Goal: Transaction & Acquisition: Purchase product/service

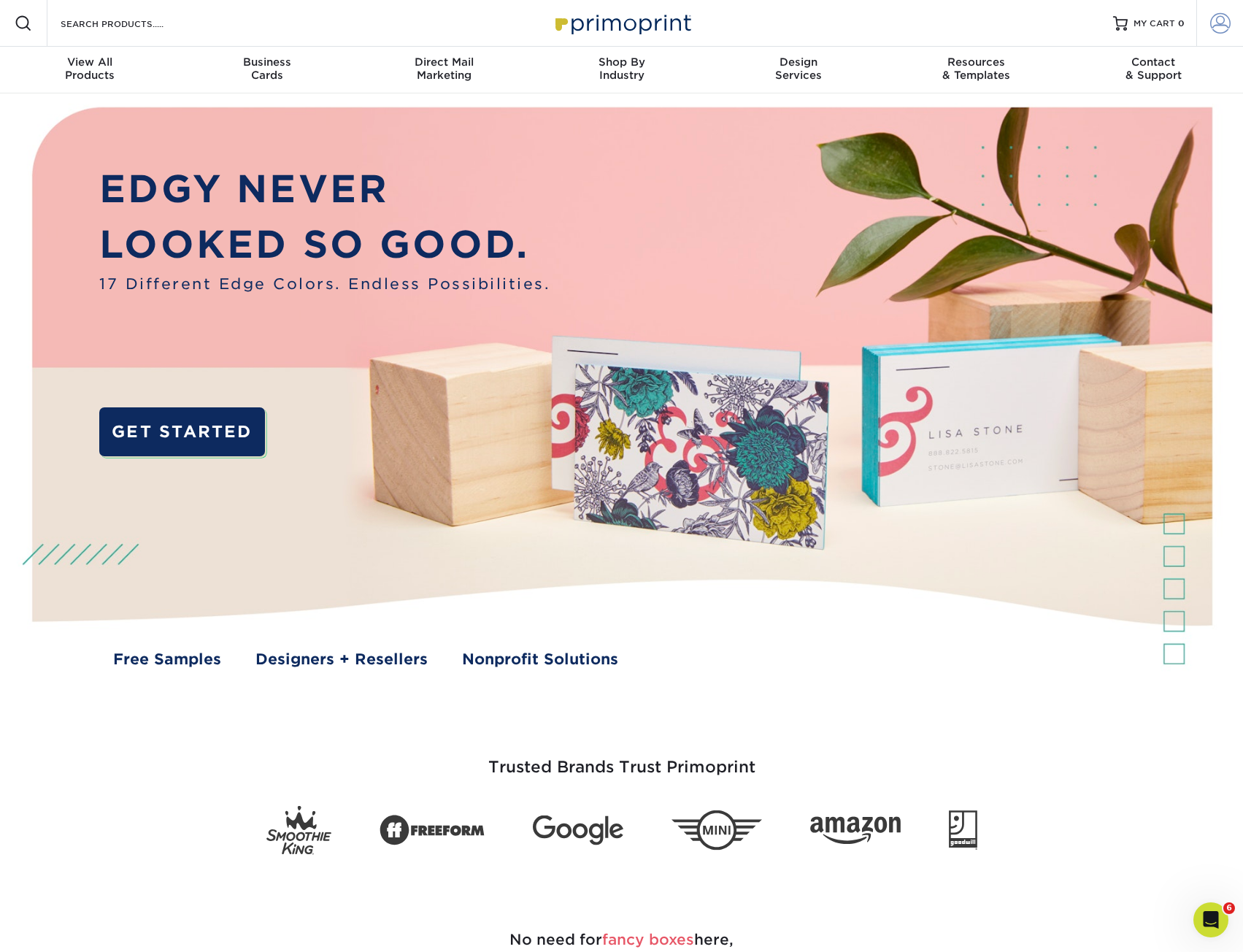
click at [1209, 23] on link "Account" at bounding box center [1220, 24] width 47 height 47
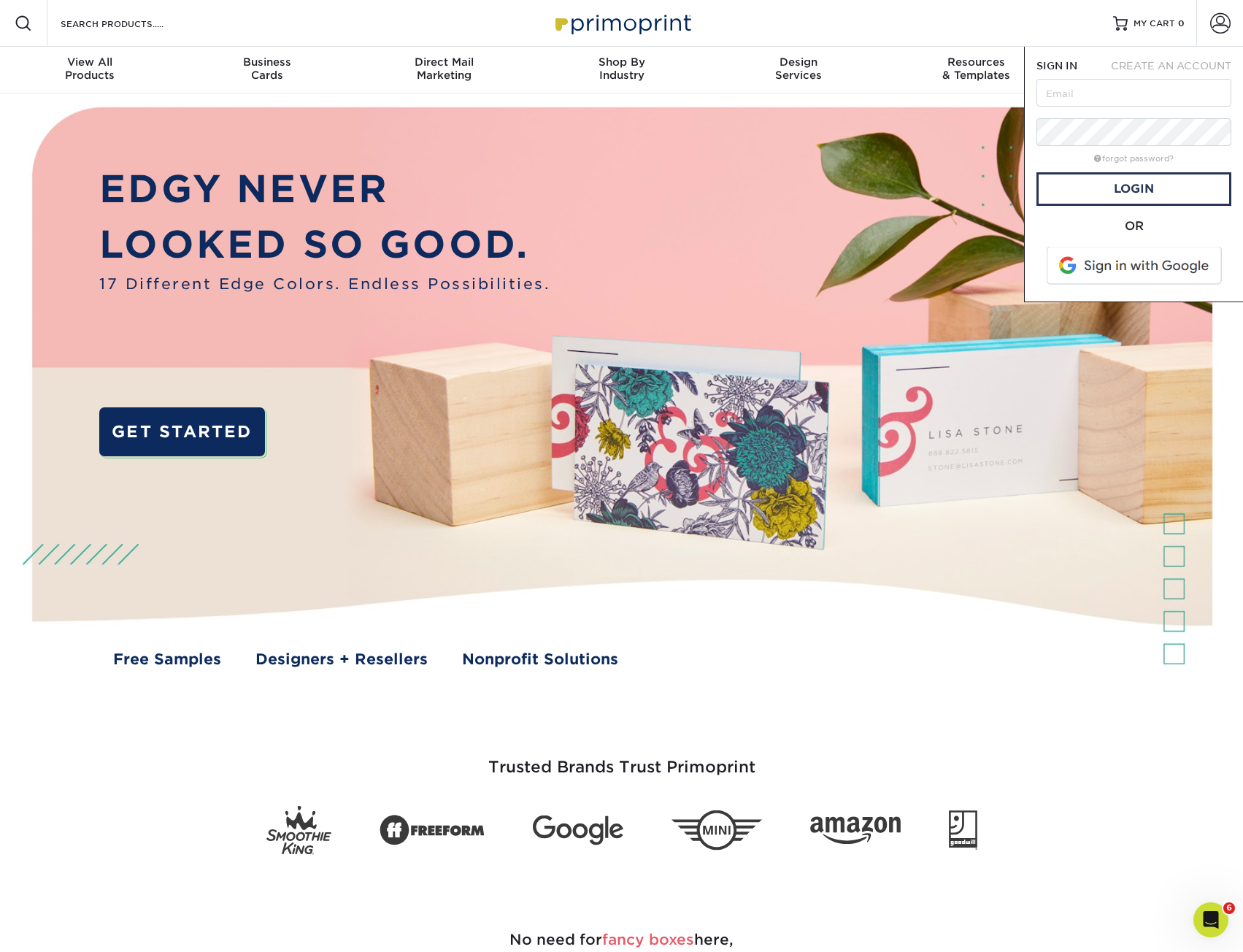
type input "delabelm@gc.adventist.org"
click at [1072, 192] on link "Login" at bounding box center [1134, 189] width 195 height 33
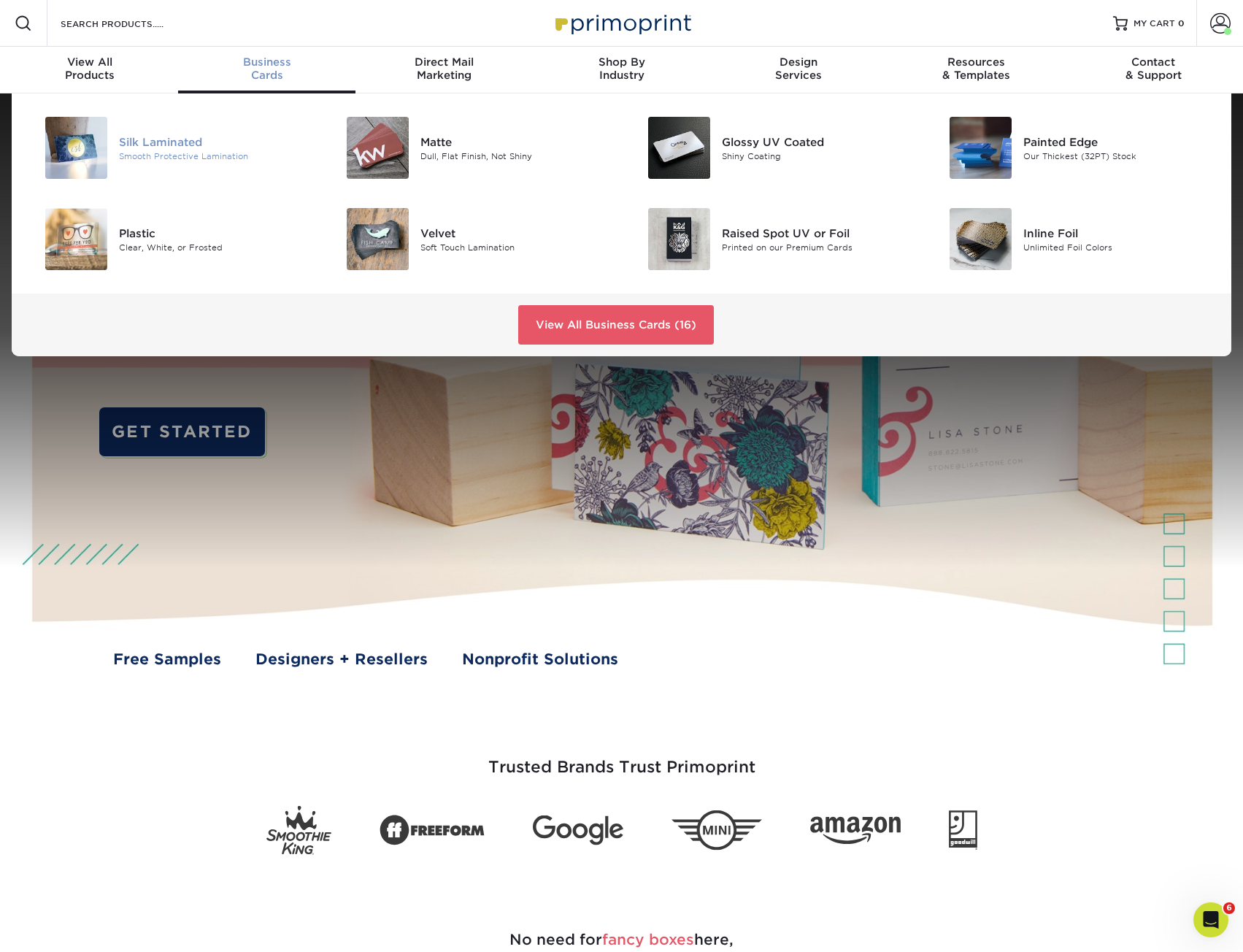
click at [195, 145] on div "Silk Laminated" at bounding box center [213, 141] width 190 height 16
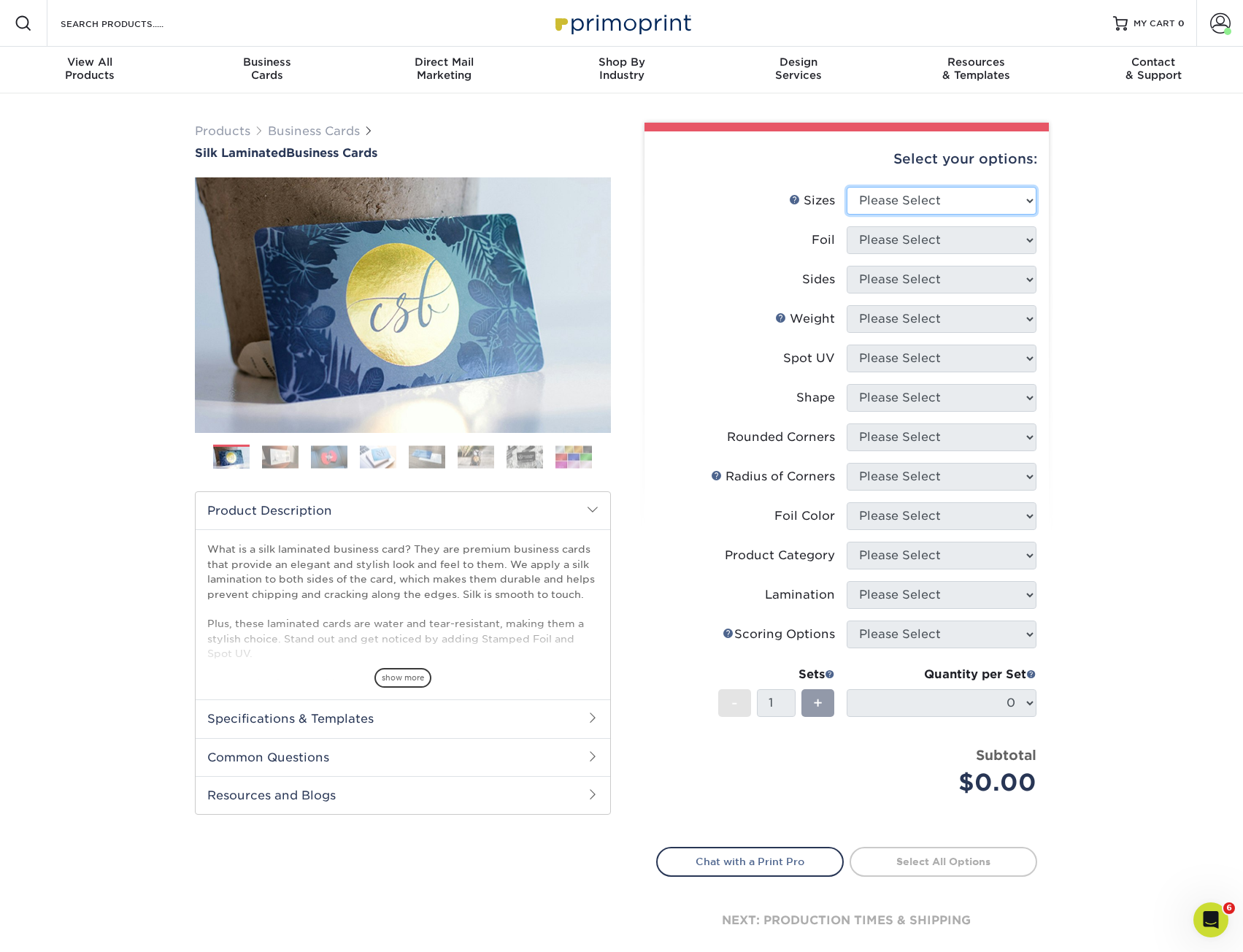
click at [912, 199] on select "Please Select 1.5" x 3.5" - Mini 1.75" x 3.5" - Mini 2" x 2" - Square 2" x 3" -…" at bounding box center [941, 200] width 190 height 28
select select "2.00x3.50"
click at [847, 187] on select "Please Select 1.5" x 3.5" - Mini 1.75" x 3.5" - Mini 2" x 2" - Square 2" x 3" -…" at bounding box center [941, 200] width 190 height 28
click at [891, 220] on li "Sizes Help Sizes Please Select 1.5" x 3.5" - Mini 1.75" x 3.5" - Mini 2" x 2" -…" at bounding box center [847, 206] width 379 height 39
click at [895, 239] on select "Please Select Yes No" at bounding box center [941, 240] width 190 height 28
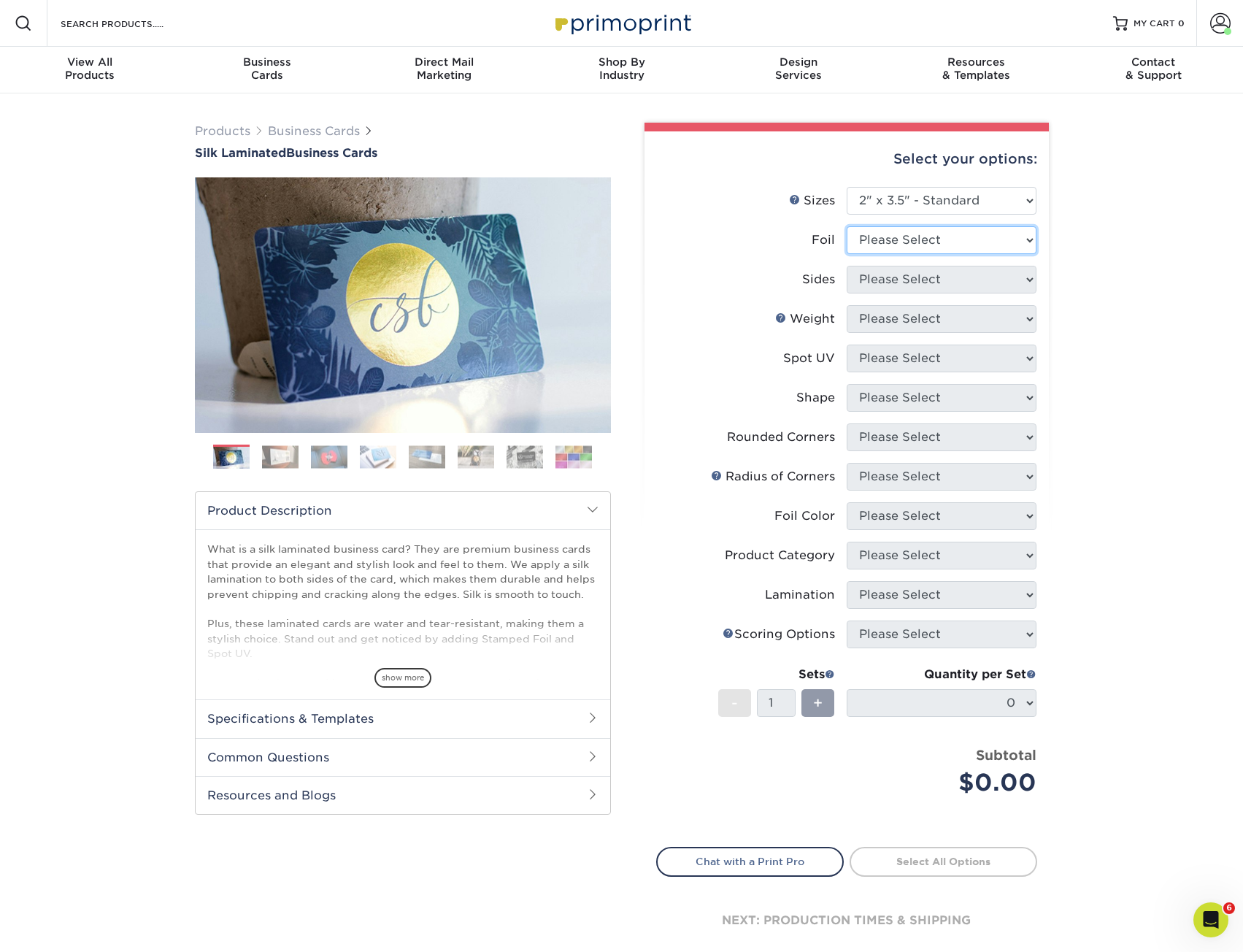
select select "0"
click at [847, 226] on select "Please Select Yes No" at bounding box center [941, 240] width 190 height 28
click at [937, 269] on select "Please Select Print Both Sides Print Front Only" at bounding box center [941, 279] width 190 height 28
select select "13abbda7-1d64-4f25-8bb2-c179b224825d"
click at [847, 265] on select "Please Select Print Both Sides Print Front Only" at bounding box center [941, 279] width 190 height 28
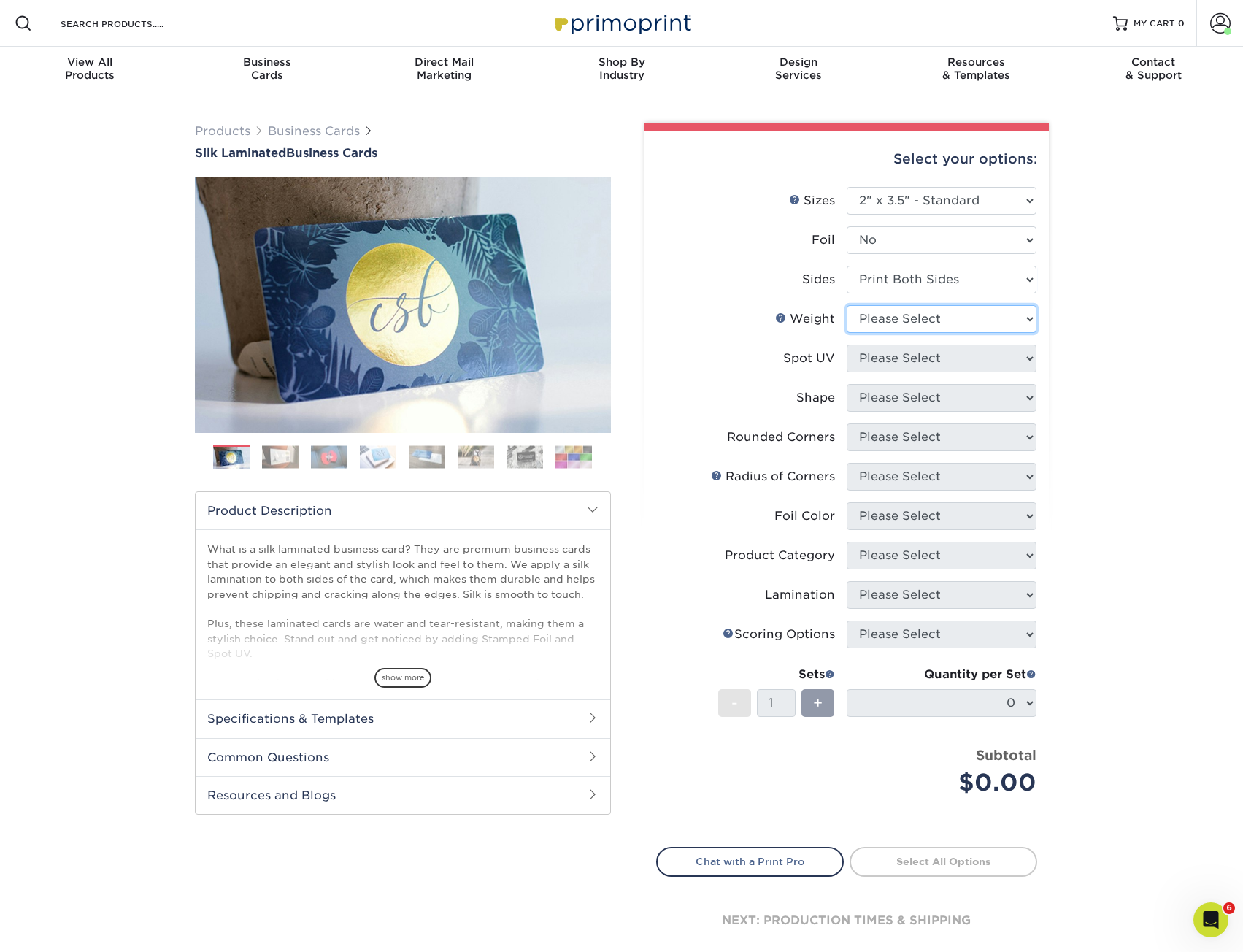
click at [960, 316] on select "Please Select 16PT" at bounding box center [941, 319] width 190 height 28
select select "16PT"
click at [847, 306] on select "Please Select 16PT" at bounding box center [941, 319] width 190 height 28
click at [968, 342] on li "Weight Help Weight Please Select 16PT" at bounding box center [847, 325] width 379 height 39
click at [968, 356] on select "Please Select No Spot UV Front and Back (Both Sides) Front Only Back Only" at bounding box center [941, 359] width 190 height 28
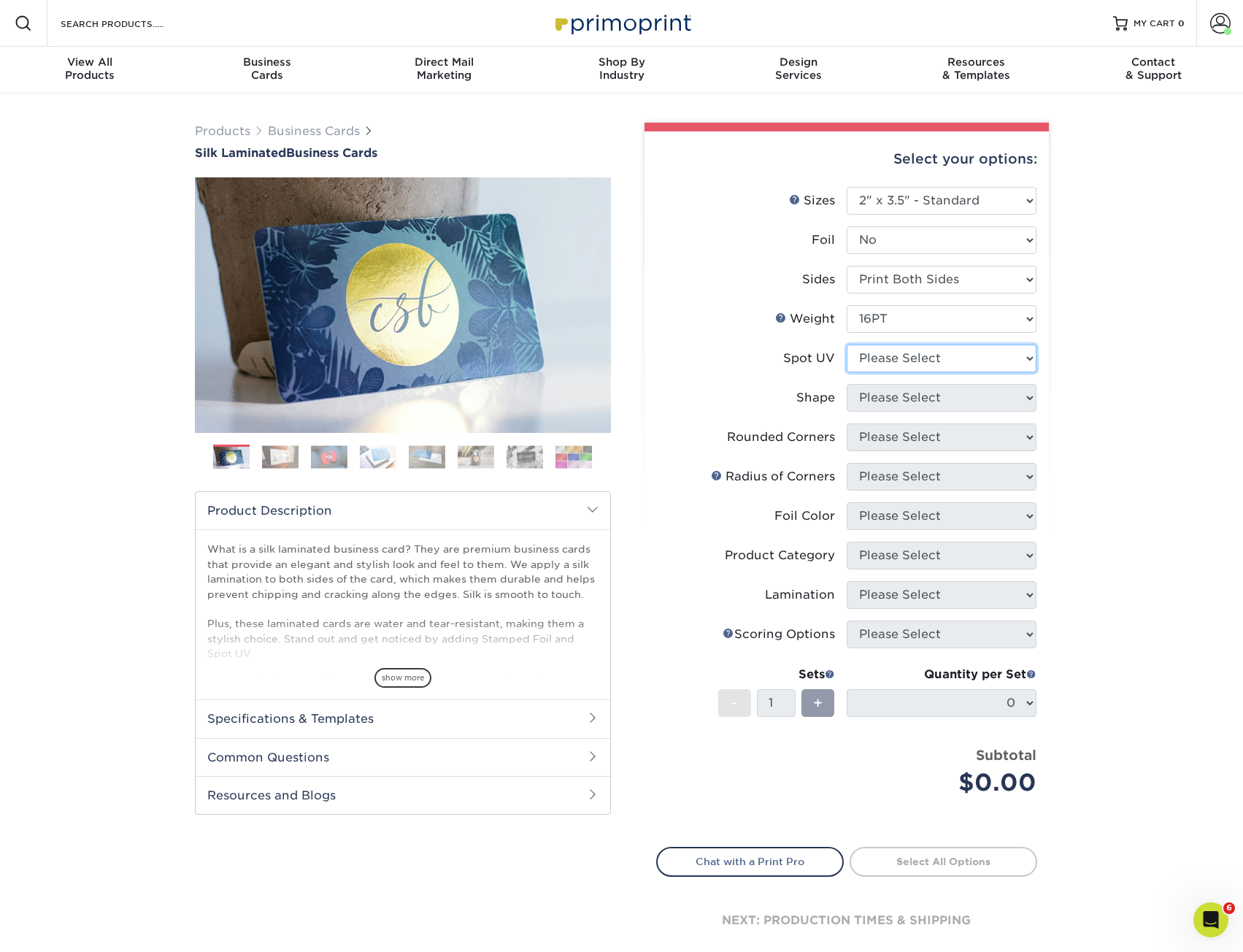
select select "3"
click at [847, 345] on select "Please Select No Spot UV Front and Back (Both Sides) Front Only Back Only" at bounding box center [941, 359] width 190 height 28
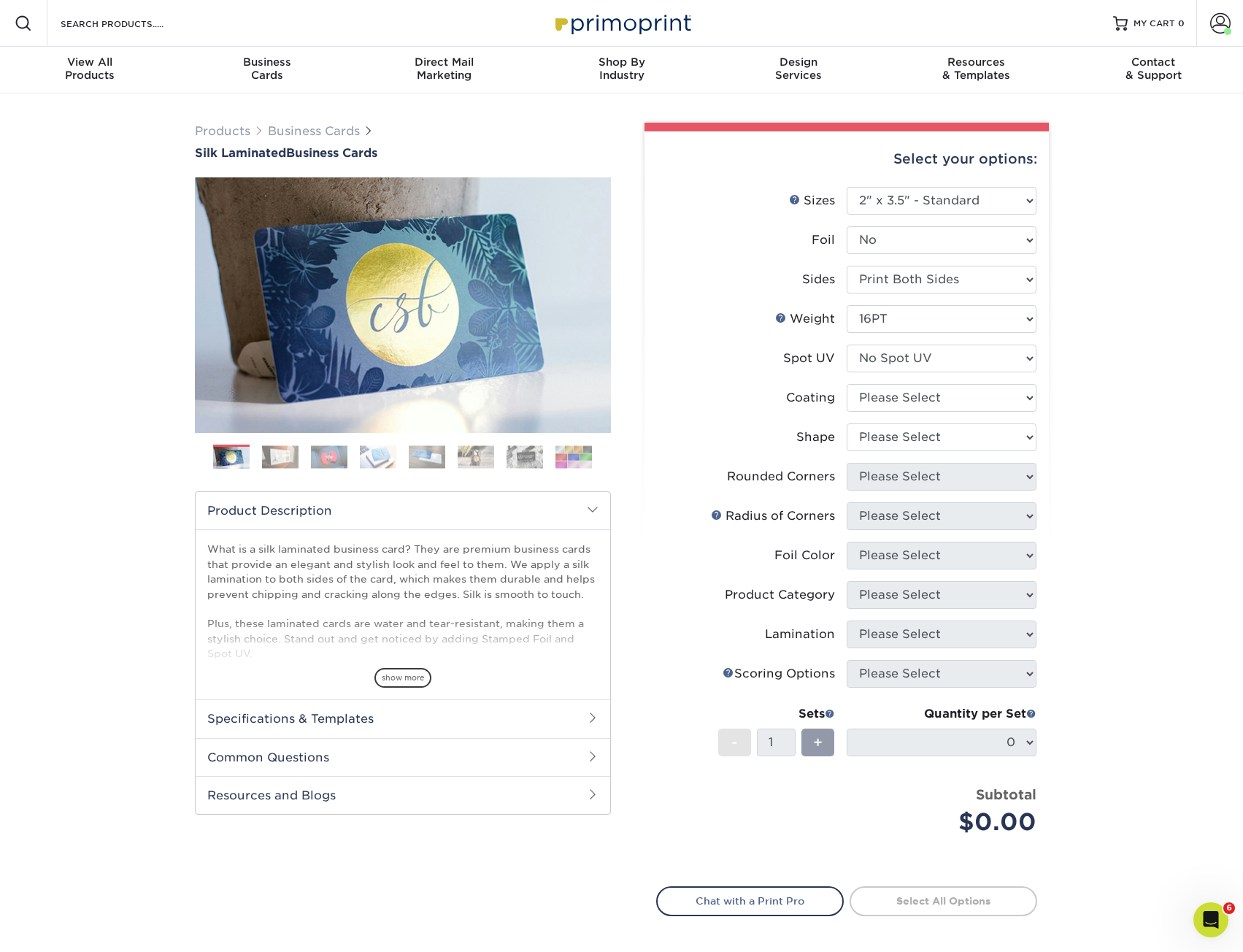
click at [969, 413] on li "Coating" at bounding box center [847, 404] width 379 height 39
click at [969, 393] on select at bounding box center [941, 398] width 190 height 28
click at [1105, 419] on div "Products Business Cards Silk Laminated Business Cards Previous Next" at bounding box center [621, 575] width 1243 height 963
click at [1009, 408] on select at bounding box center [941, 398] width 190 height 28
select select "3e7618de-abca-4bda-9f97-8b9129e913d8"
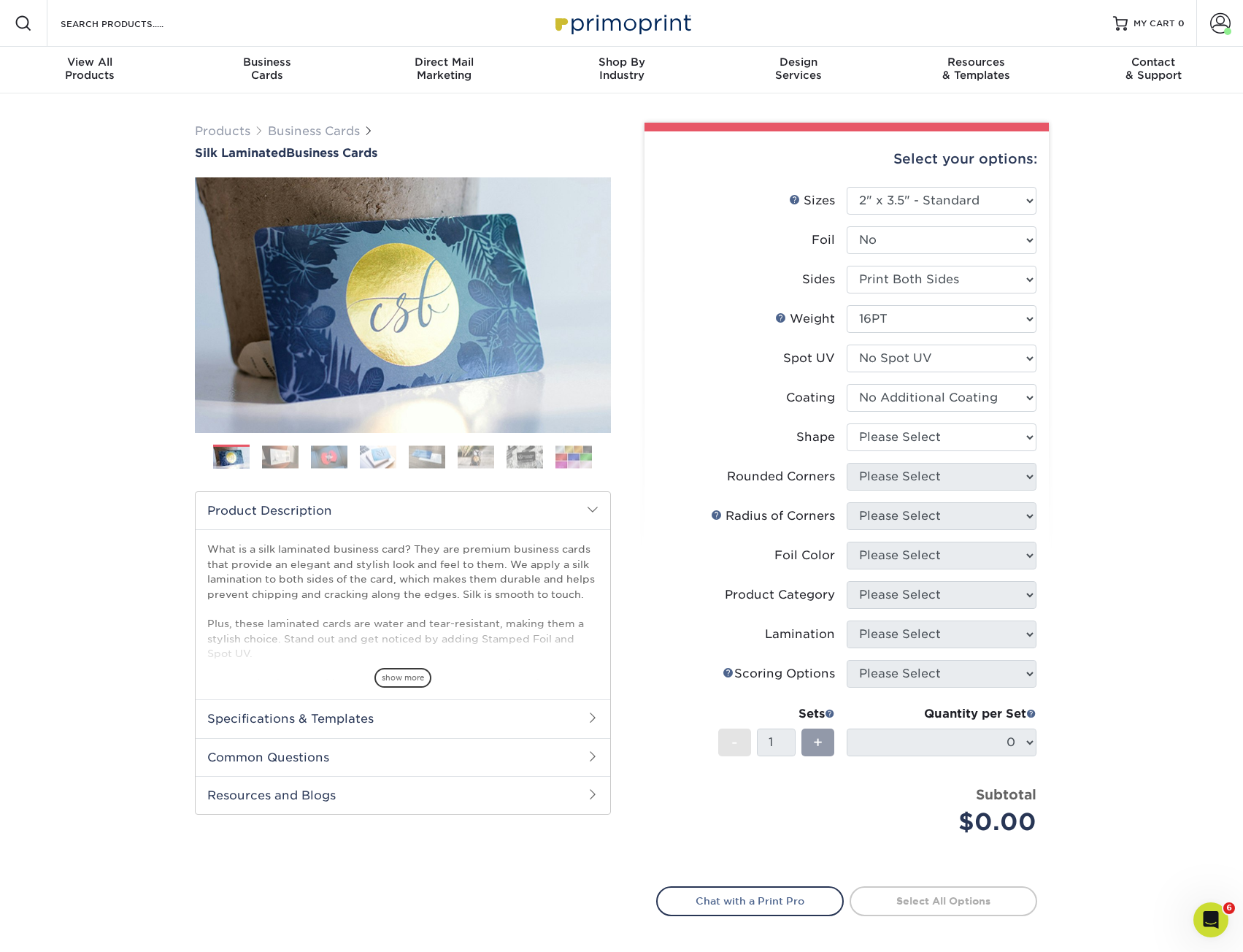
click at [847, 384] on select at bounding box center [941, 398] width 190 height 28
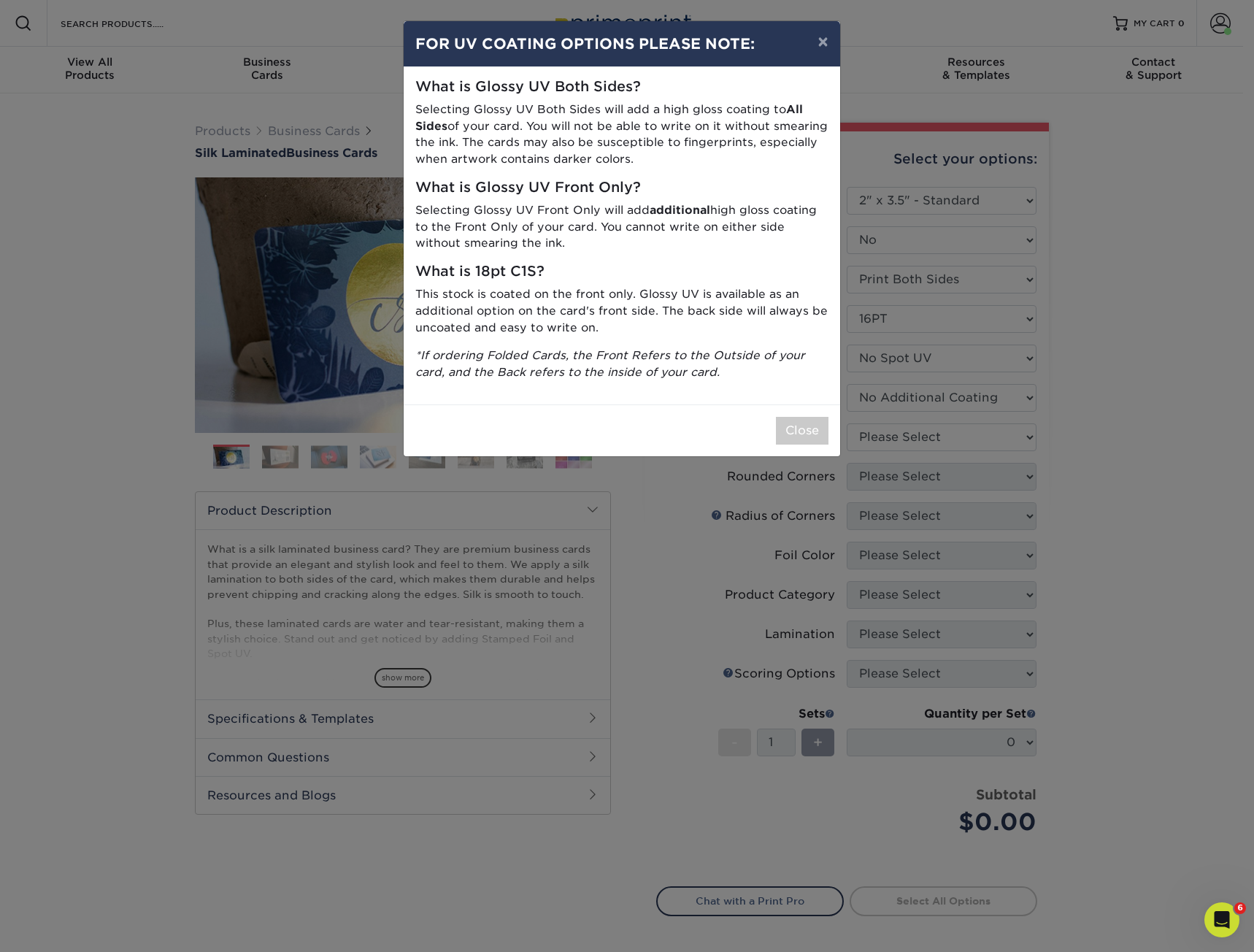
click at [857, 430] on div "× FOR UV COATING OPTIONS PLEASE NOTE: What is Glossy UV Both Sides? Selecting G…" at bounding box center [627, 476] width 1254 height 952
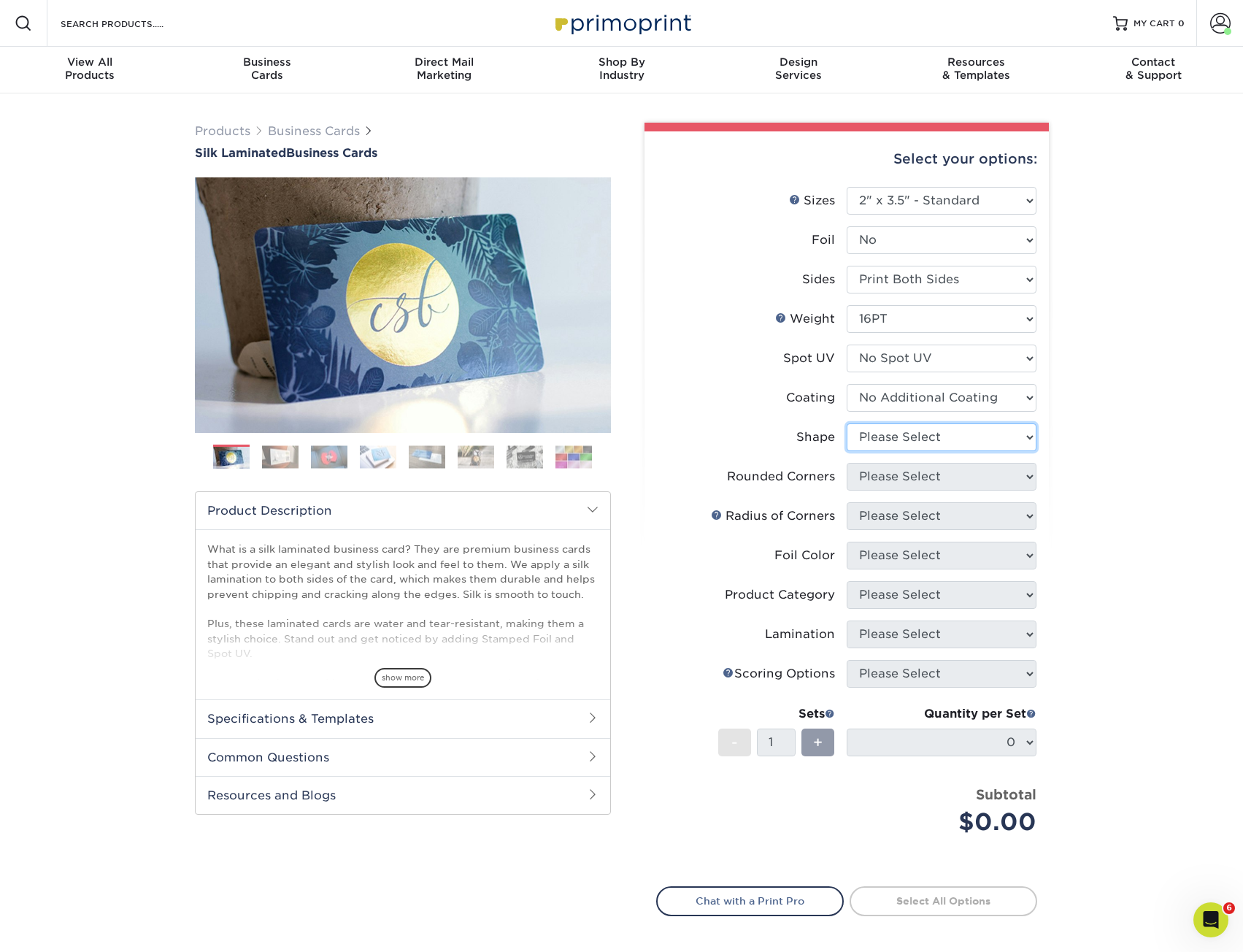
click at [980, 439] on select "Please Select Standard Oval" at bounding box center [941, 437] width 190 height 28
select select "standard"
click at [847, 423] on select "Please Select Standard Oval" at bounding box center [941, 437] width 190 height 28
click at [1009, 479] on select "Please Select Yes - Round 2 Corners Yes - Round 4 Corners No" at bounding box center [941, 476] width 190 height 28
select select "0"
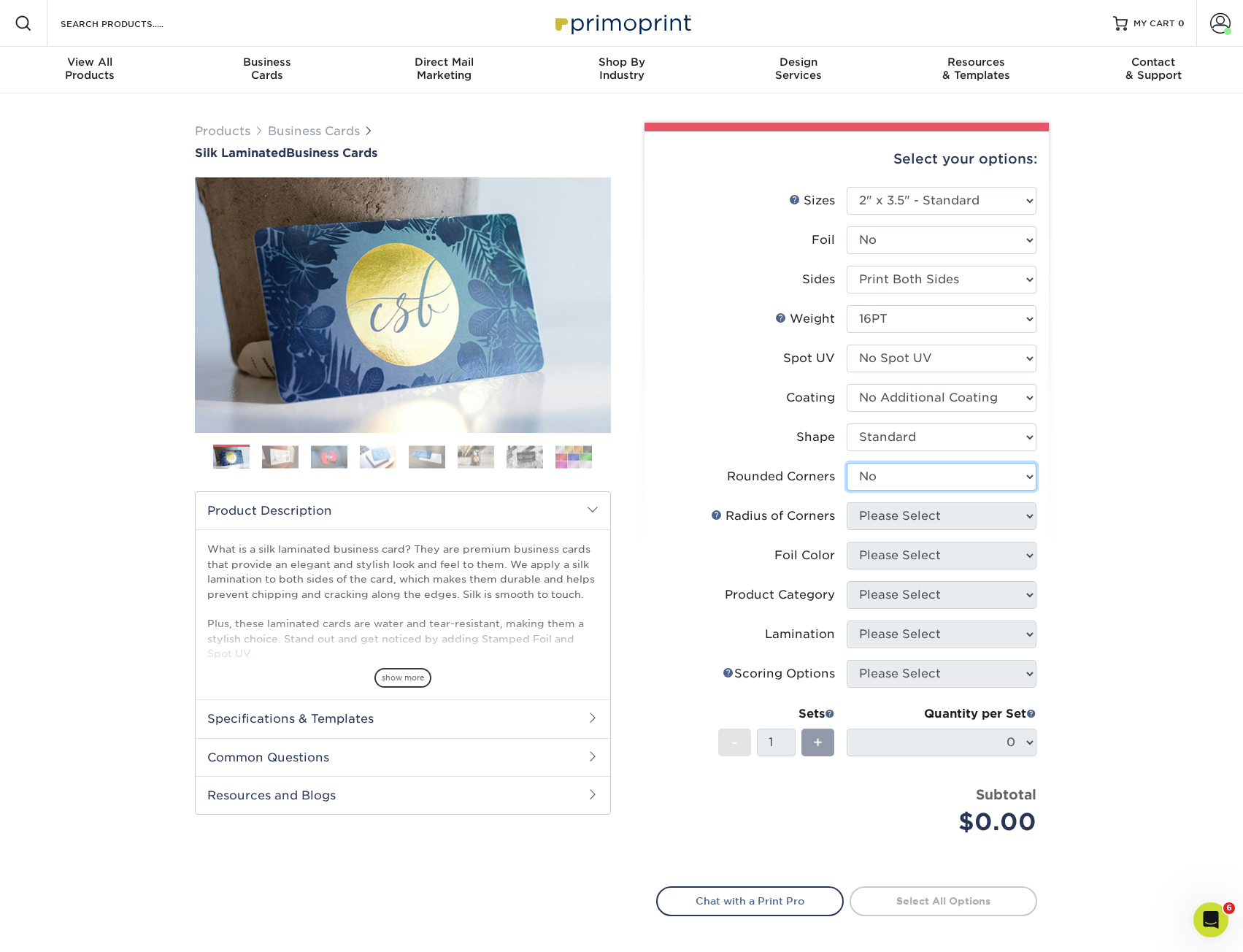
click at [847, 463] on select "Please Select Yes - Round 2 Corners Yes - Round 4 Corners No" at bounding box center [941, 476] width 190 height 28
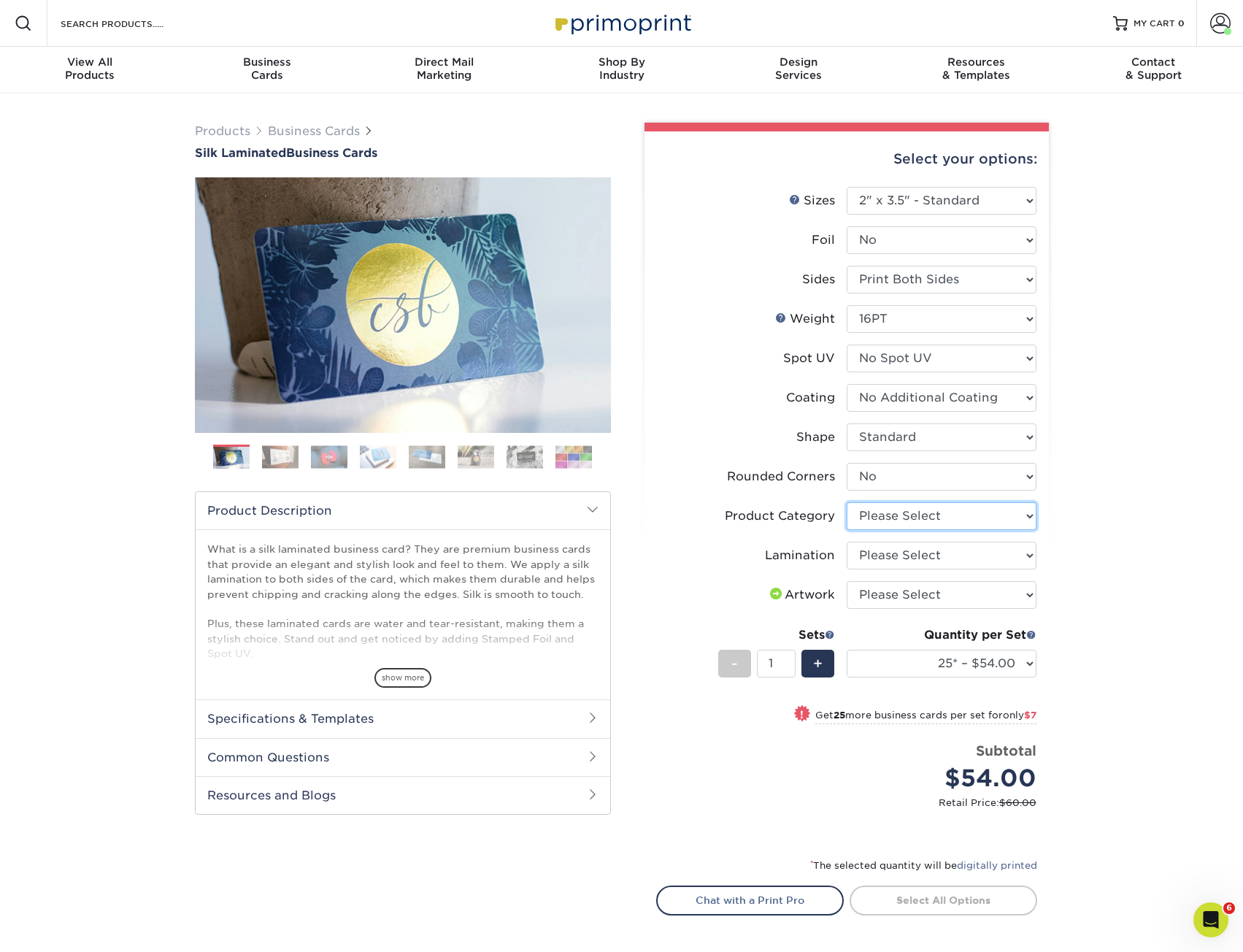
click at [950, 518] on select "Please Select Business Cards" at bounding box center [941, 516] width 190 height 28
select select "3b5148f1-0588-4f88-a218-97bcfdce65c1"
click at [847, 502] on select "Please Select Business Cards" at bounding box center [941, 516] width 190 height 28
click at [950, 552] on select "Please Select Silk" at bounding box center [941, 555] width 190 height 28
select select "ccacb42f-45f7-42d3-bbd3-7c8421cf37f0"
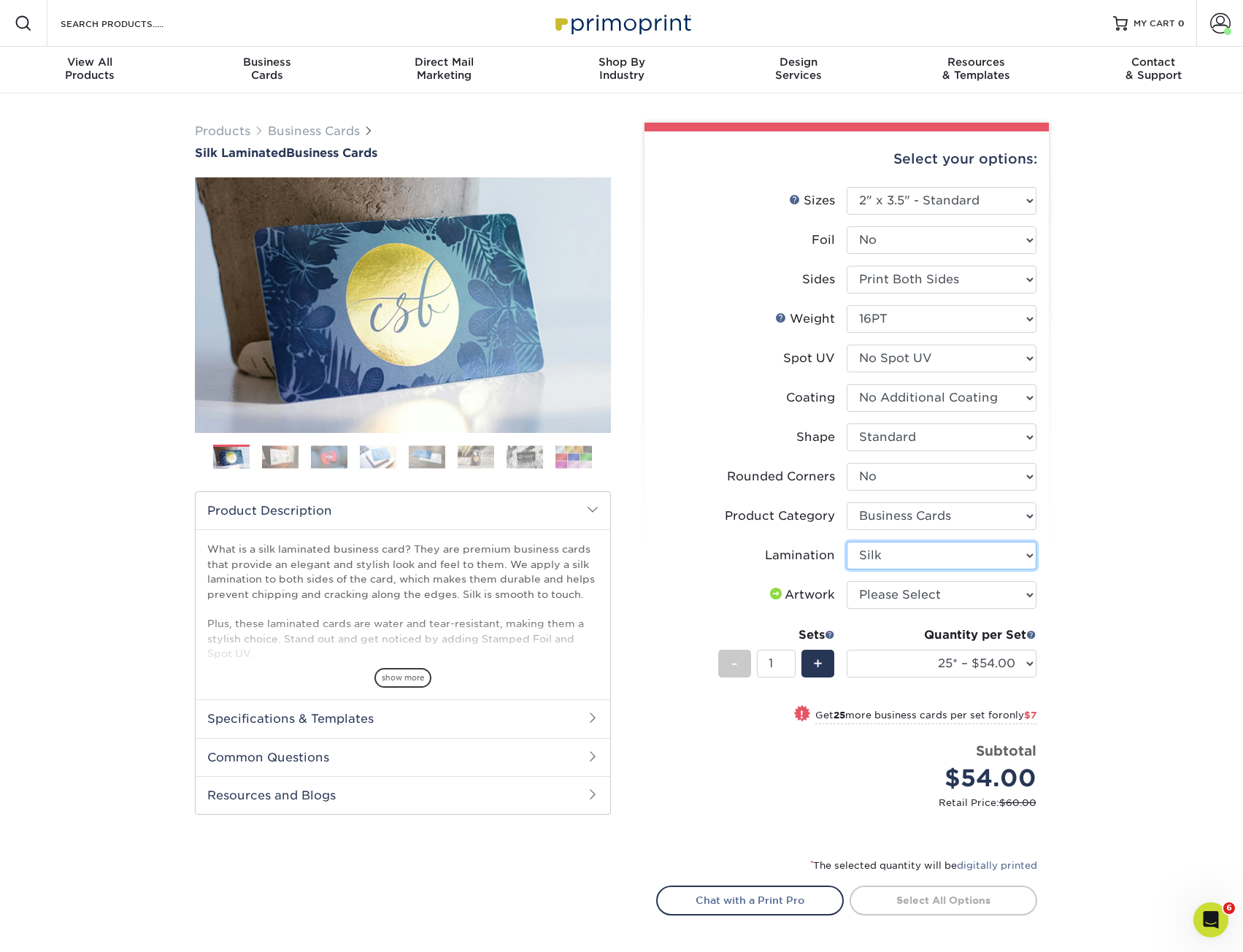
click at [847, 541] on select "Please Select Silk" at bounding box center [941, 555] width 190 height 28
click at [961, 600] on select "Please Select I will upload files I need a design - $100" at bounding box center [941, 594] width 190 height 28
select select "upload"
click at [847, 581] on select "Please Select I will upload files I need a design - $100" at bounding box center [941, 594] width 190 height 28
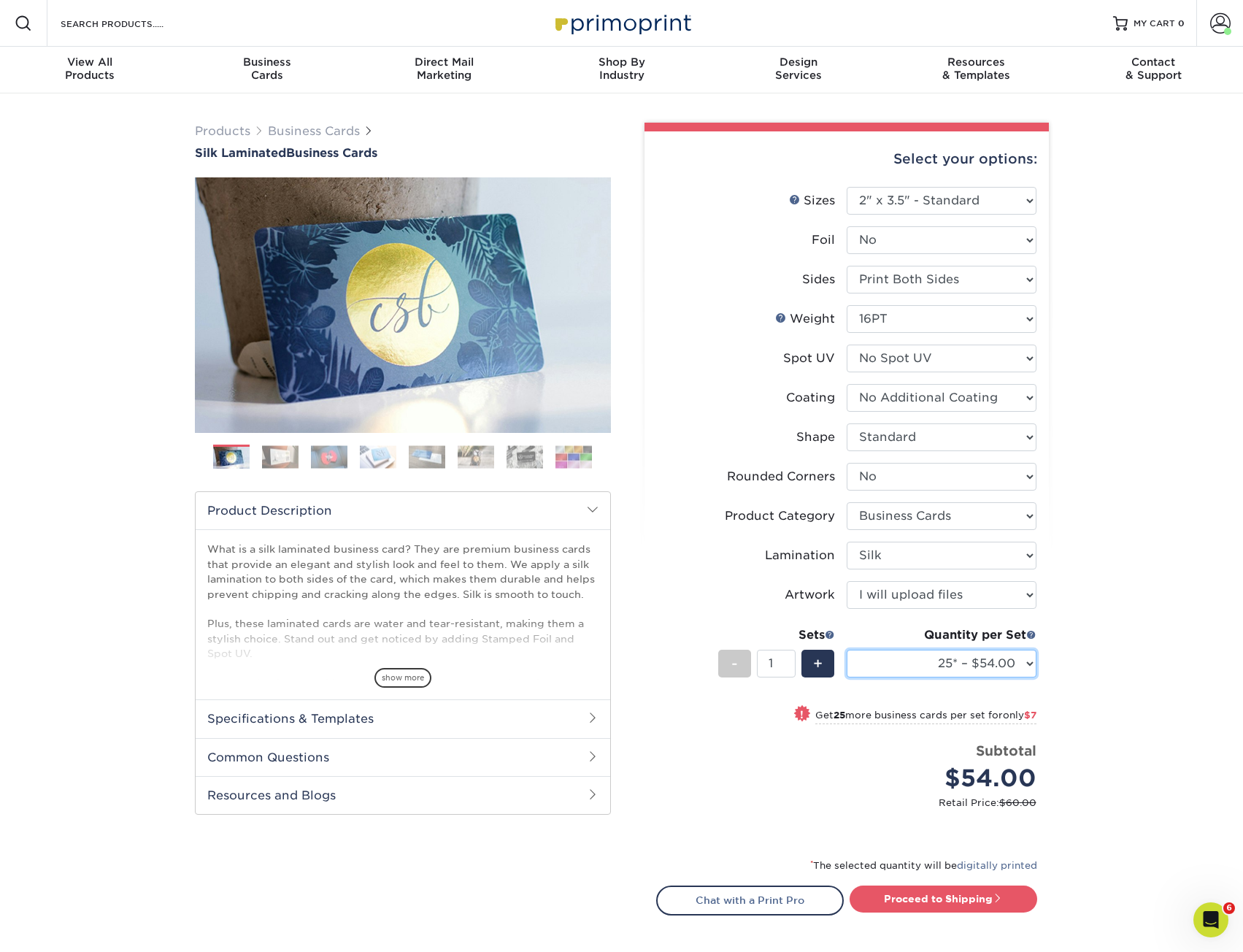
click at [907, 668] on select "25* – $54.00 50* – $61.00 75* – $68.00 100* – $75.00 250* – $82.00 500 – $86.00…" at bounding box center [941, 663] width 190 height 28
select select "500 – $86.00"
click at [847, 649] on select "25* – $54.00 50* – $61.00 75* – $68.00 100* – $75.00 250* – $82.00 500 – $86.00…" at bounding box center [941, 663] width 190 height 28
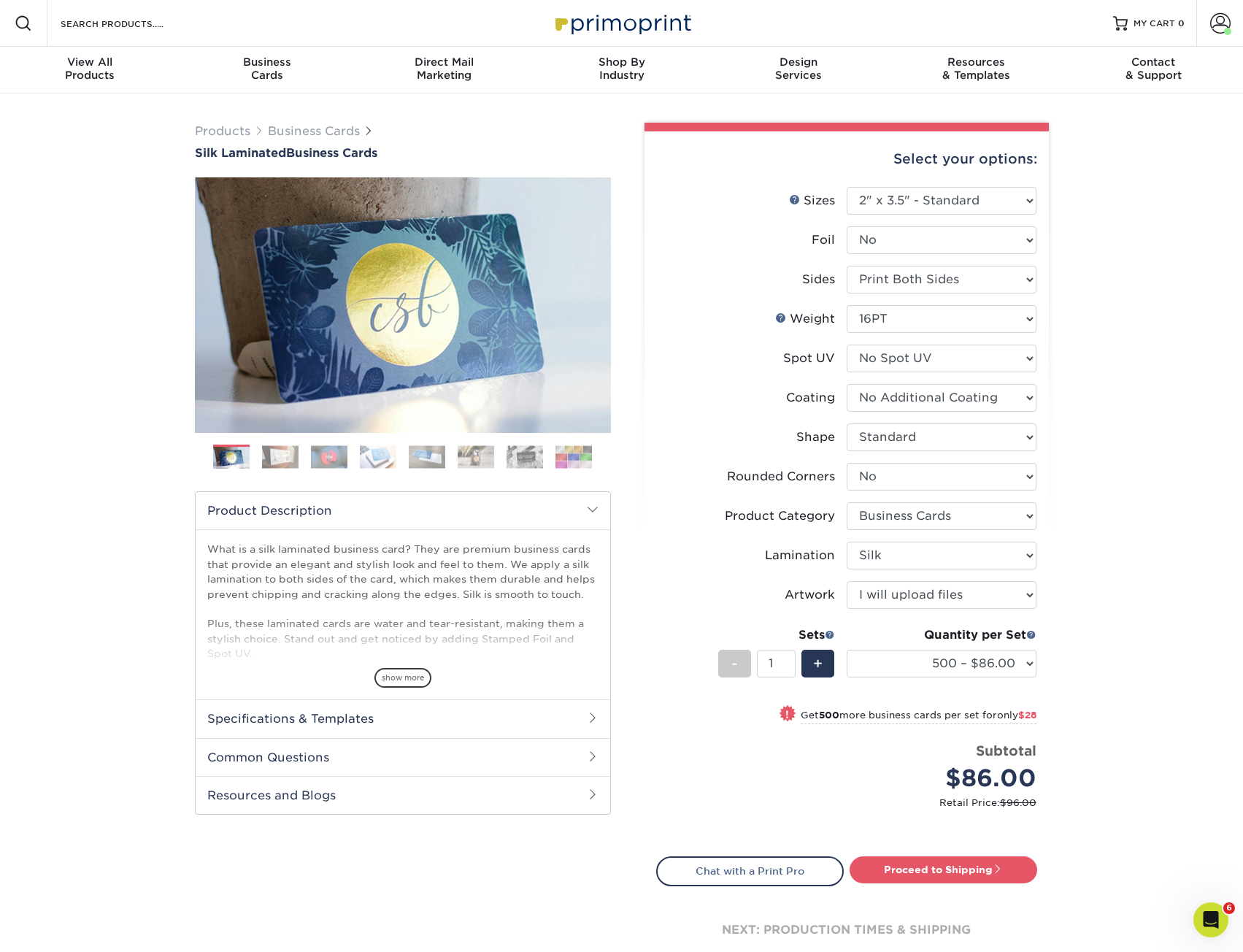
click at [69, 345] on div "Products Business Cards Silk Laminated Business Cards Previous Next" at bounding box center [621, 559] width 1243 height 932
click at [976, 881] on link "Proceed to Shipping" at bounding box center [943, 868] width 188 height 27
type input "Set 1"
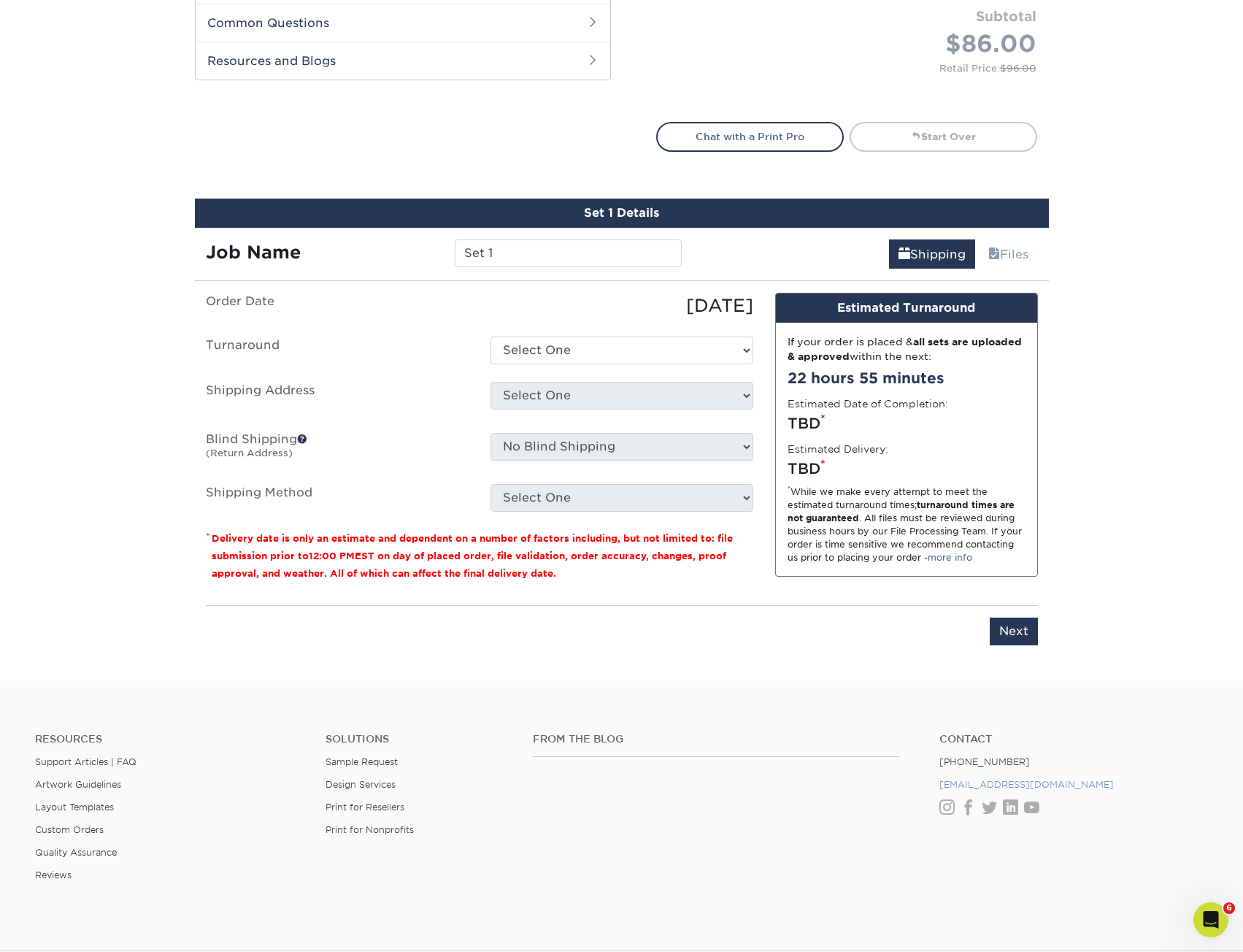
scroll to position [890, 0]
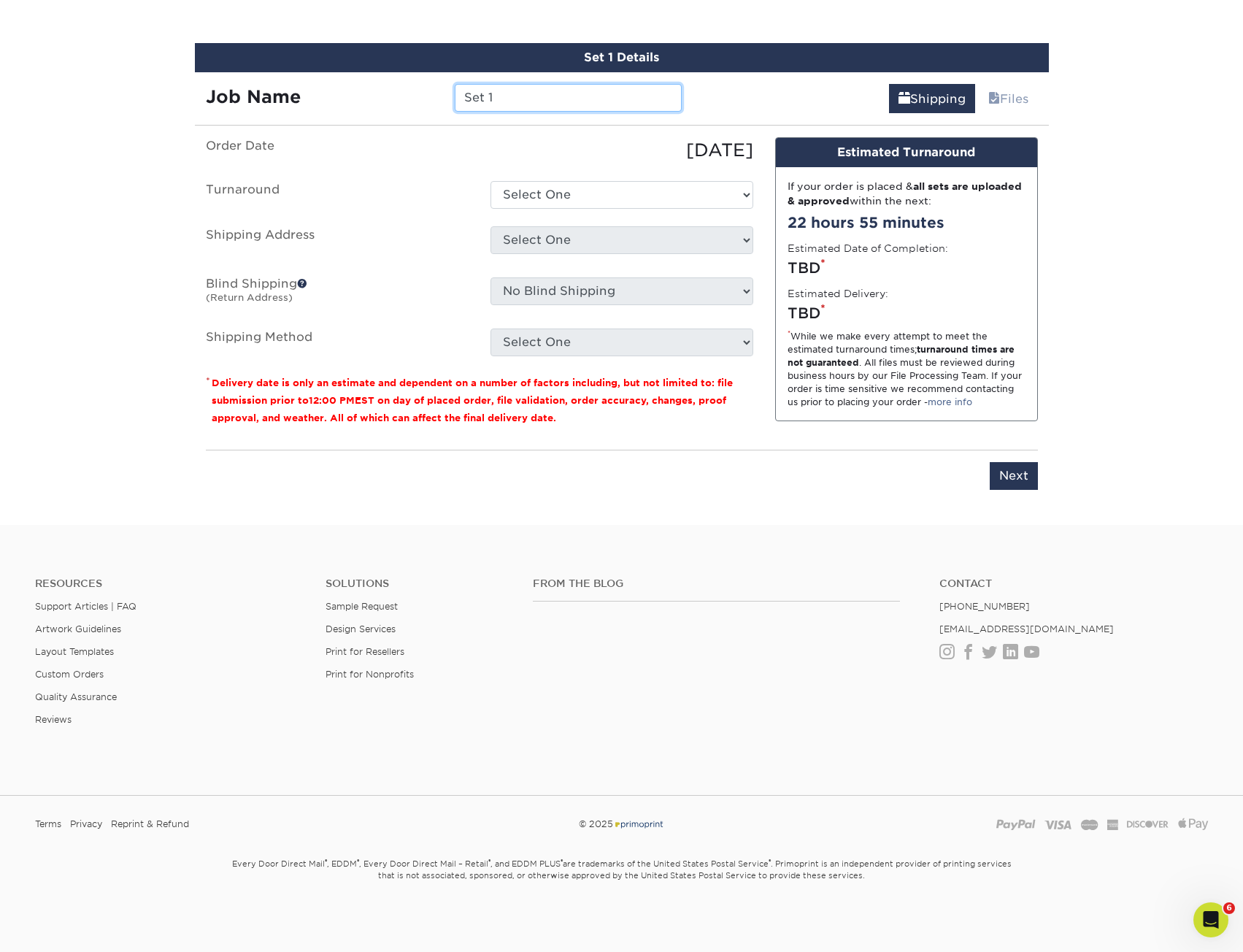
click at [513, 97] on input "Set 1" at bounding box center [568, 97] width 227 height 28
drag, startPoint x: 529, startPoint y: 96, endPoint x: 379, endPoint y: 99, distance: 150.0
click at [379, 99] on div "Job Name Set 1" at bounding box center [443, 97] width 498 height 28
drag, startPoint x: 589, startPoint y: 99, endPoint x: 581, endPoint y: 103, distance: 8.9
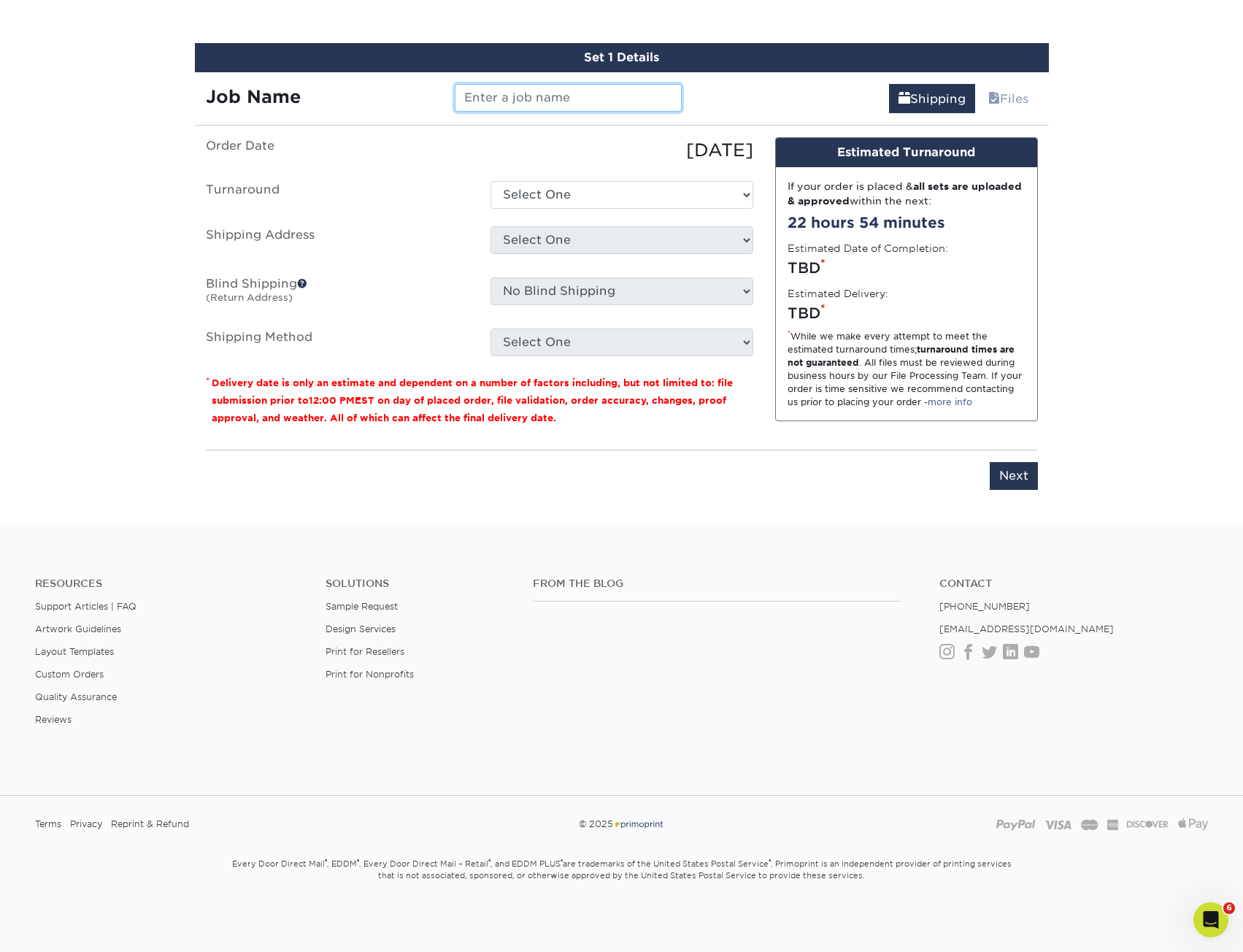
click at [589, 99] on input "text" at bounding box center [568, 97] width 227 height 28
click at [596, 101] on input "text" at bounding box center [568, 97] width 227 height 28
paste input "132972"
type input "132972"
click at [596, 101] on input "132972" at bounding box center [568, 97] width 227 height 28
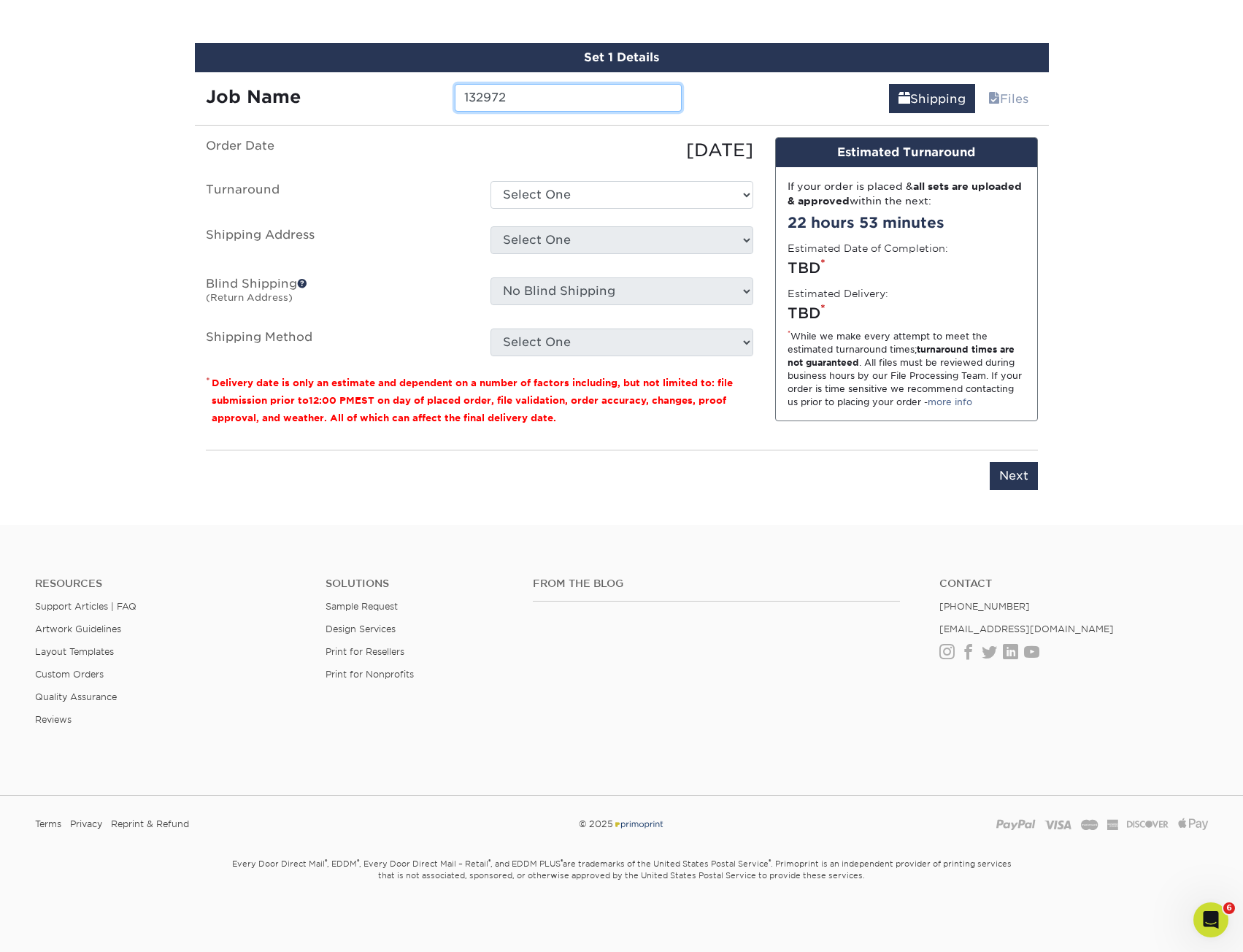
click at [596, 101] on input "132972" at bounding box center [568, 97] width 227 height 28
click at [508, 89] on input "text" at bounding box center [568, 97] width 227 height 28
click at [478, 101] on input "text" at bounding box center [568, 97] width 227 height 28
paste input "132972"
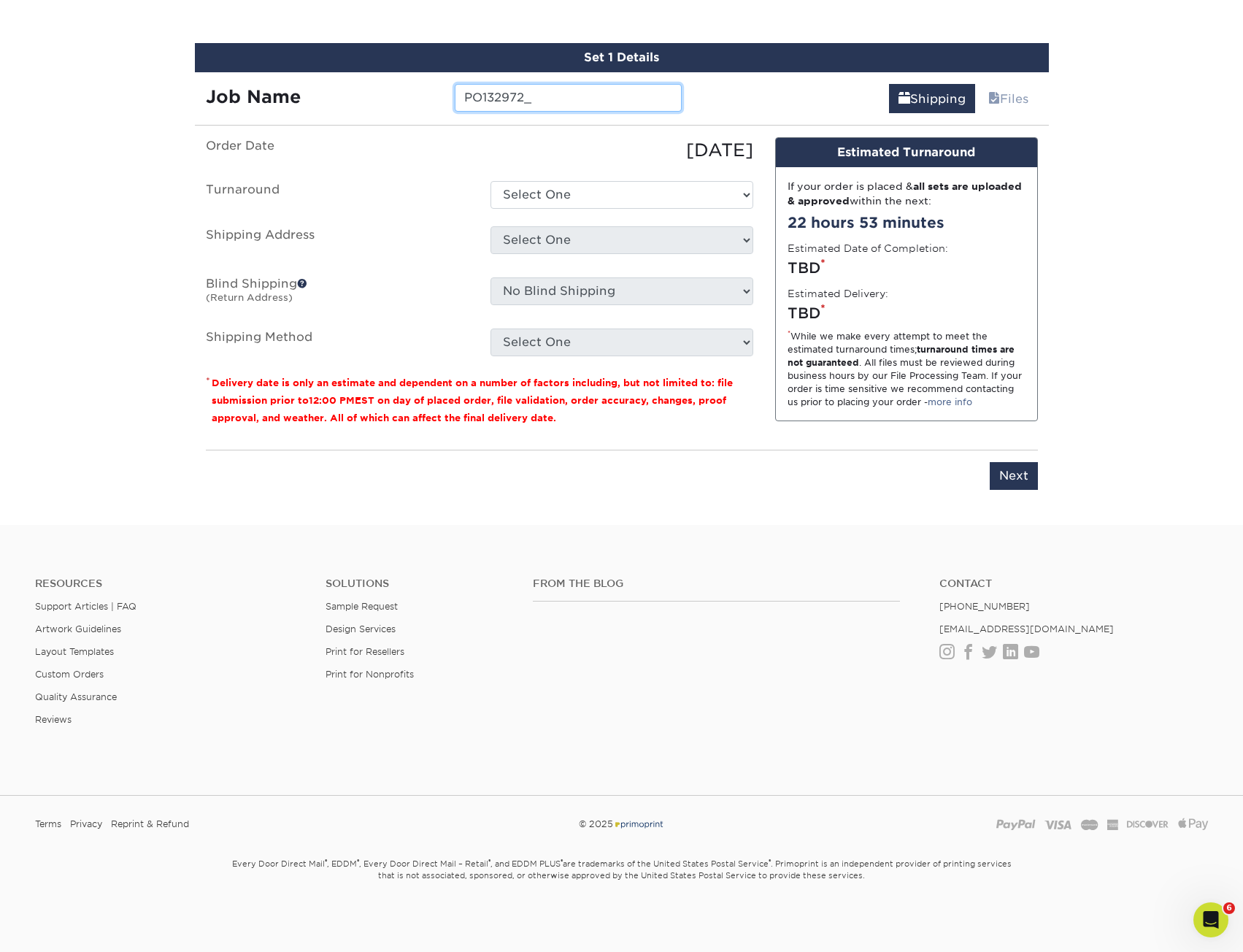
click at [625, 95] on input "PO132972_" at bounding box center [568, 97] width 227 height 28
type input "PO132972_AdventMissionsOPs_GinaWahlen"
click at [657, 102] on input "PO132972_AdventMissionsOPs_GinaWahlen" at bounding box center [568, 97] width 227 height 28
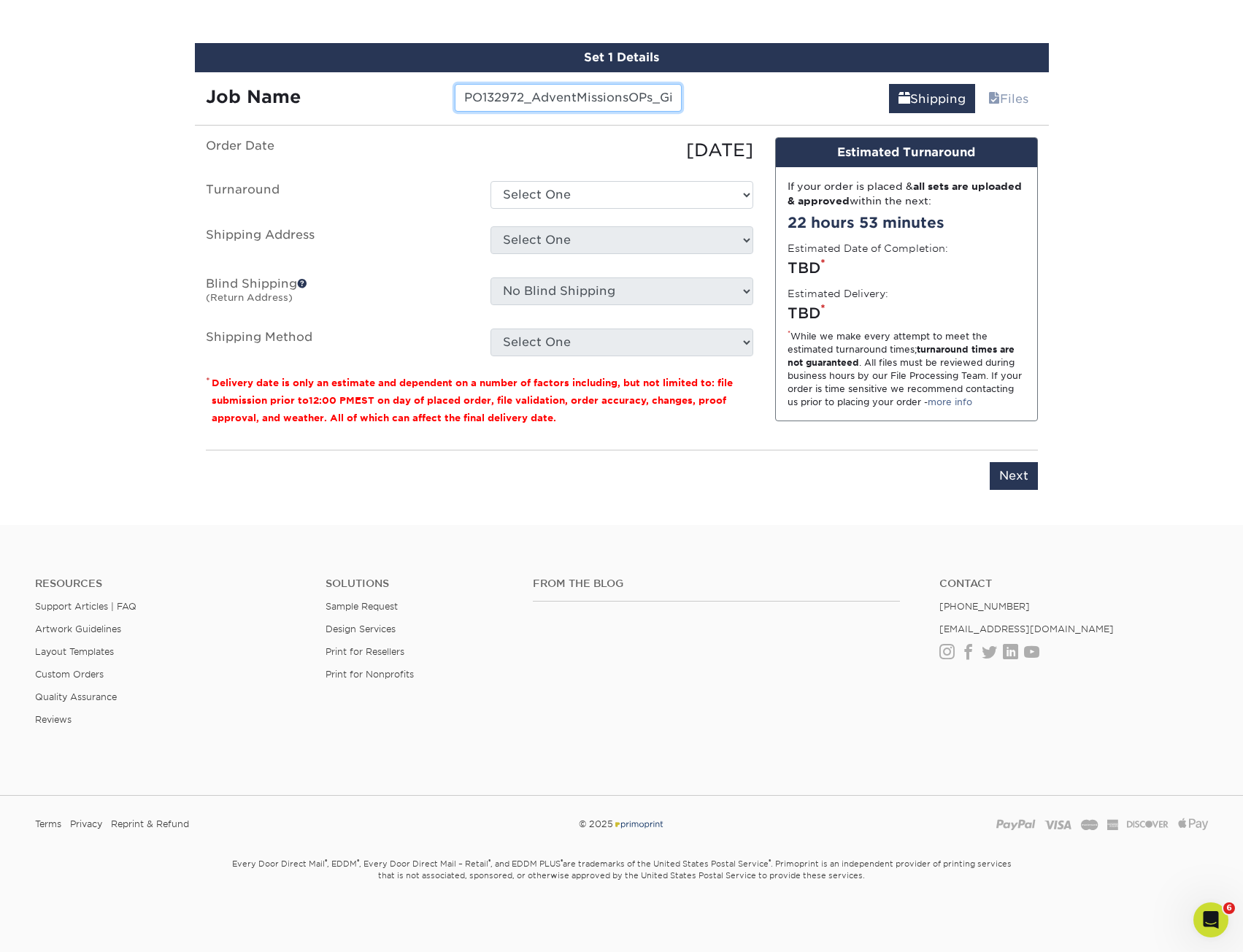
scroll to position [0, 62]
drag, startPoint x: 657, startPoint y: 102, endPoint x: 846, endPoint y: 107, distance: 189.1
click at [846, 107] on div "Job Name PO132972_AdventMissionsOPs_GinaWahlen Shipping Files" at bounding box center [621, 93] width 854 height 41
click at [538, 194] on select "Select One 2-4 Business Days 2 Day Next Business Day" at bounding box center [621, 195] width 262 height 28
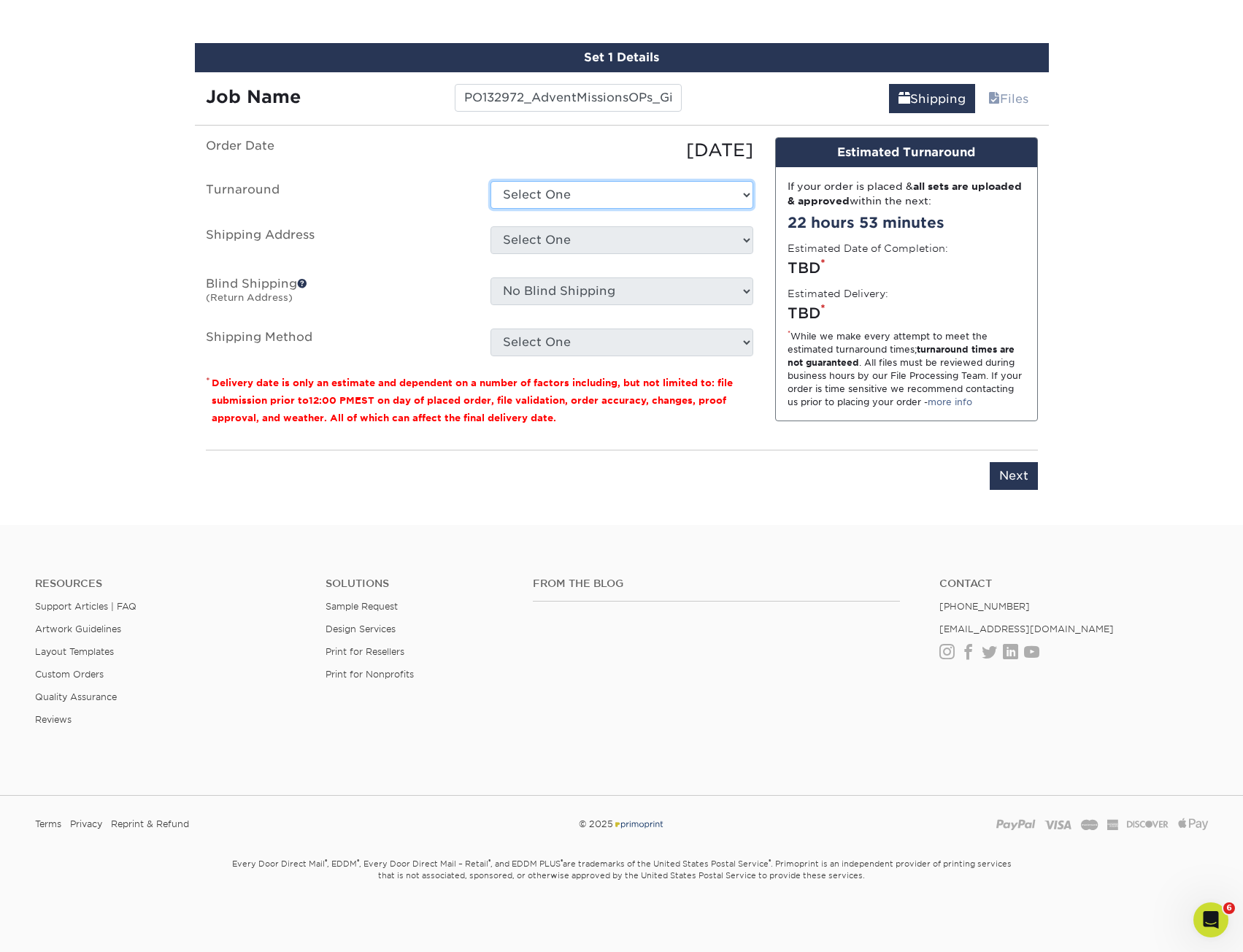
select select "daeee239-1cf4-403f-860f-e366b9ee29d2"
click at [490, 181] on select "Select One 2-4 Business Days 2 Day Next Business Day" at bounding box center [621, 195] width 262 height 28
click at [569, 247] on select "Select One KAREN GLASSFORD Shipping Est- Phillipines Tanya Holland + Add New Ad…" at bounding box center [621, 240] width 262 height 28
select select "123746"
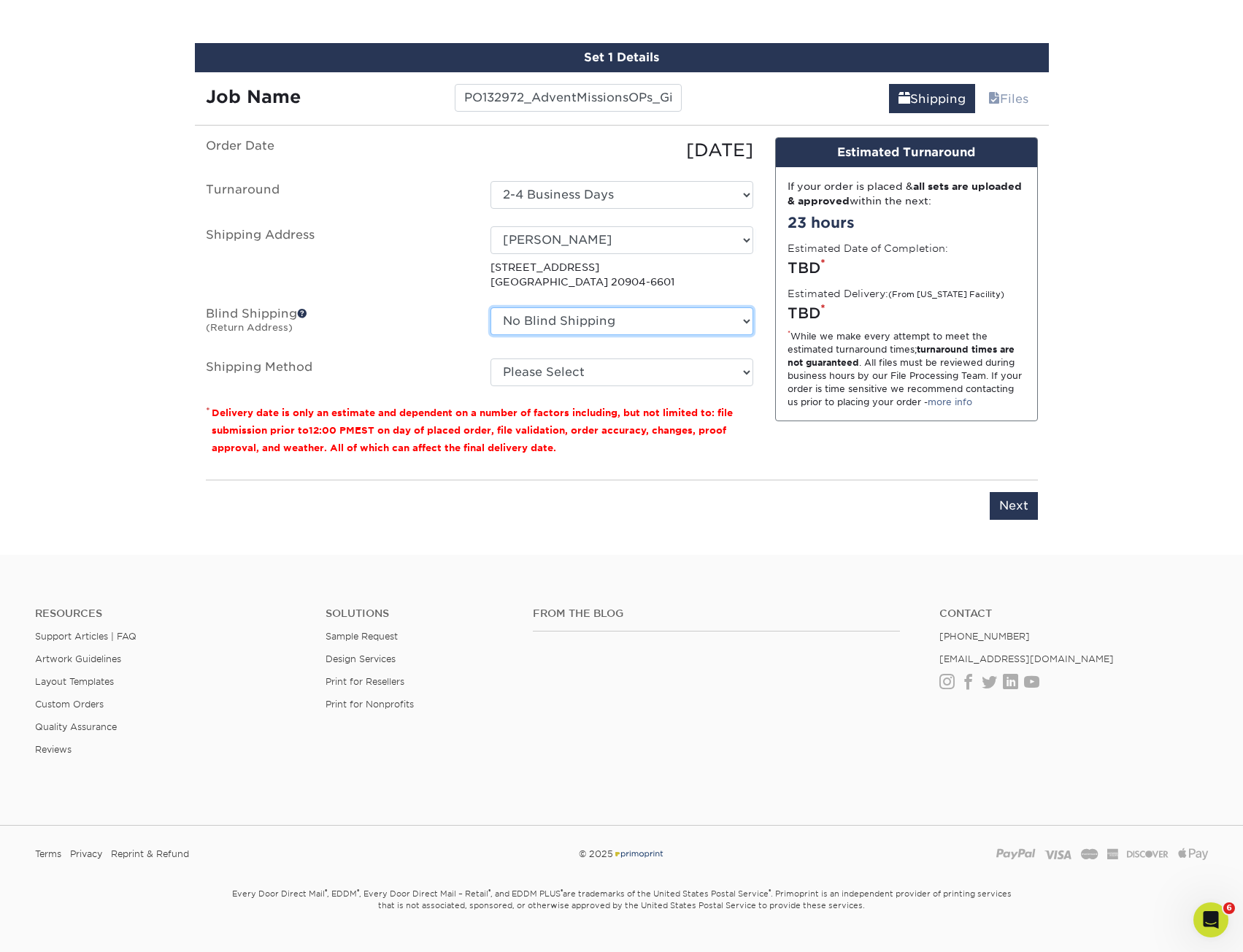
click at [584, 324] on select "No Blind Shipping KAREN GLASSFORD Shipping Est- Phillipines Tanya Holland + Add…" at bounding box center [621, 321] width 262 height 28
drag, startPoint x: 679, startPoint y: 364, endPoint x: 676, endPoint y: 384, distance: 20.2
click at [678, 364] on select "Please Select Ground Shipping (+$8.96) 3 Day Shipping Service (+$20.04) 2 Day A…" at bounding box center [621, 372] width 262 height 28
select select "03"
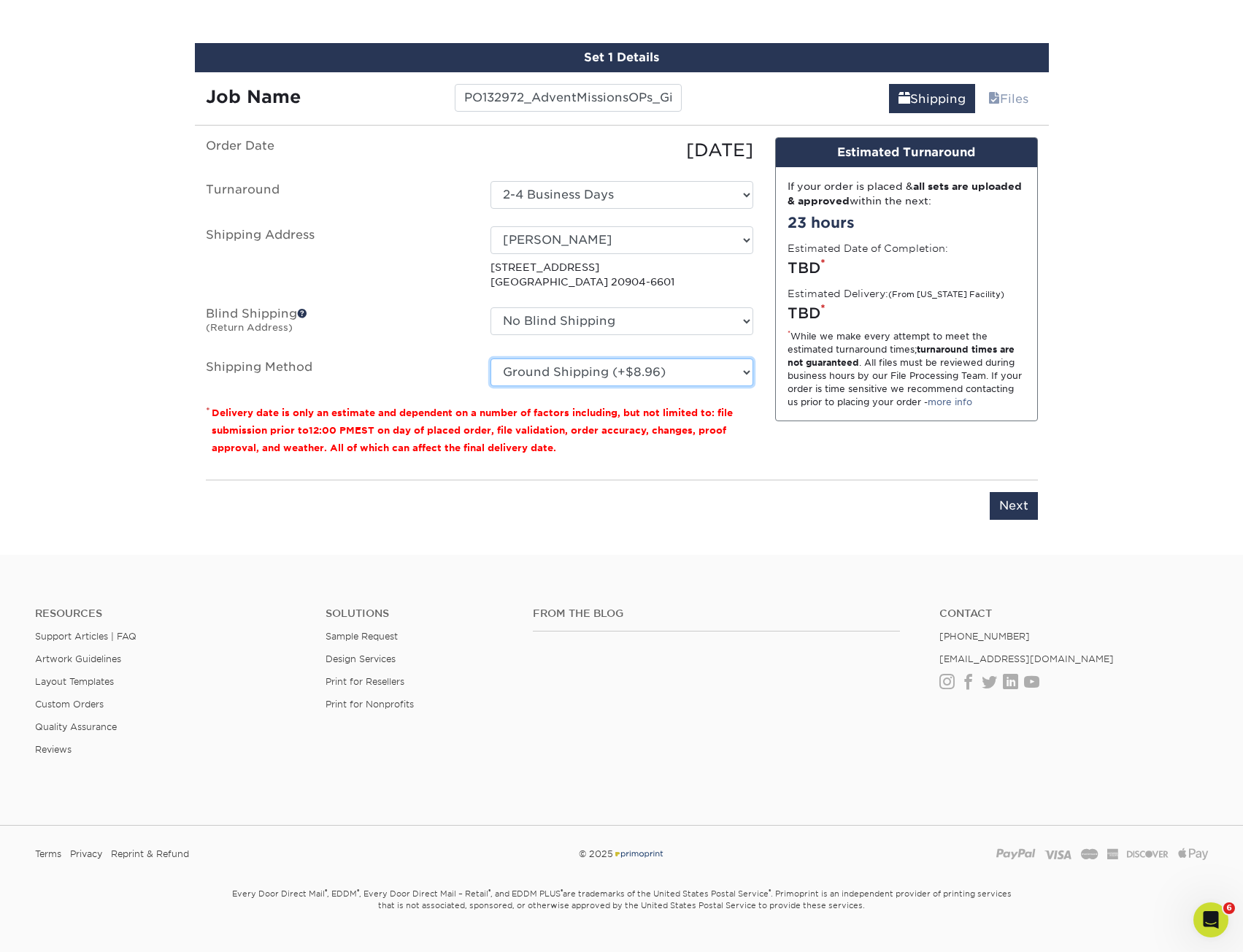
click at [490, 359] on select "Please Select Ground Shipping (+$8.96) 3 Day Shipping Service (+$20.04) 2 Day A…" at bounding box center [621, 372] width 262 height 28
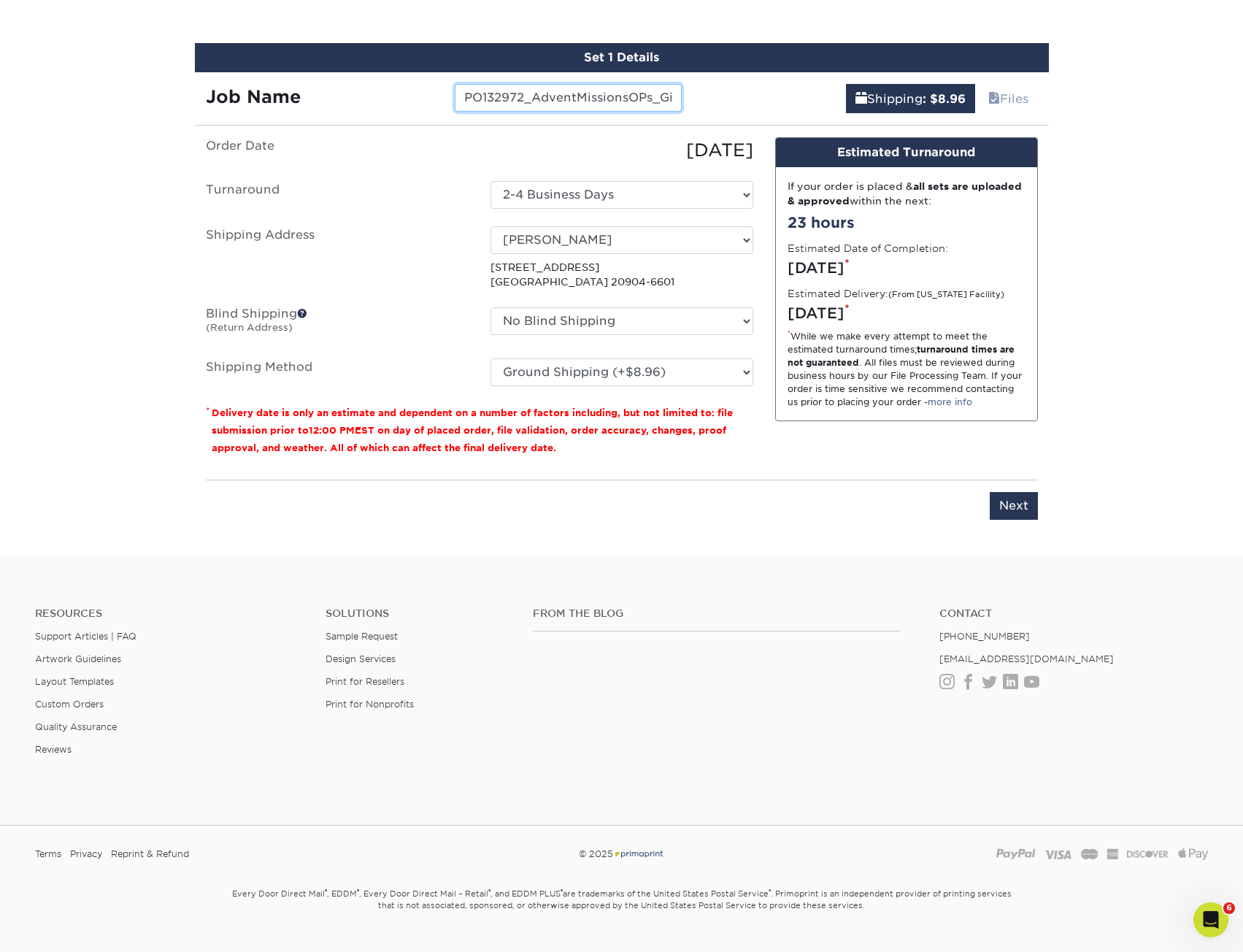
click at [598, 92] on input "PO132972_AdventMissionsOPs_GinaWahlen" at bounding box center [568, 97] width 227 height 28
drag, startPoint x: 596, startPoint y: 99, endPoint x: 797, endPoint y: 101, distance: 201.0
click at [797, 101] on div "Job Name PO132972_AdventMissionsOPs_GinaWahlen Shipping : $8.96 Files" at bounding box center [621, 93] width 854 height 41
click at [640, 87] on input "PO132972_AdventMissionsOPs_GinaWahlen" at bounding box center [568, 97] width 227 height 28
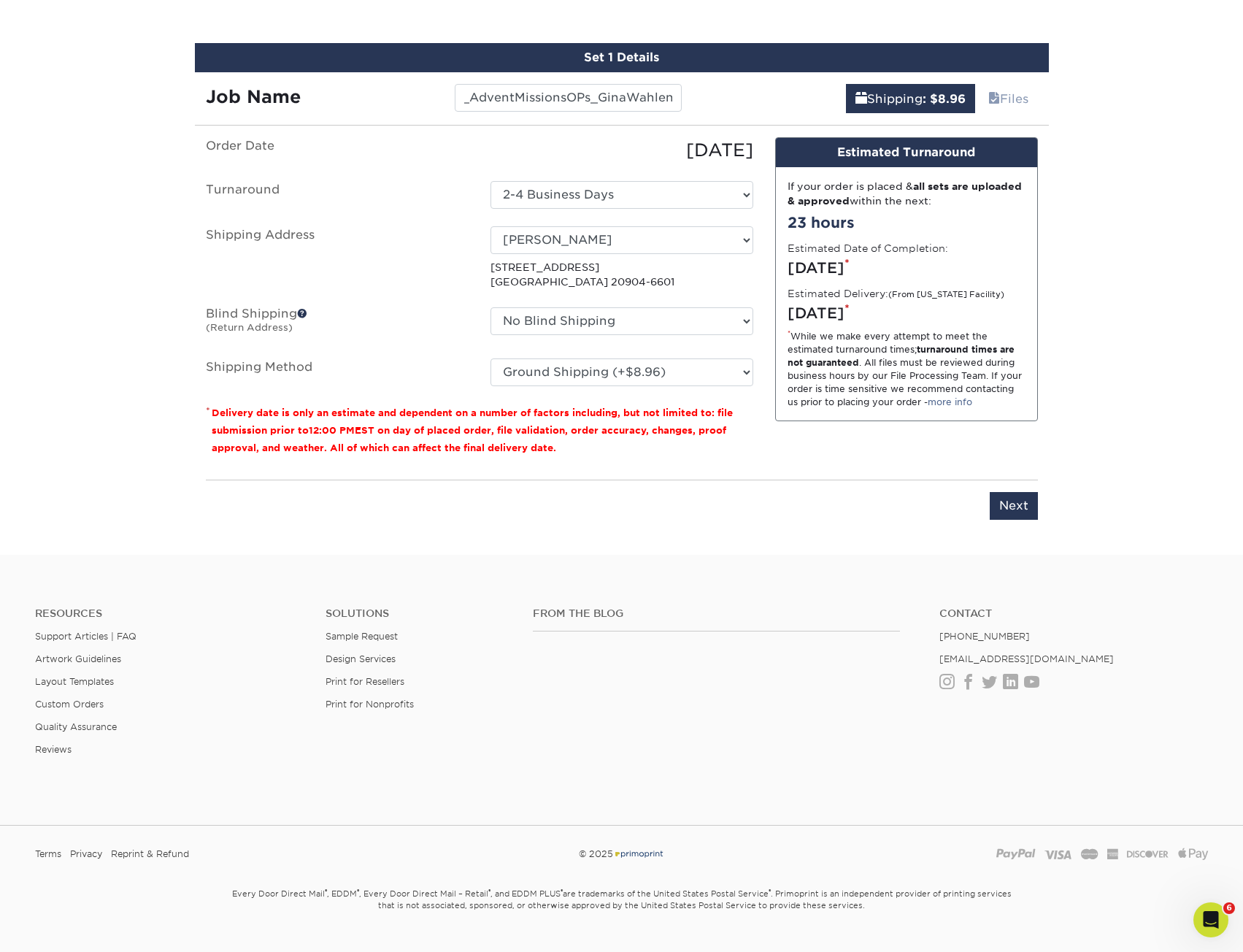
click at [1025, 510] on input "Next" at bounding box center [1013, 506] width 48 height 28
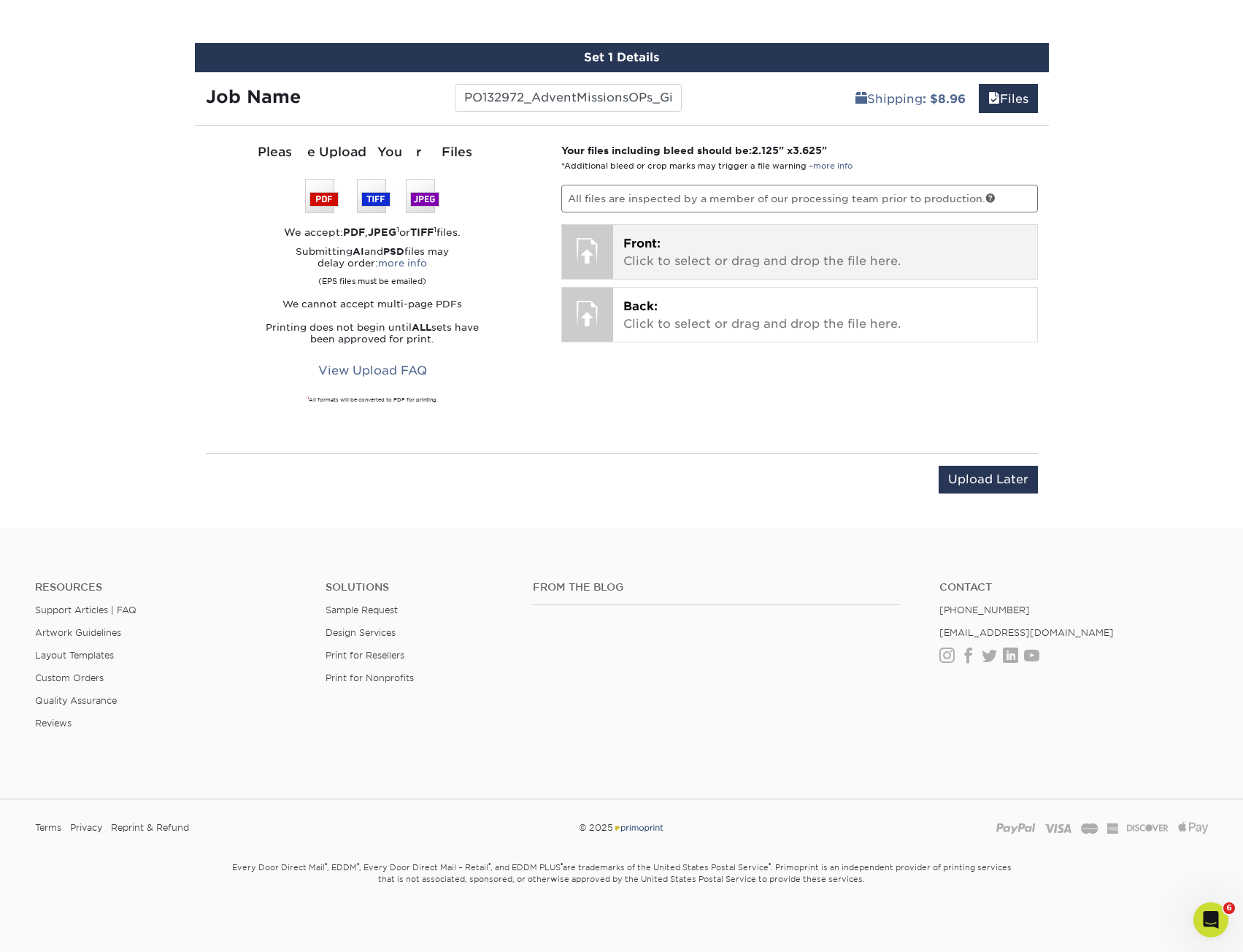
click at [629, 255] on p "Front: Click to select or drag and drop the file here." at bounding box center [824, 252] width 404 height 35
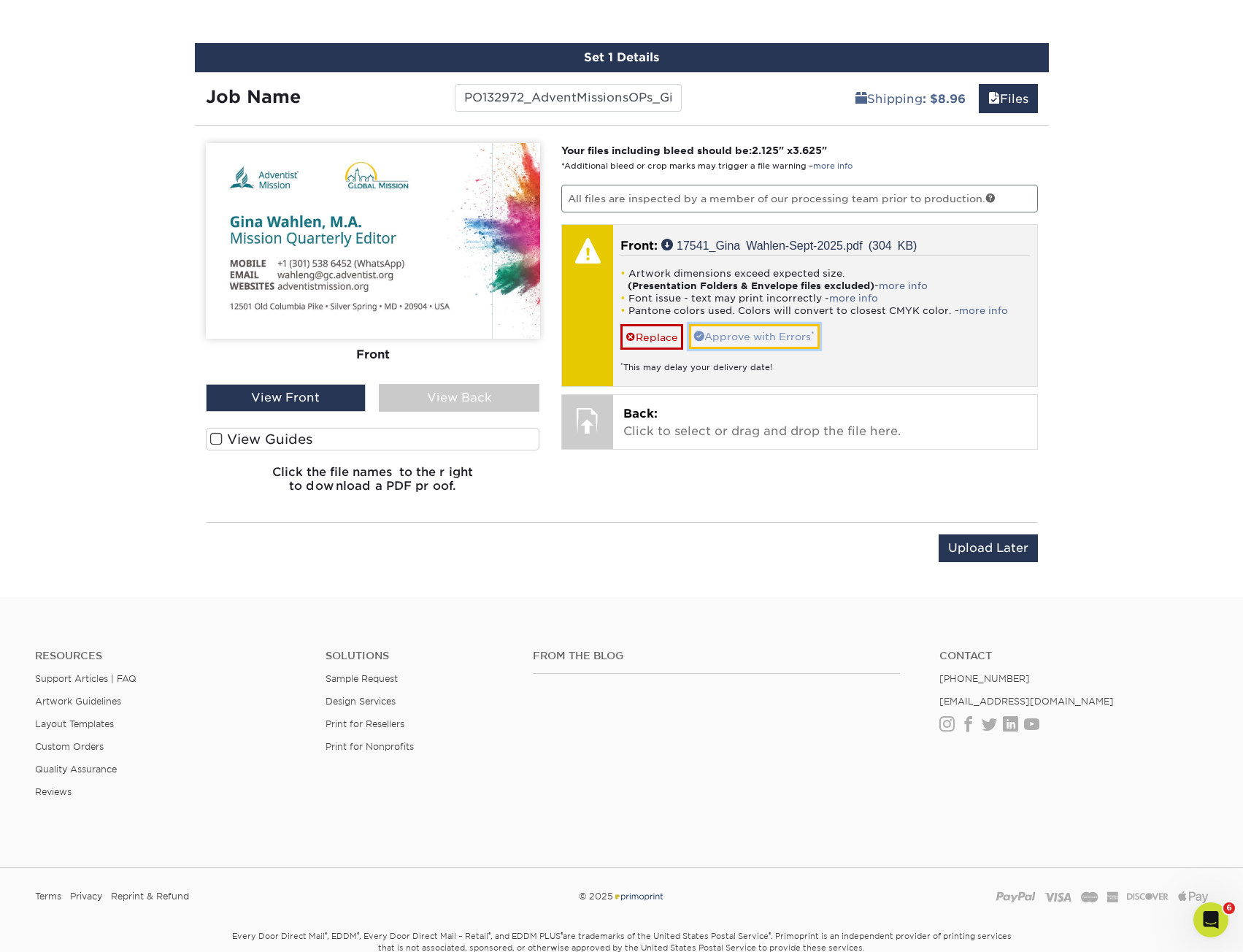
click at [746, 342] on link "Approve with Errors *" at bounding box center [754, 336] width 131 height 25
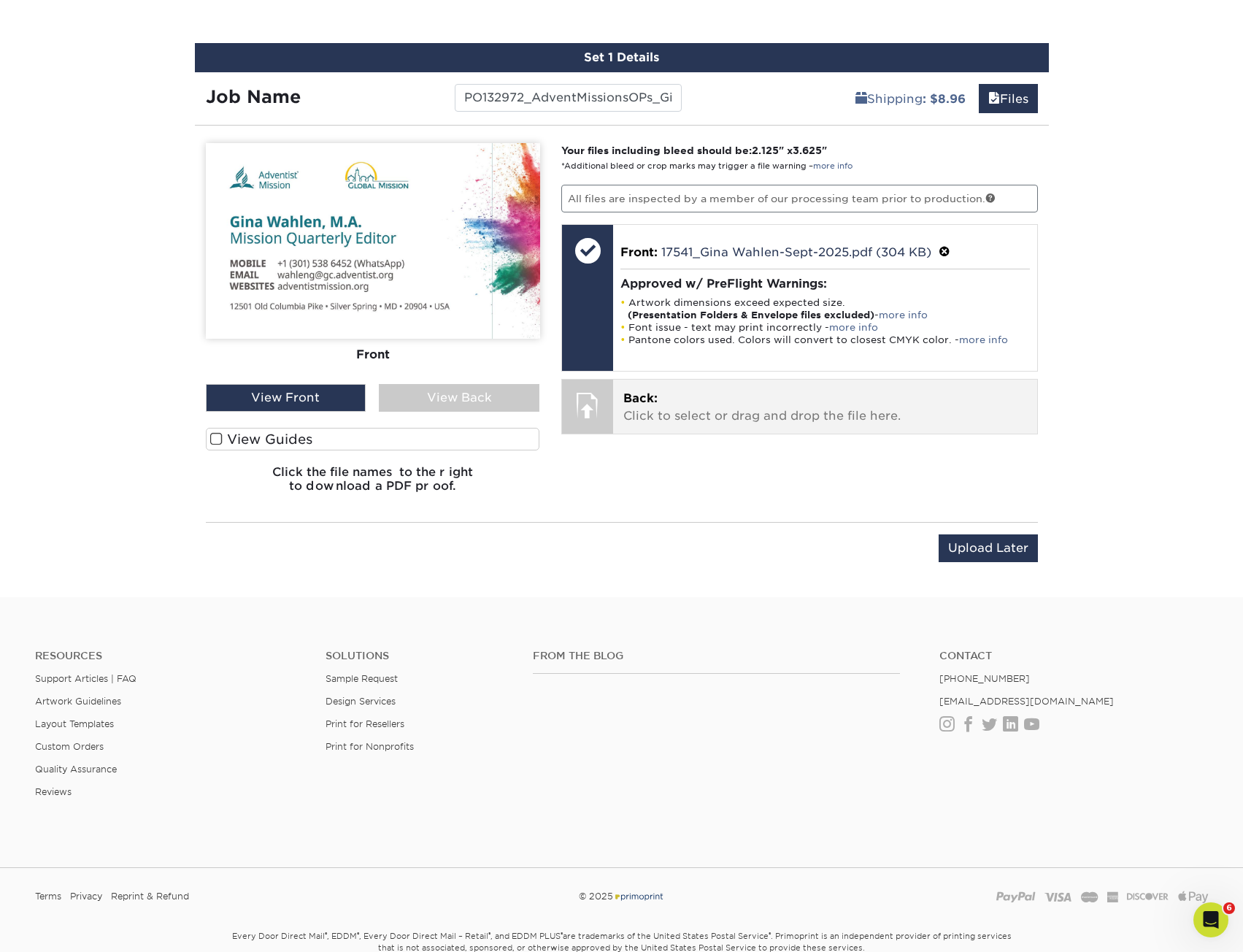
click at [748, 417] on p "Back: Click to select or drag and drop the file here." at bounding box center [824, 408] width 404 height 35
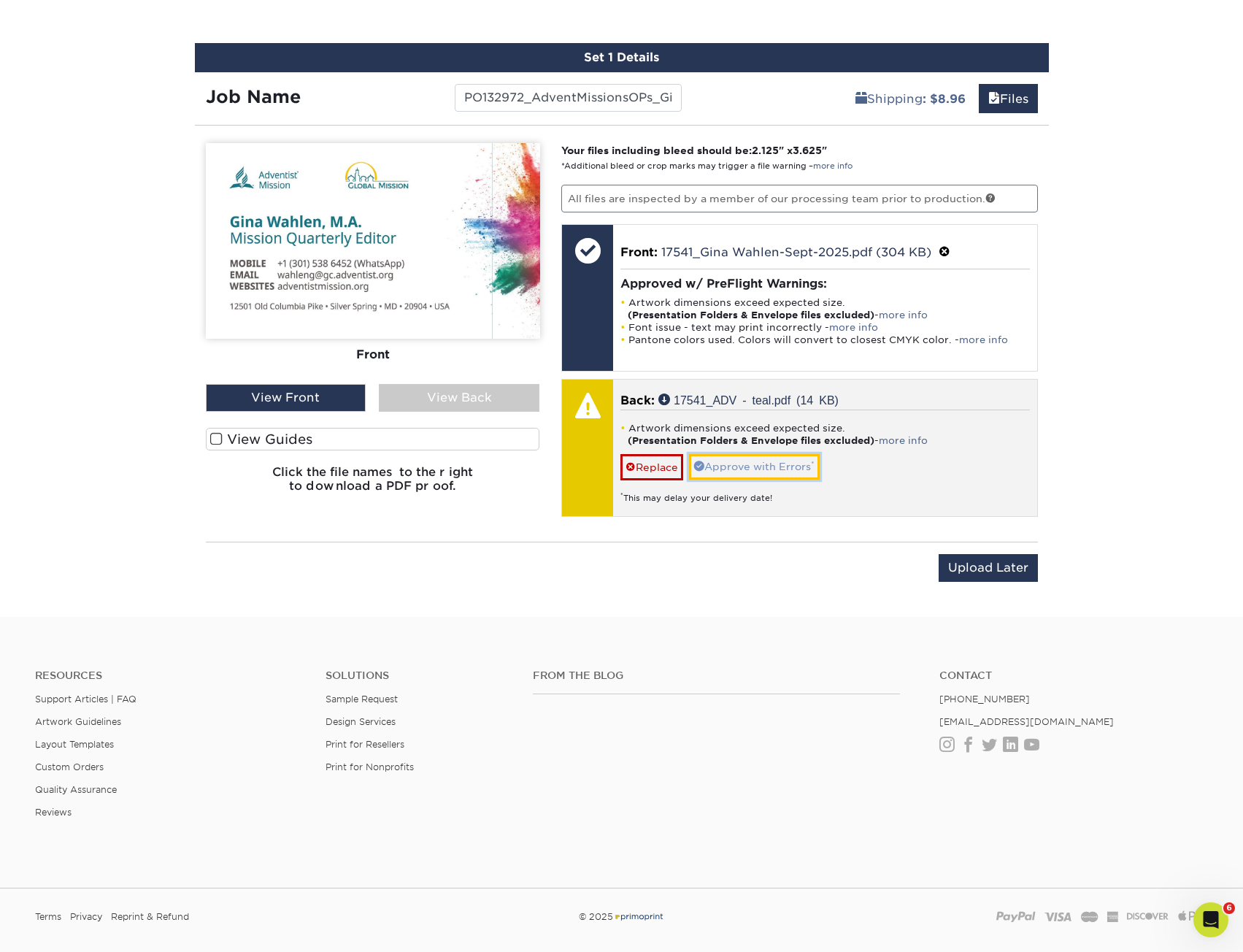
click at [740, 463] on link "Approve with Errors *" at bounding box center [754, 466] width 131 height 25
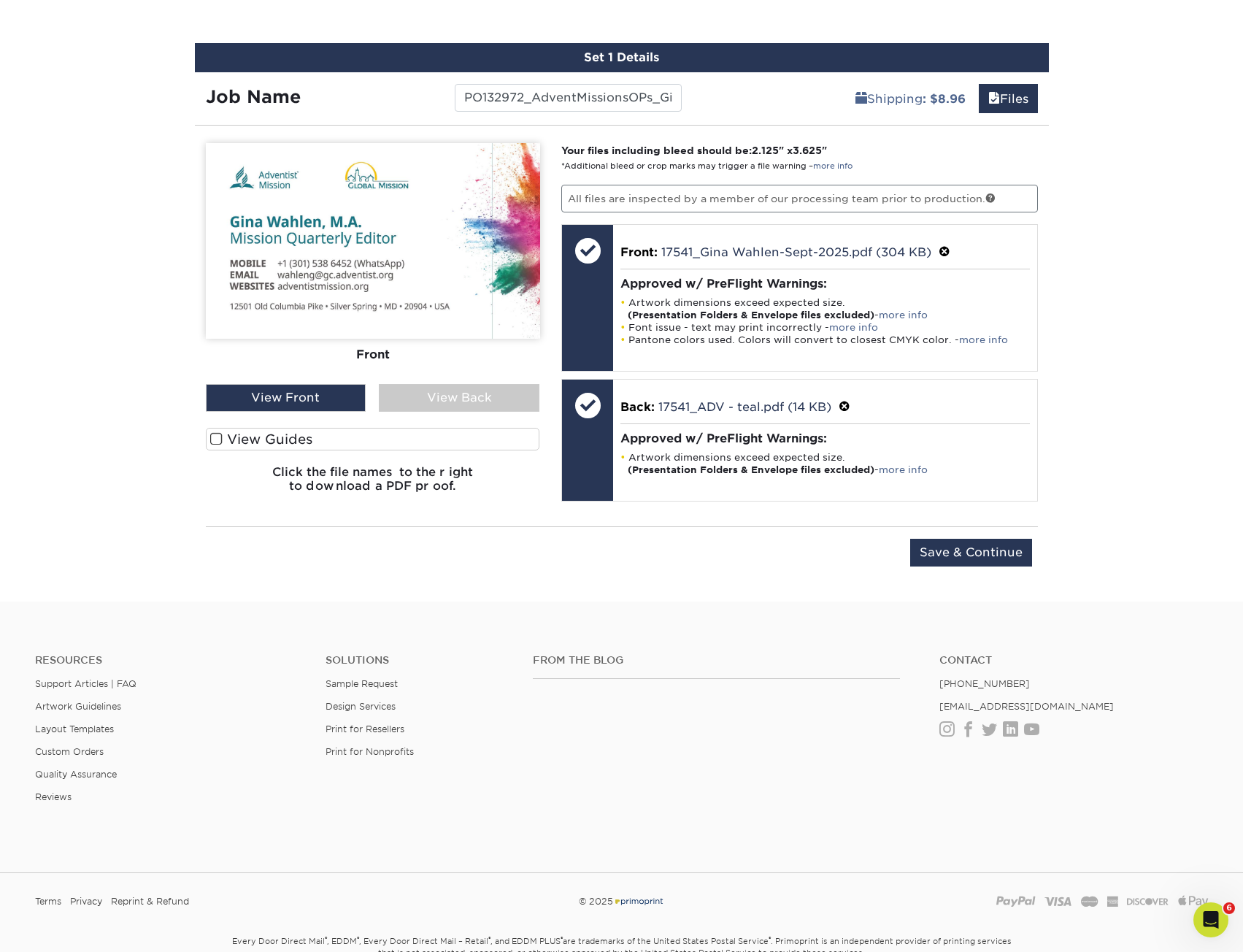
click at [435, 390] on div "View Back" at bounding box center [459, 398] width 160 height 28
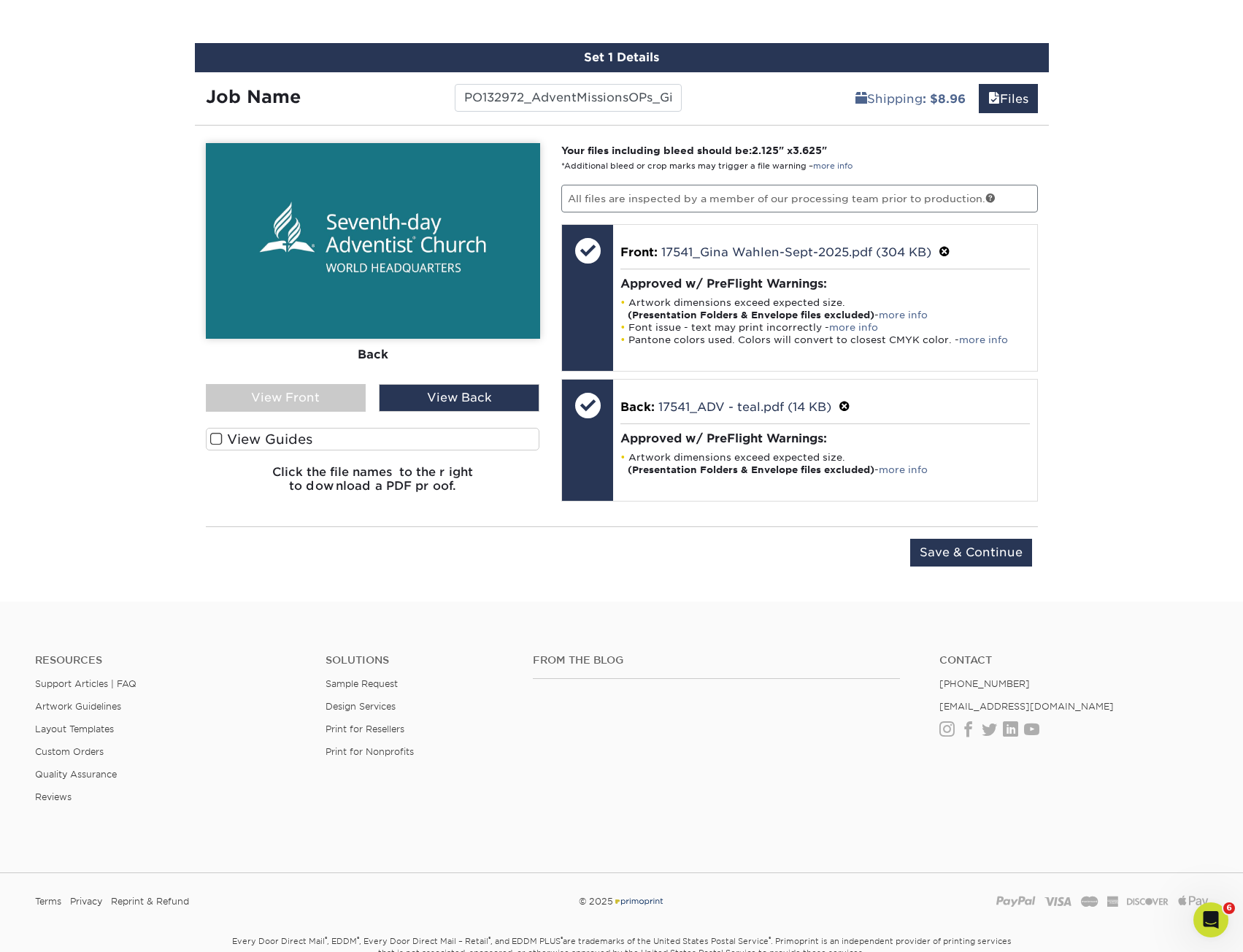
click at [299, 399] on div "View Front" at bounding box center [285, 398] width 160 height 28
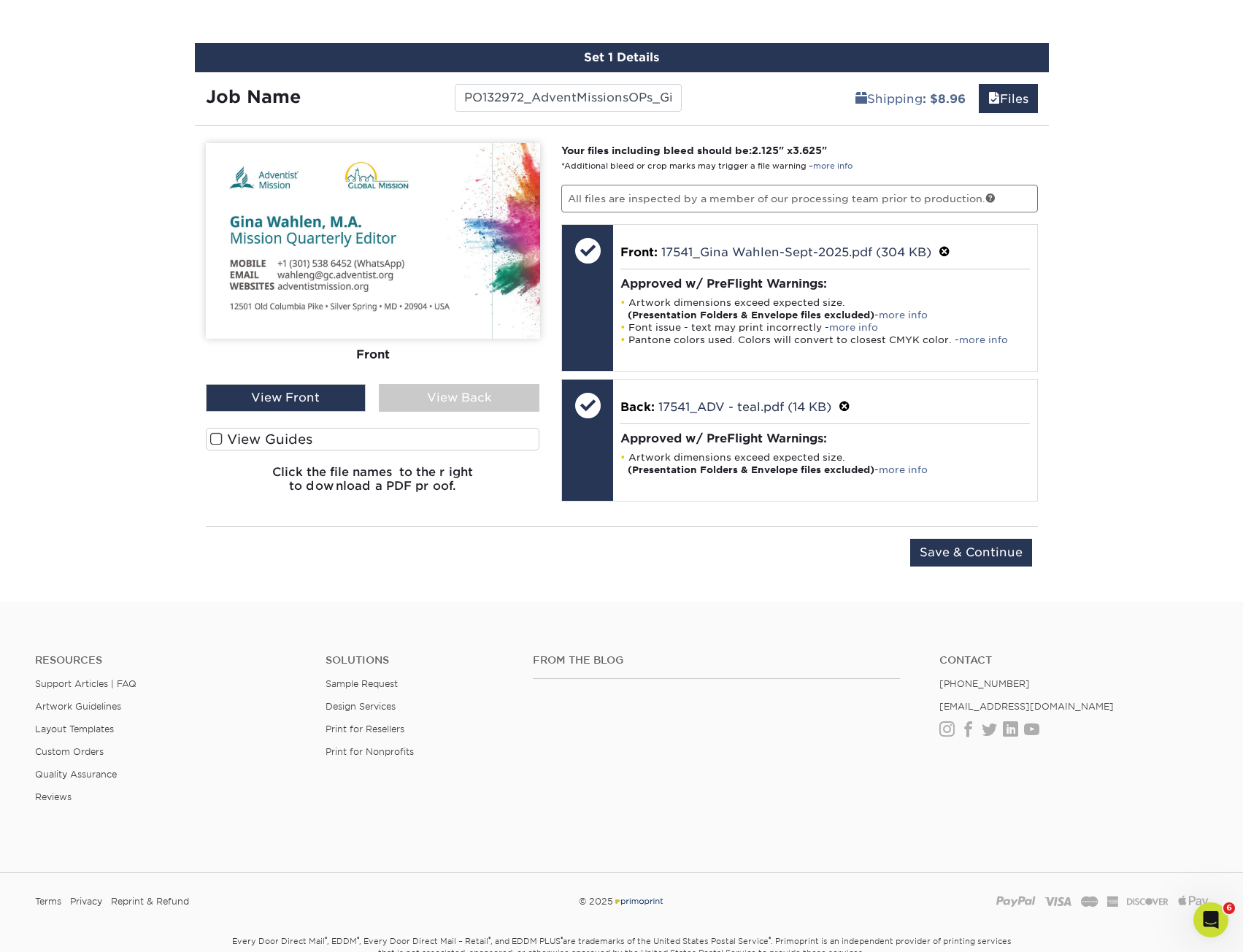
click at [473, 395] on div "View Back" at bounding box center [459, 398] width 160 height 28
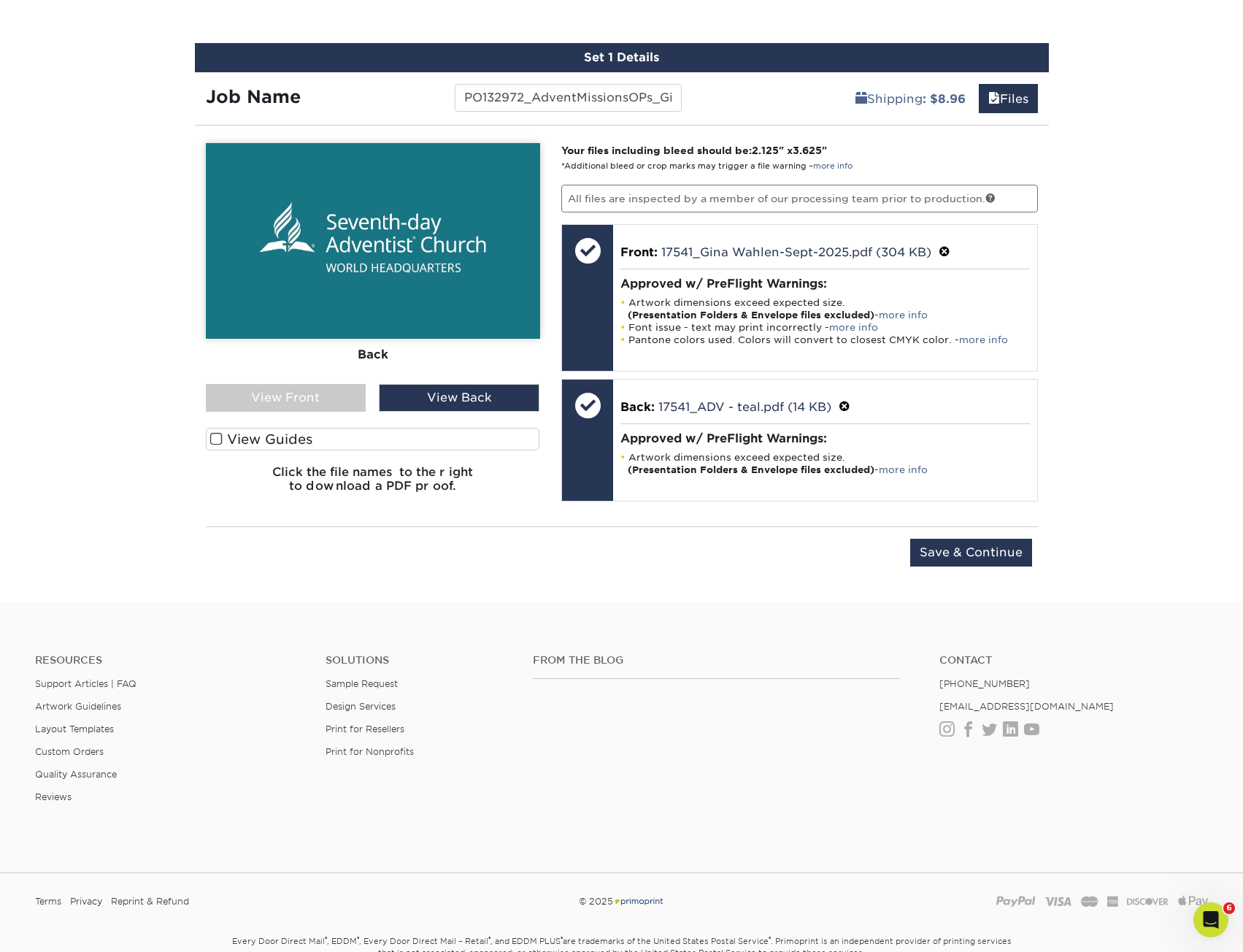
click at [310, 394] on div "View Front" at bounding box center [285, 398] width 160 height 28
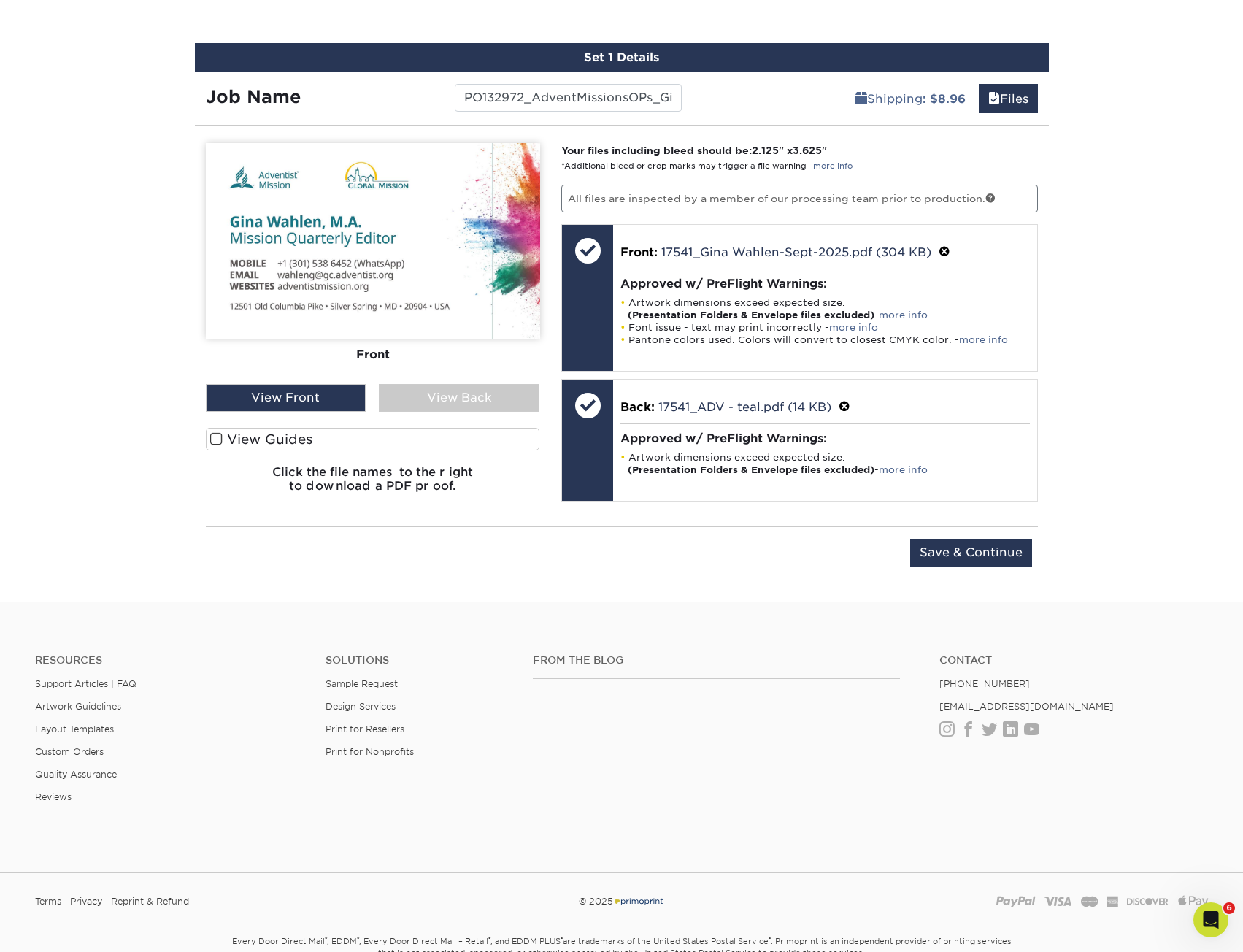
click at [460, 397] on div "View Back" at bounding box center [459, 398] width 160 height 28
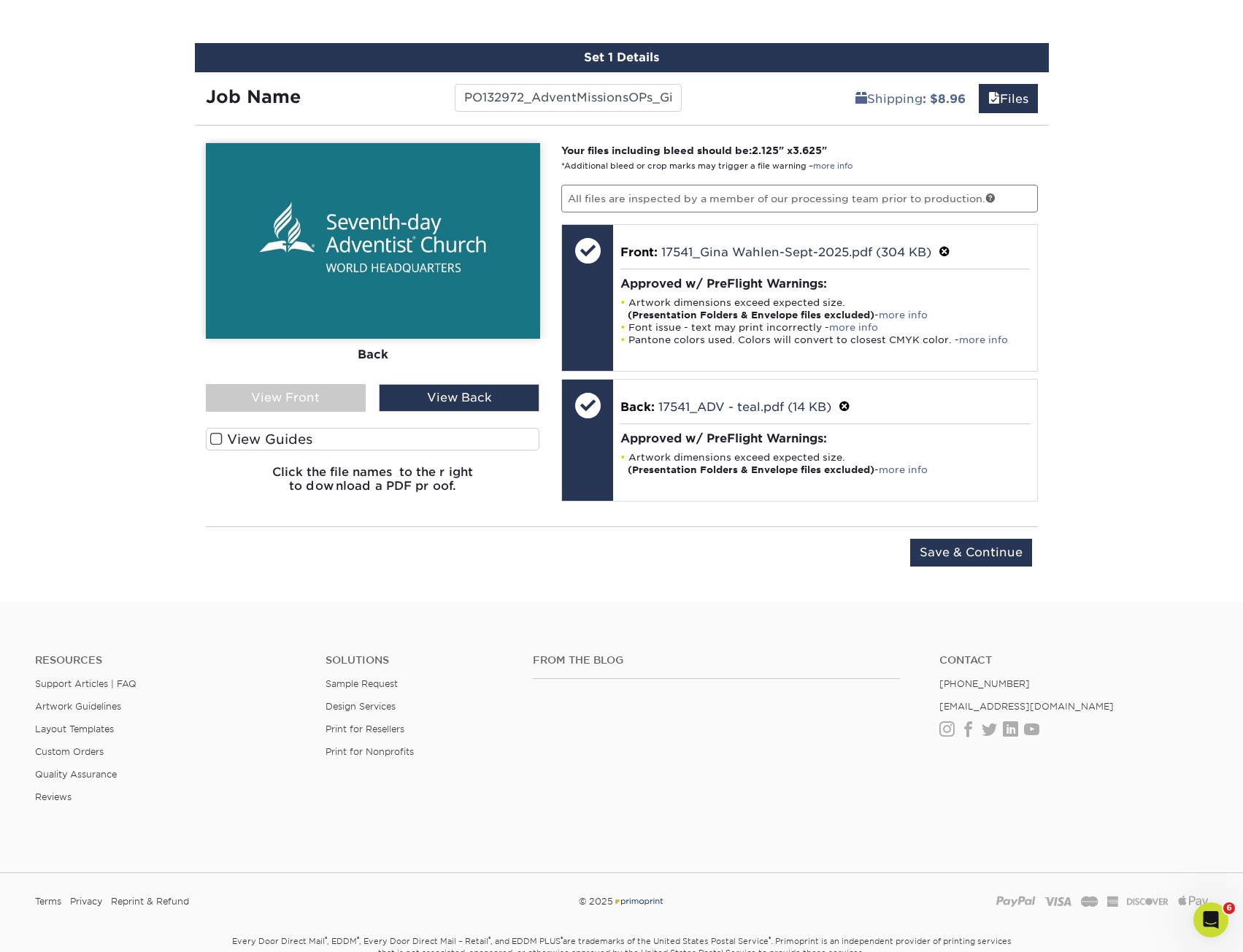
click at [460, 397] on div "View Back" at bounding box center [459, 398] width 160 height 28
click at [446, 399] on div "View Back" at bounding box center [459, 398] width 160 height 28
click at [310, 399] on div "View Front" at bounding box center [285, 398] width 160 height 28
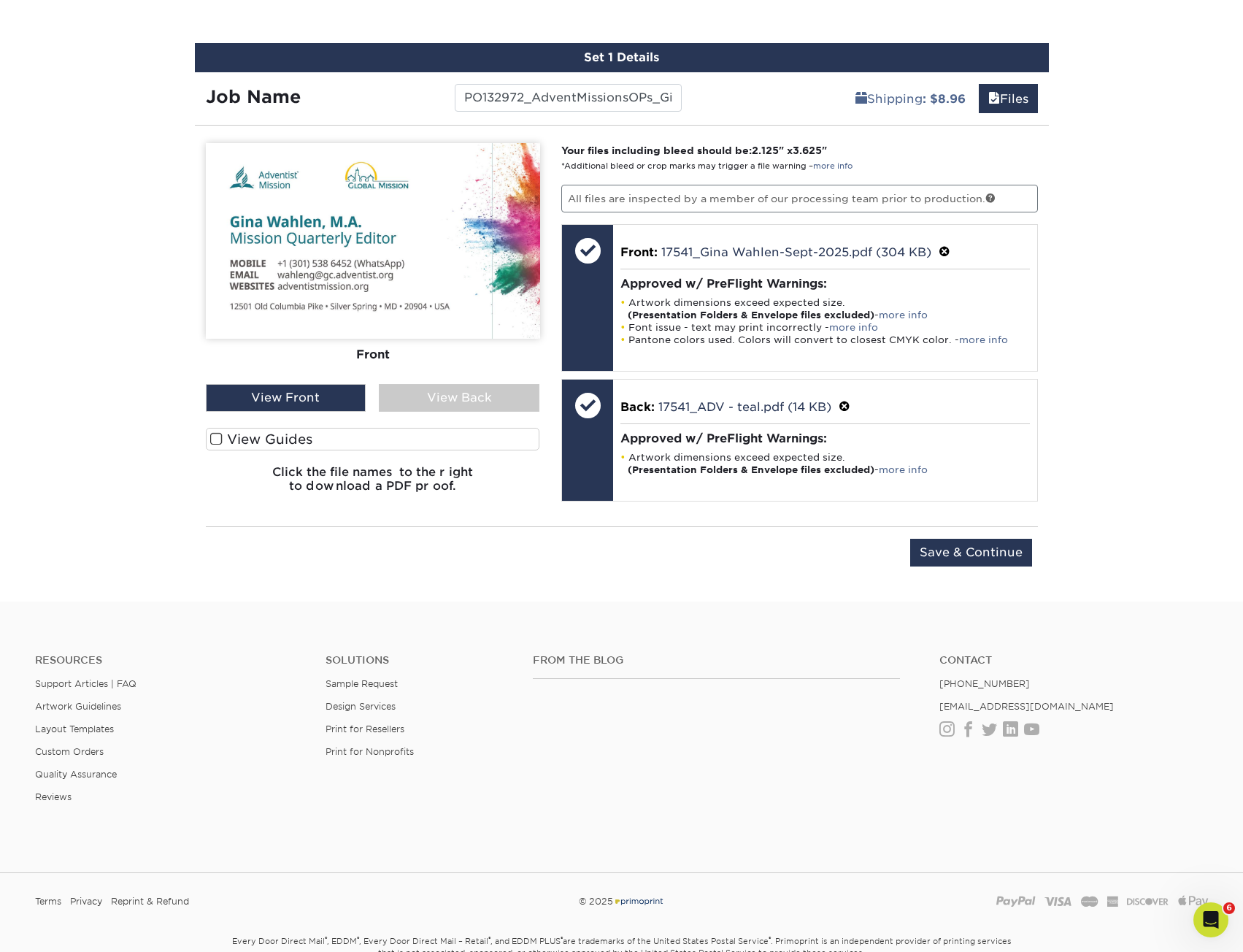
click at [310, 398] on div "View Front" at bounding box center [285, 398] width 160 height 28
click at [410, 397] on div "View Back" at bounding box center [459, 398] width 160 height 28
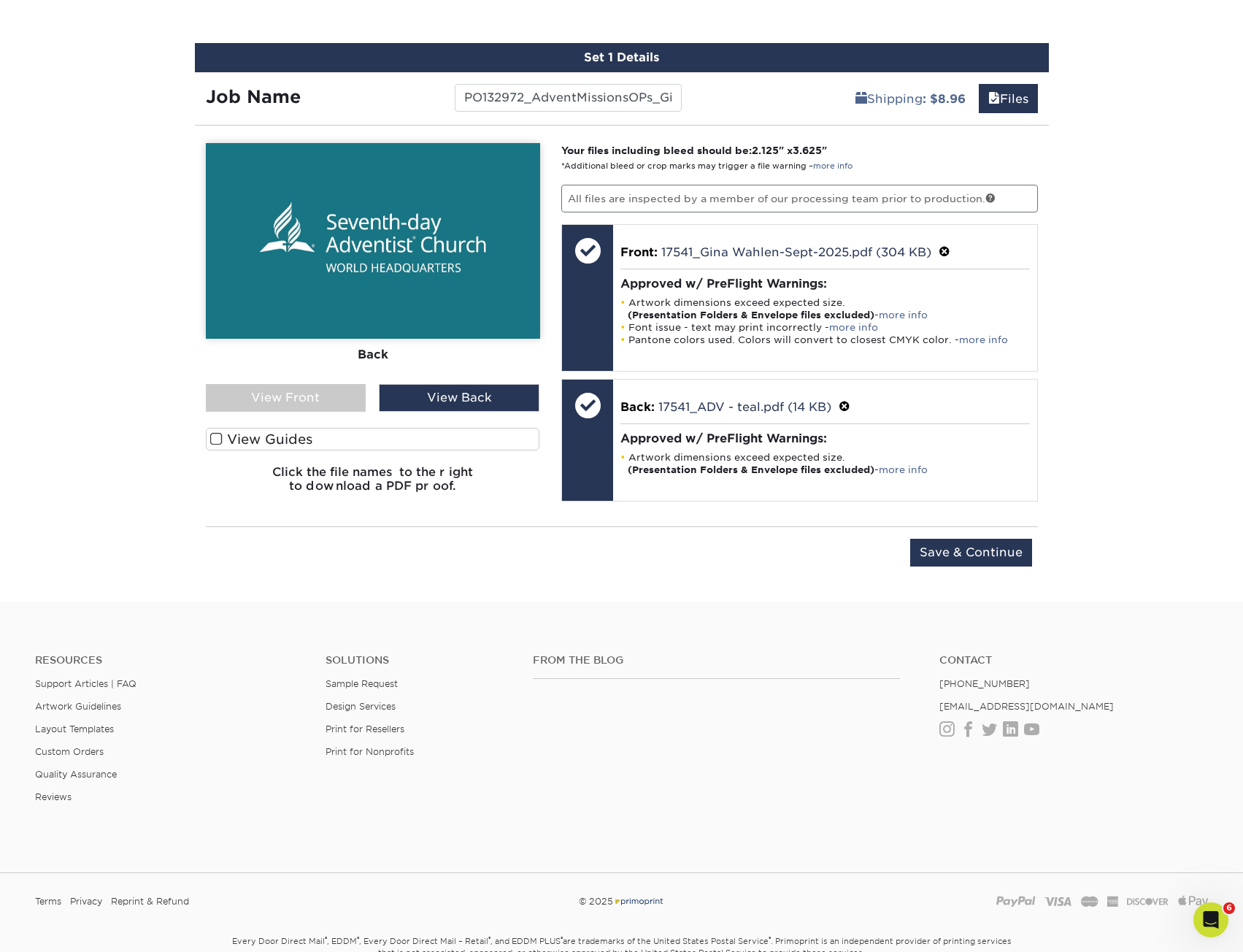
click at [334, 405] on div "View Front" at bounding box center [285, 398] width 160 height 28
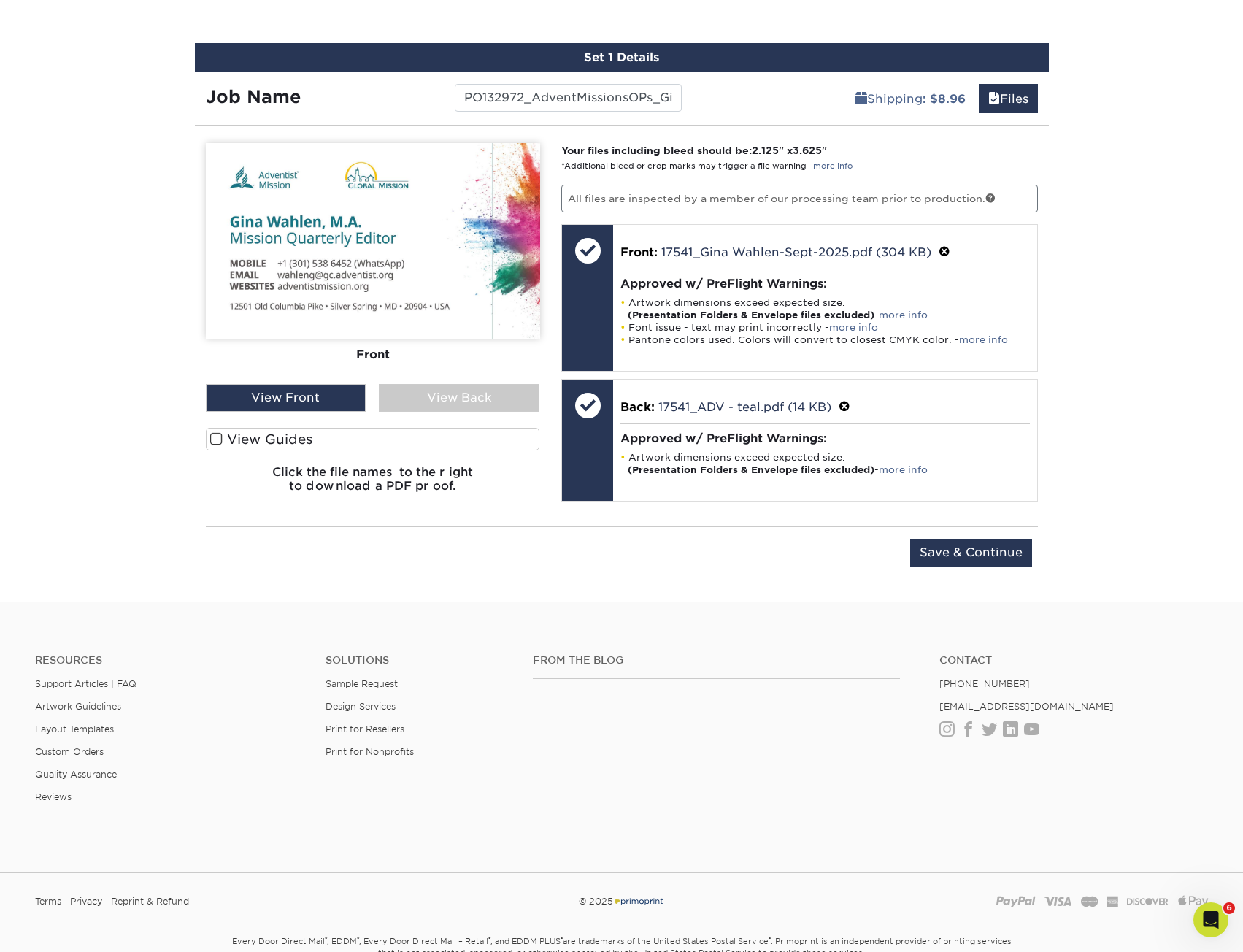
click at [334, 405] on div "View Front" at bounding box center [285, 398] width 160 height 28
click at [481, 403] on div "View Back" at bounding box center [459, 398] width 160 height 28
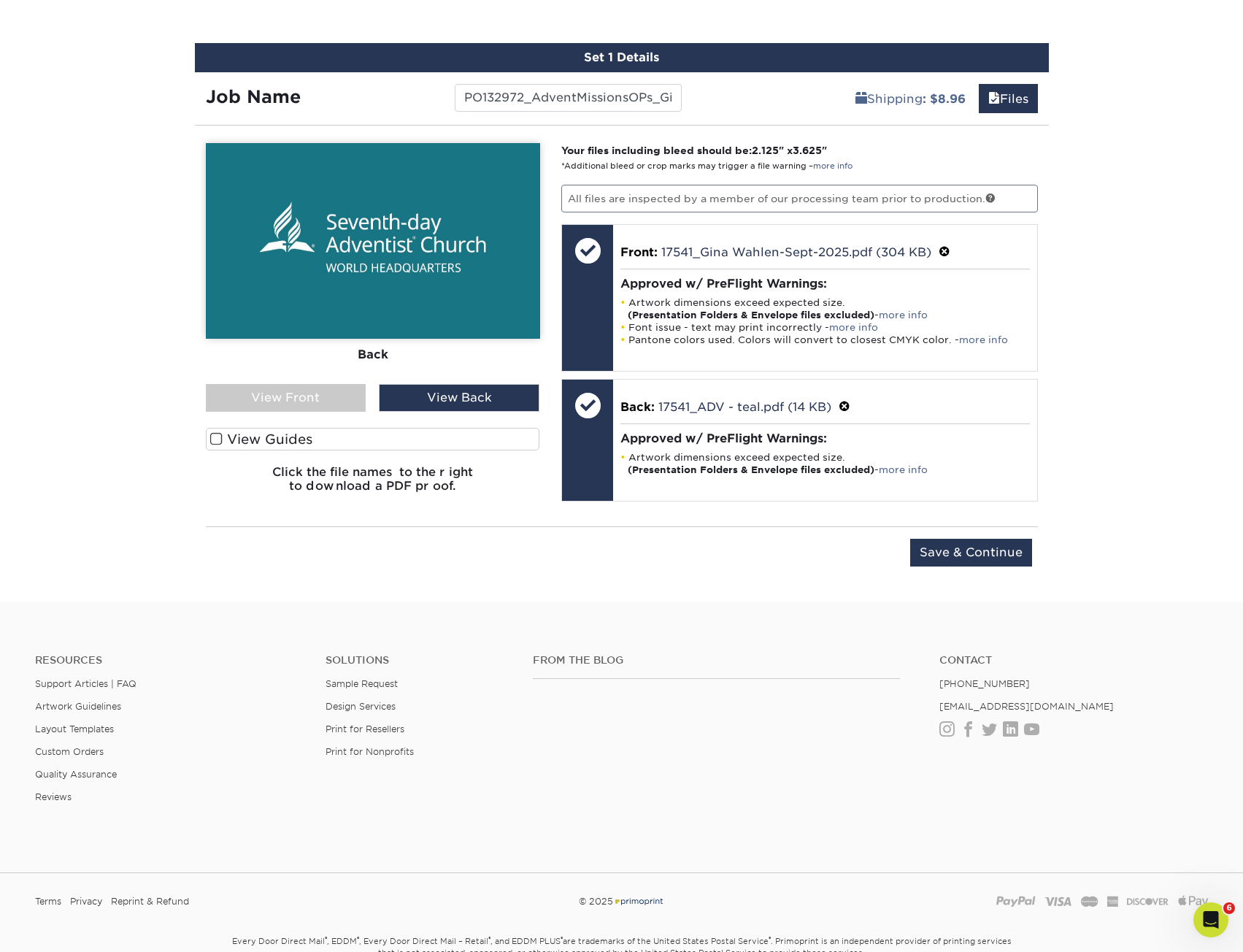
click at [467, 399] on div "View Back" at bounding box center [459, 398] width 160 height 28
click at [308, 403] on div "View Front" at bounding box center [285, 398] width 160 height 28
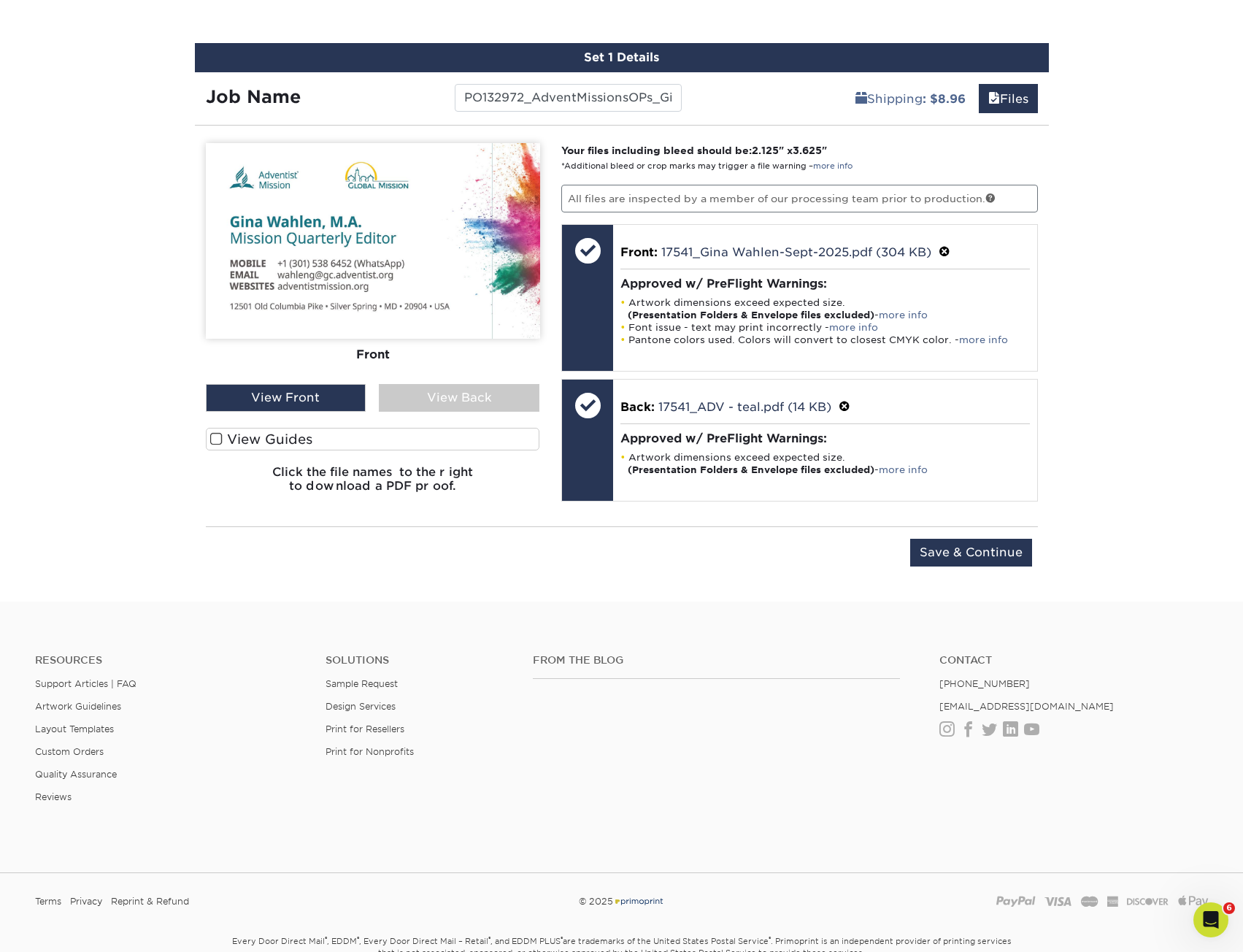
click at [1001, 561] on input "Save & Continue" at bounding box center [971, 552] width 122 height 28
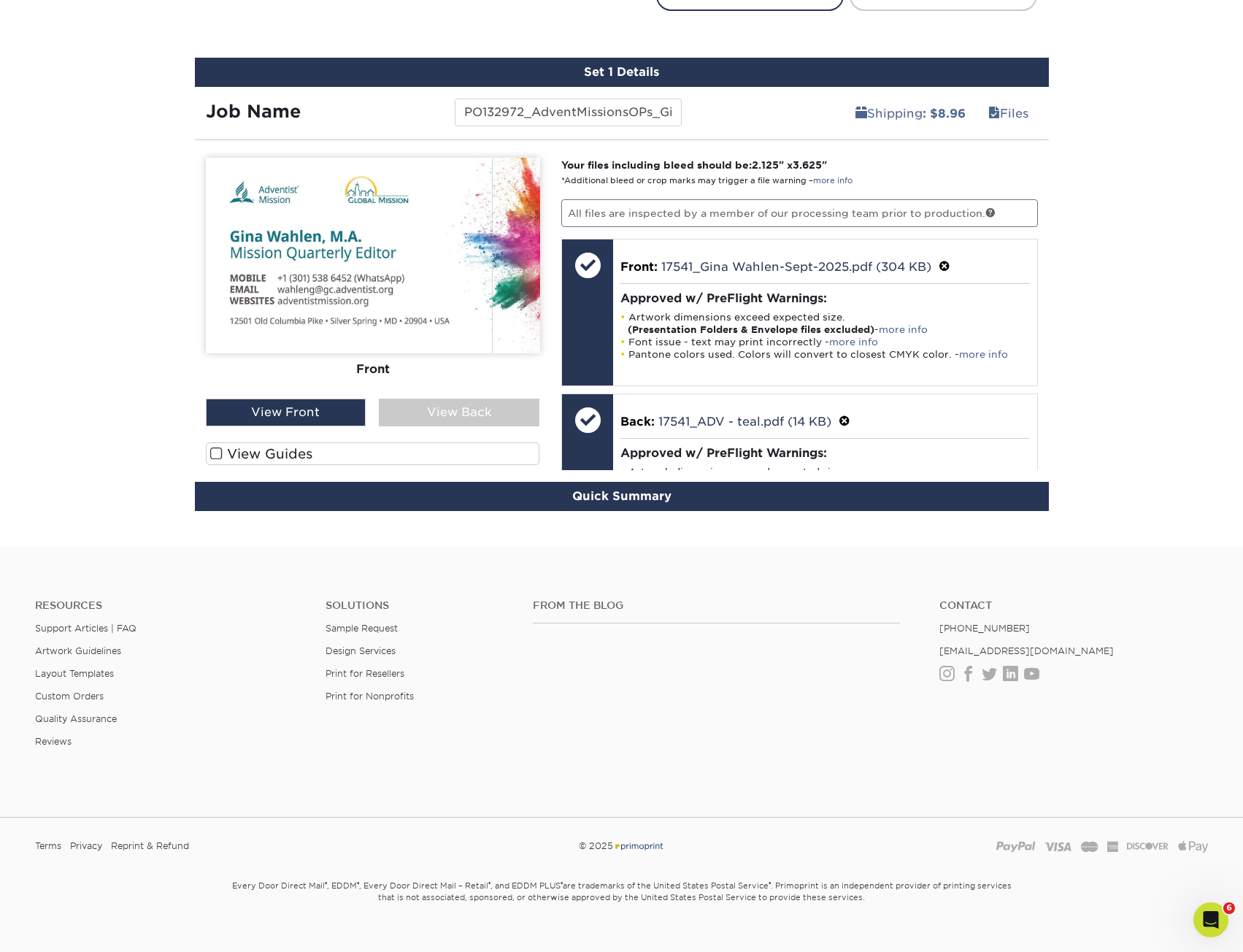
scroll to position [758, 0]
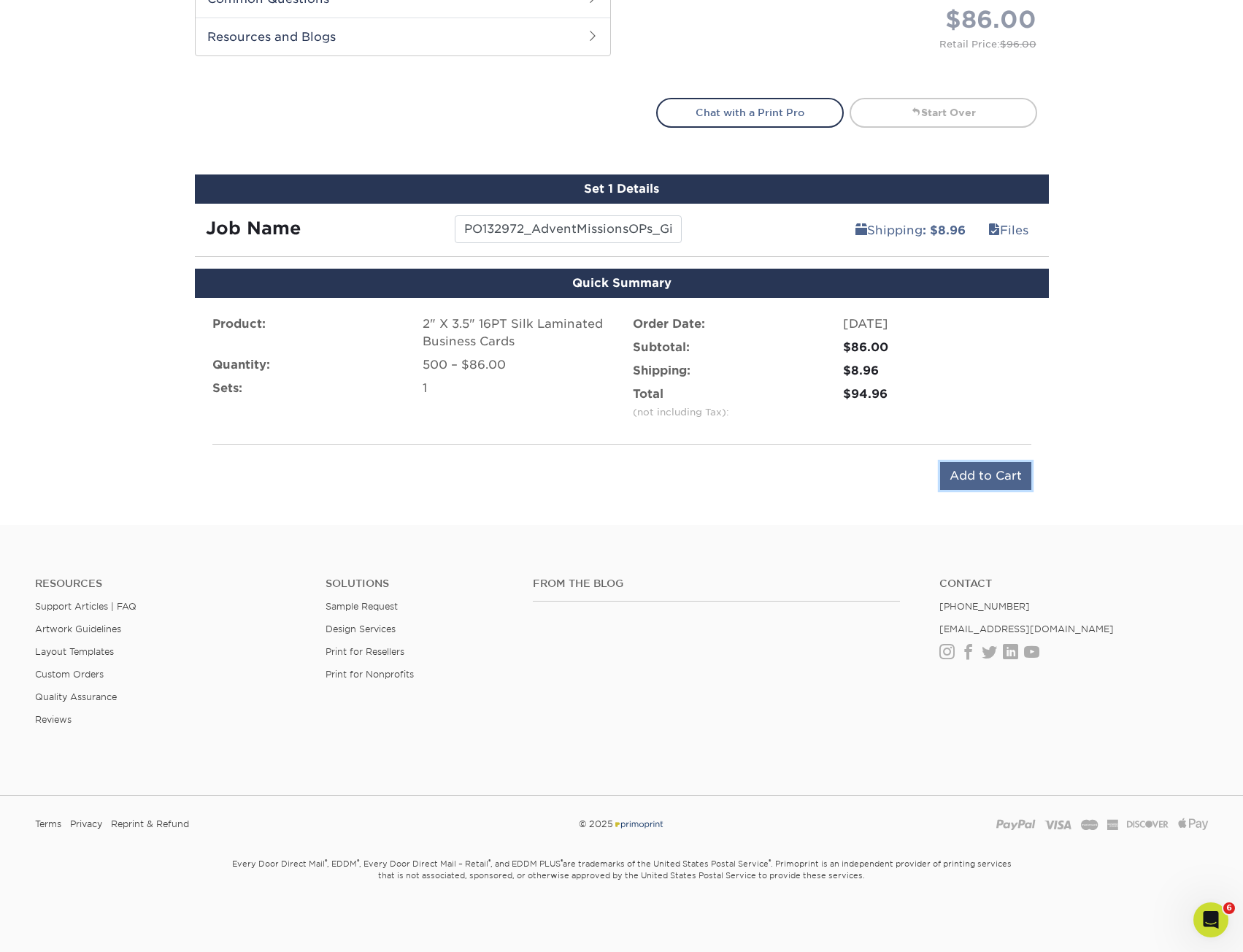
click at [982, 478] on input "Add to Cart" at bounding box center [986, 476] width 91 height 28
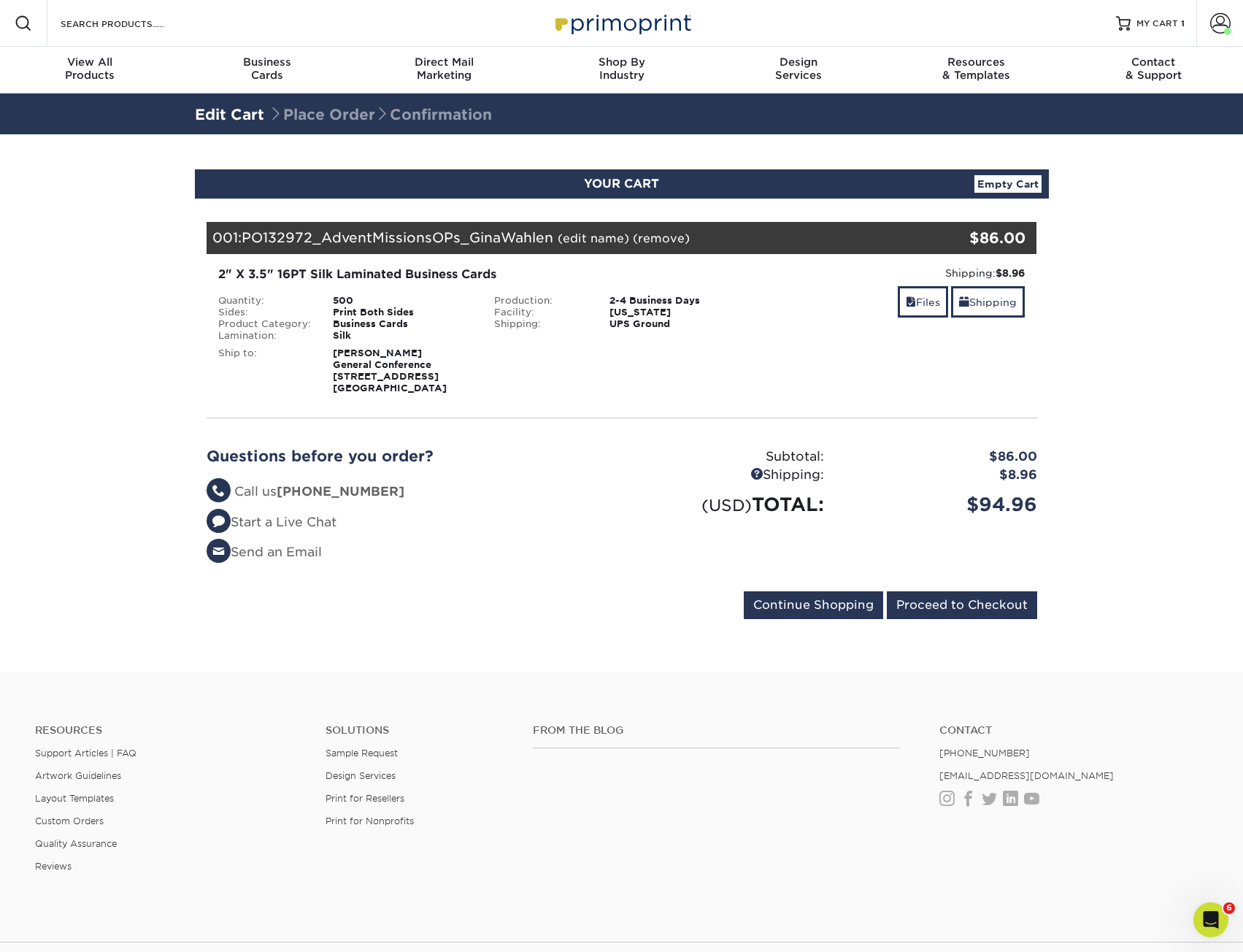
click at [877, 289] on div "Files Shipping" at bounding box center [897, 303] width 254 height 34
click at [940, 310] on link "Files" at bounding box center [923, 302] width 50 height 31
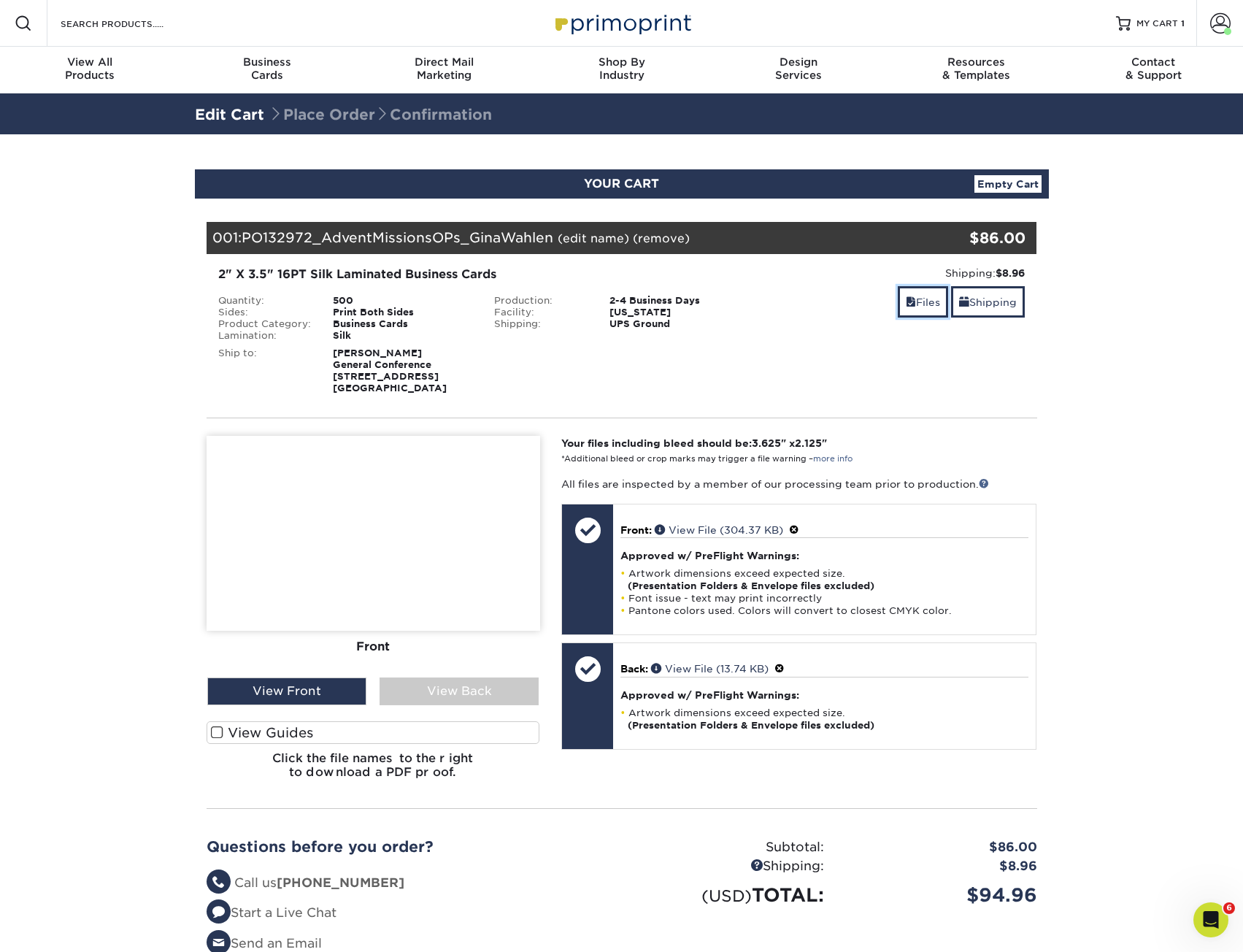
scroll to position [438, 0]
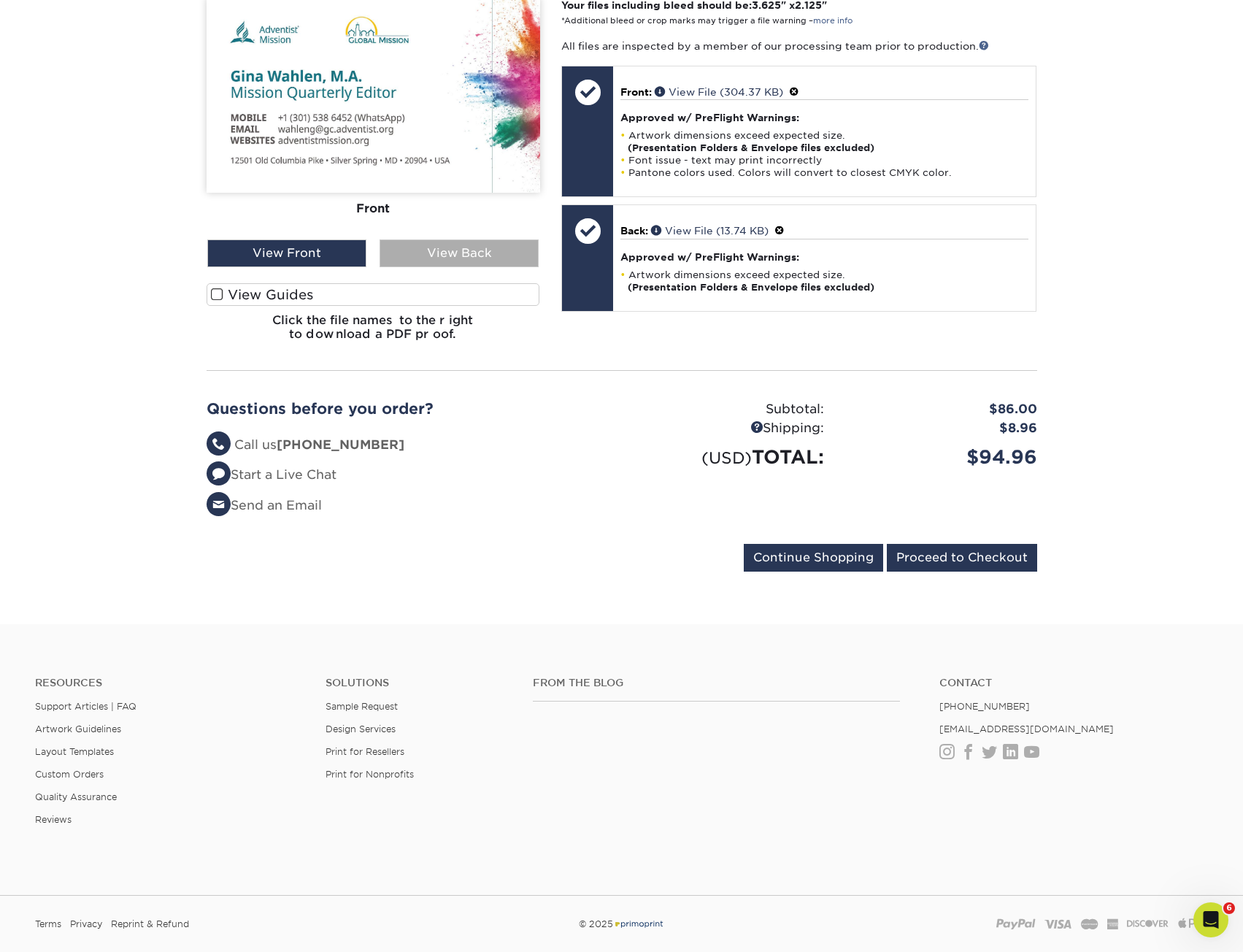
click at [440, 250] on div "View Back" at bounding box center [459, 253] width 159 height 28
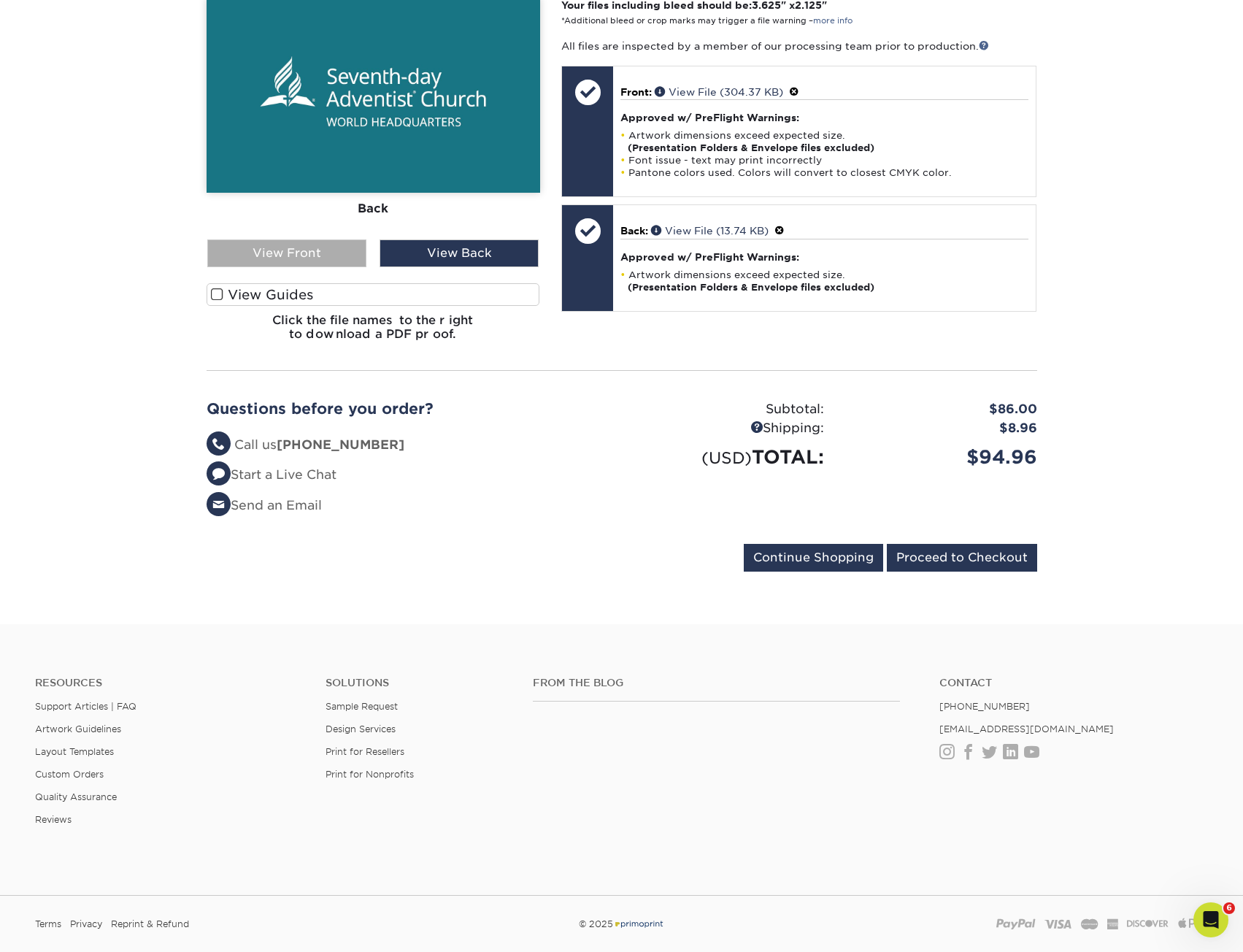
click at [307, 249] on div "View Front" at bounding box center [287, 253] width 159 height 28
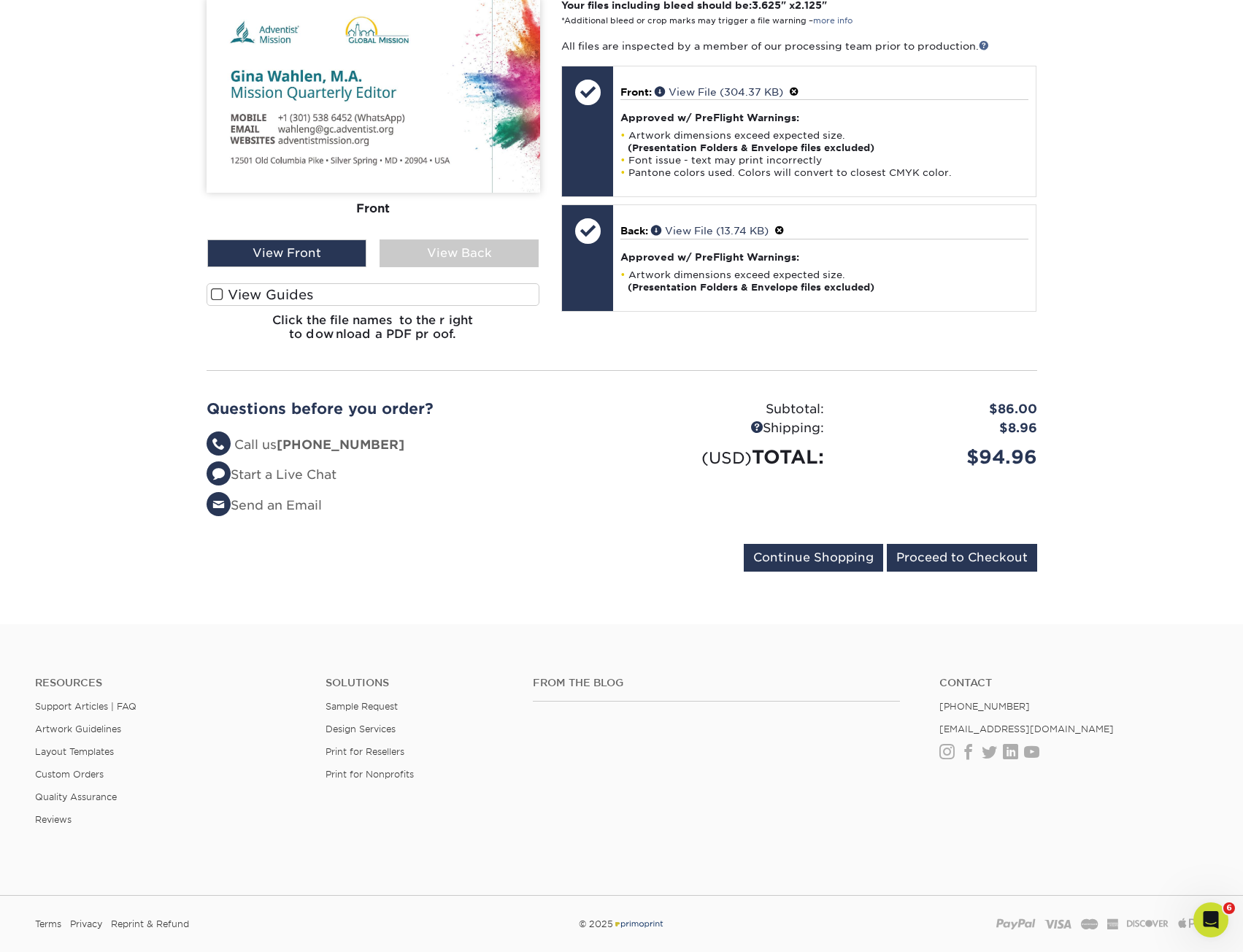
click at [1141, 304] on section "YOUR CART Empty Cart Your Cart is Empty View Account Active Orders Order Histor…" at bounding box center [621, 160] width 1243 height 927
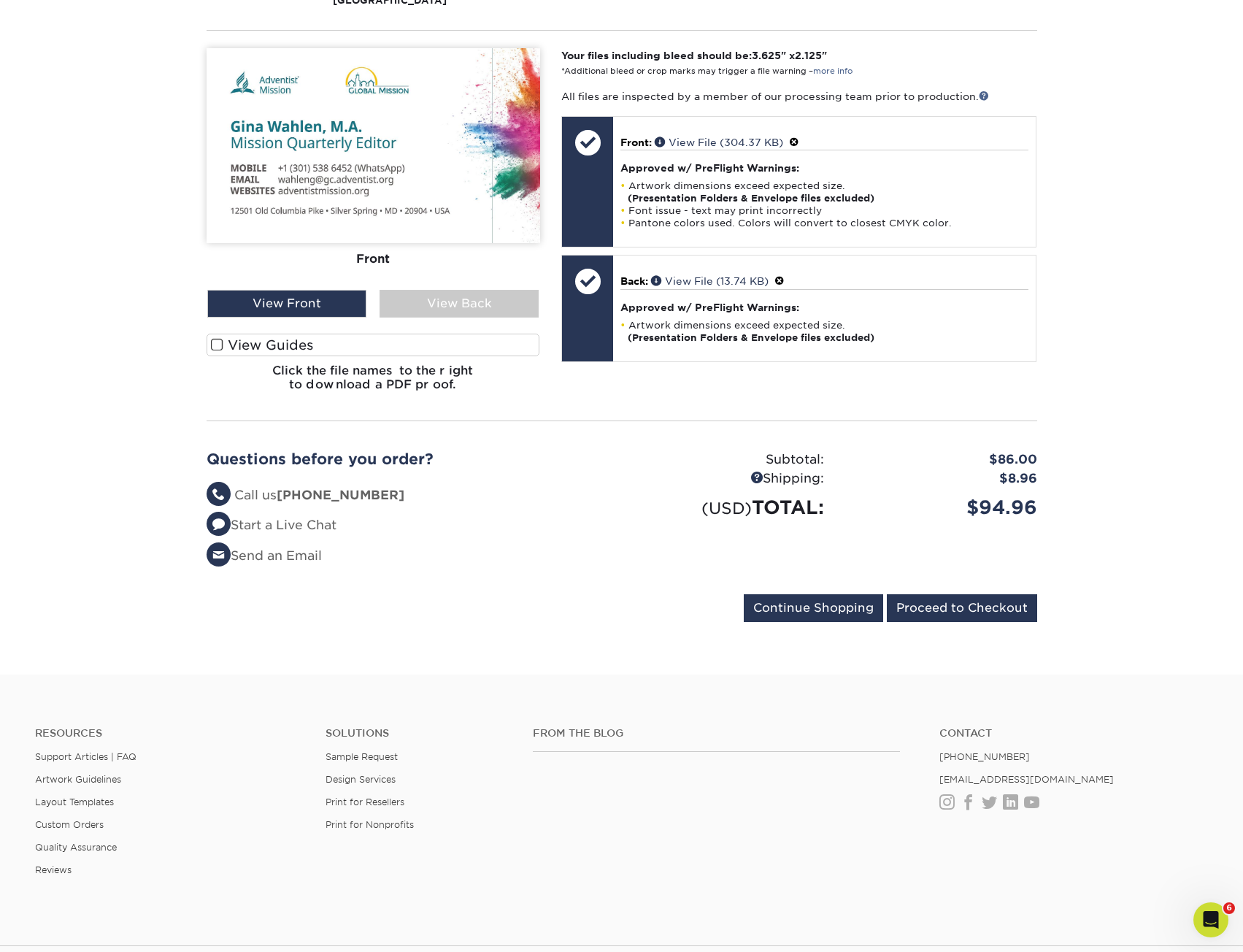
scroll to position [537, 0]
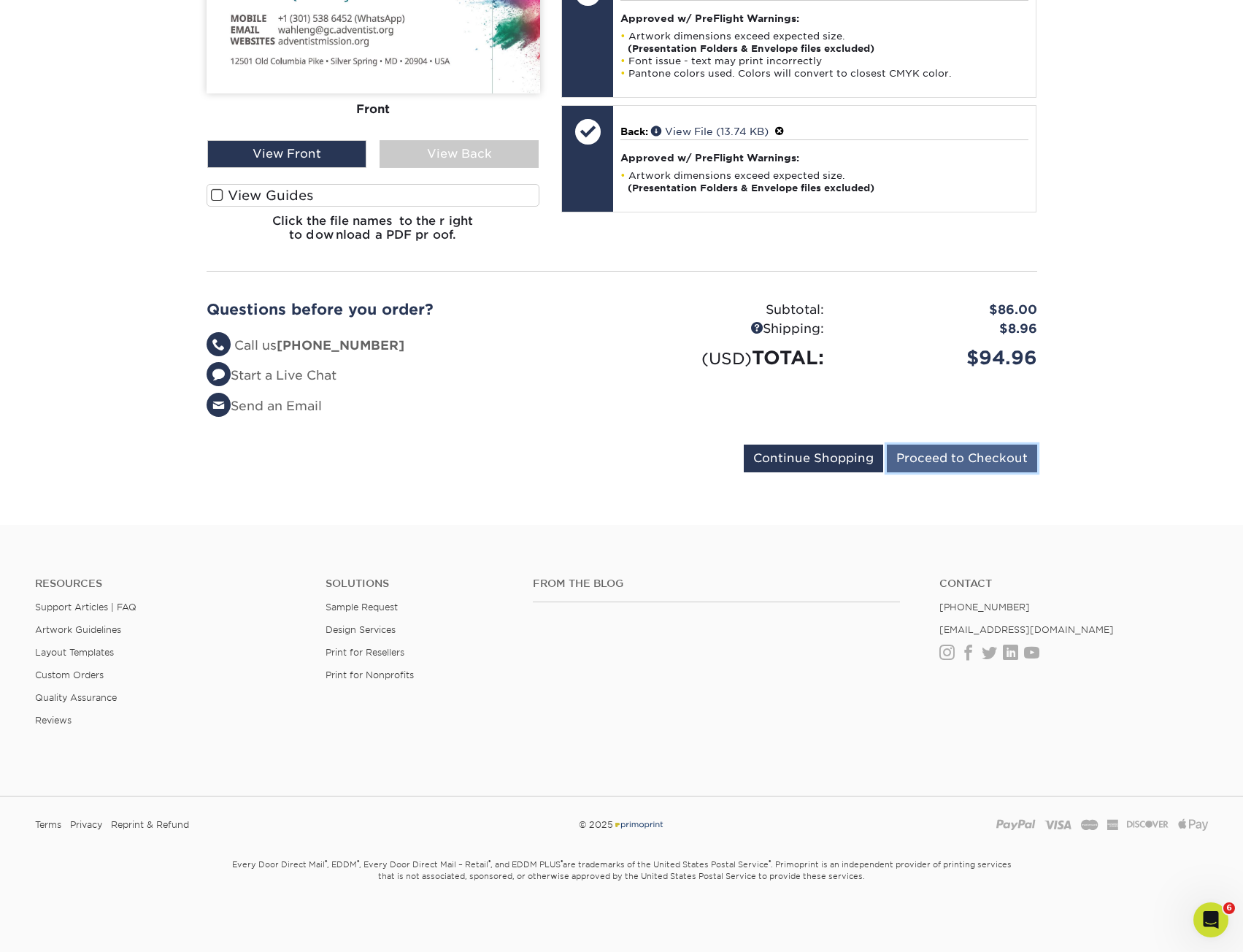
click at [991, 459] on input "Proceed to Checkout" at bounding box center [962, 458] width 150 height 28
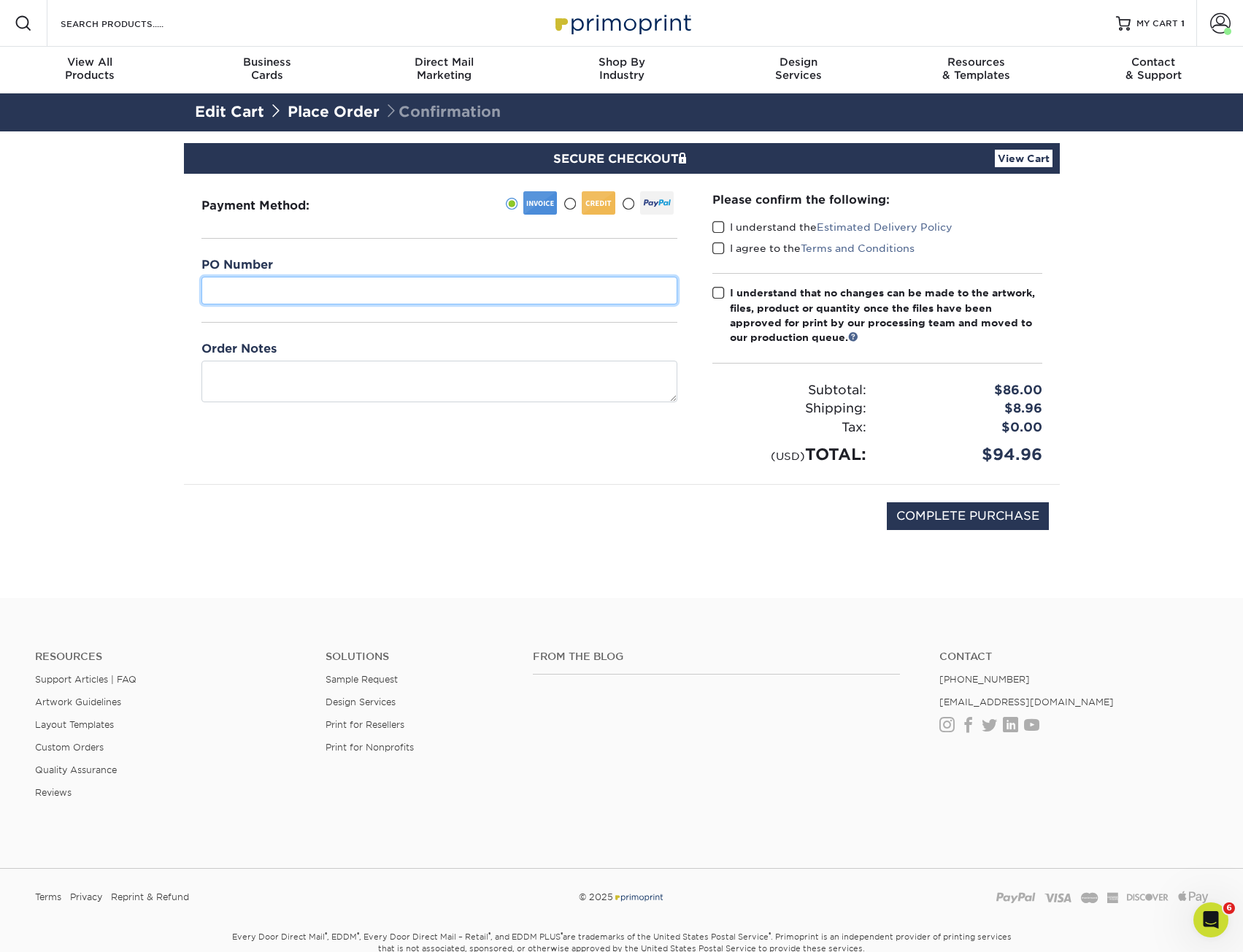
click at [306, 281] on input "text" at bounding box center [439, 291] width 476 height 28
paste input "132972"
type input "132972"
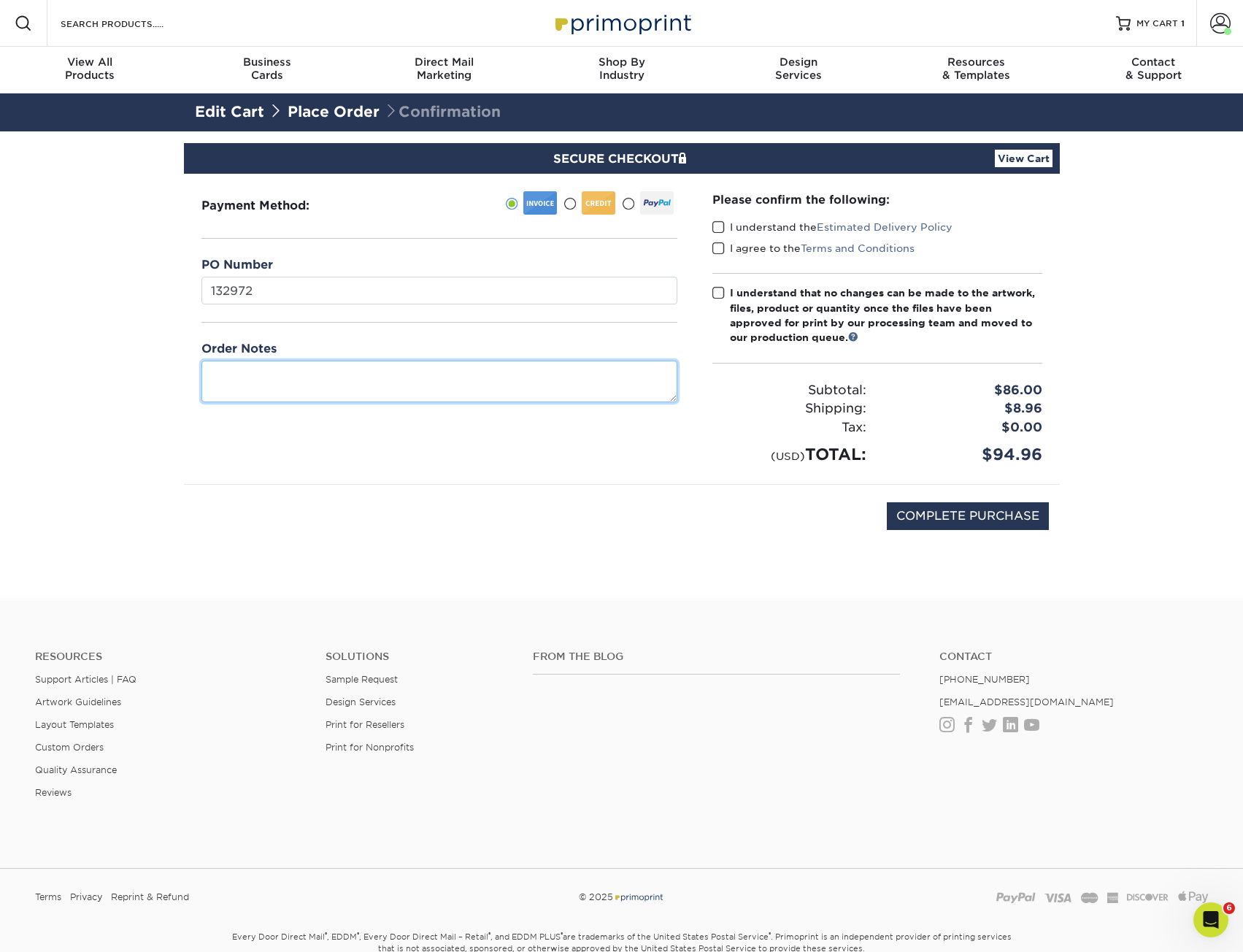
click at [259, 368] on textarea at bounding box center [439, 381] width 476 height 41
type textarea "Advent Mission Ops"
click at [328, 449] on div "Payment Method:" at bounding box center [439, 329] width 511 height 310
click at [719, 222] on span at bounding box center [718, 227] width 13 height 14
click at [0, 0] on input "I understand the Estimated Delivery Policy" at bounding box center [0, 0] width 0 height 0
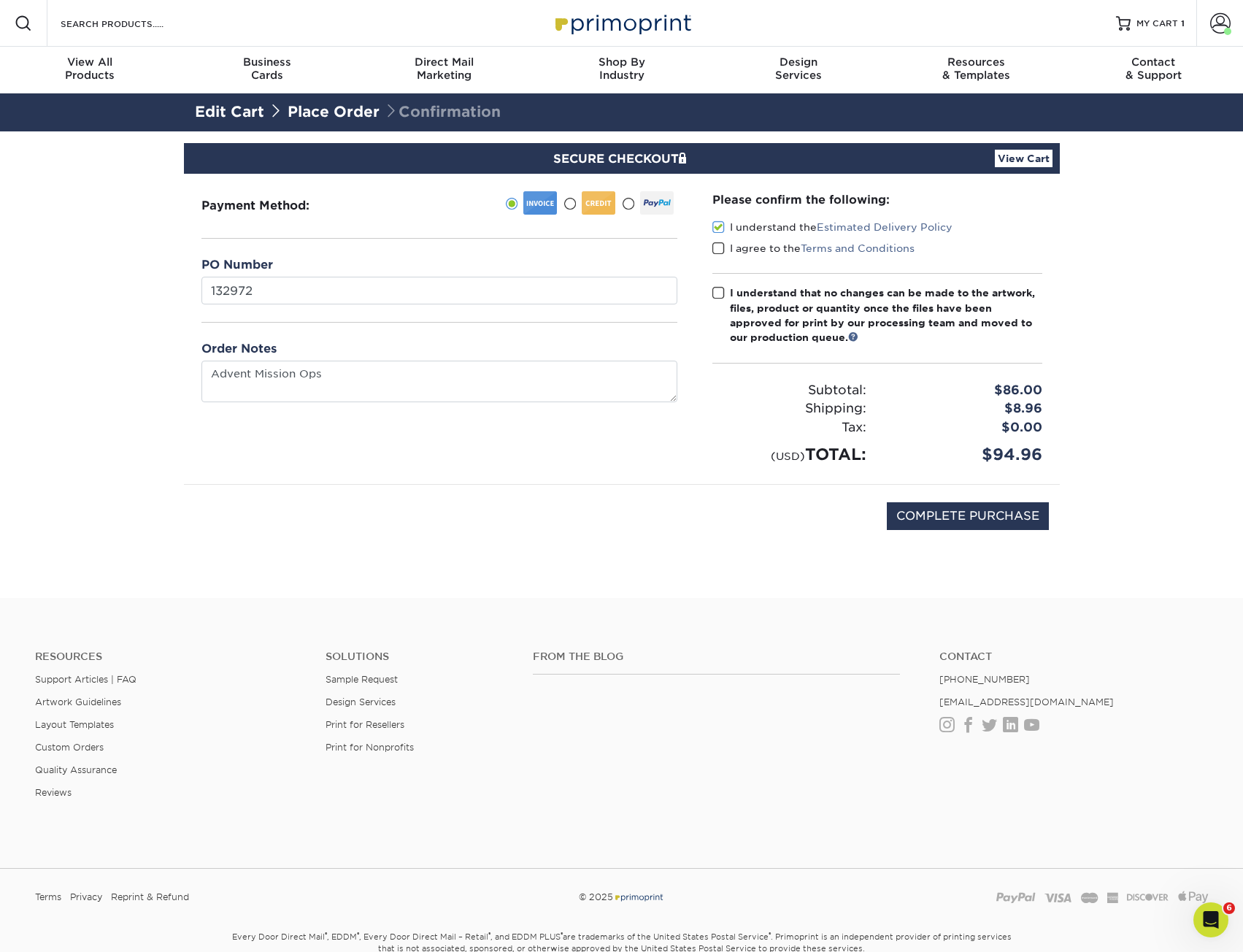
click at [723, 252] on span at bounding box center [718, 249] width 13 height 14
click at [0, 0] on input "I agree to the Terms and Conditions" at bounding box center [0, 0] width 0 height 0
click at [725, 291] on label "I understand that no changes can be made to the artwork, files, product or quan…" at bounding box center [877, 314] width 330 height 60
click at [0, 0] on input "I understand that no changes can be made to the artwork, files, product or quan…" at bounding box center [0, 0] width 0 height 0
drag, startPoint x: 1150, startPoint y: 321, endPoint x: 1158, endPoint y: 319, distance: 8.2
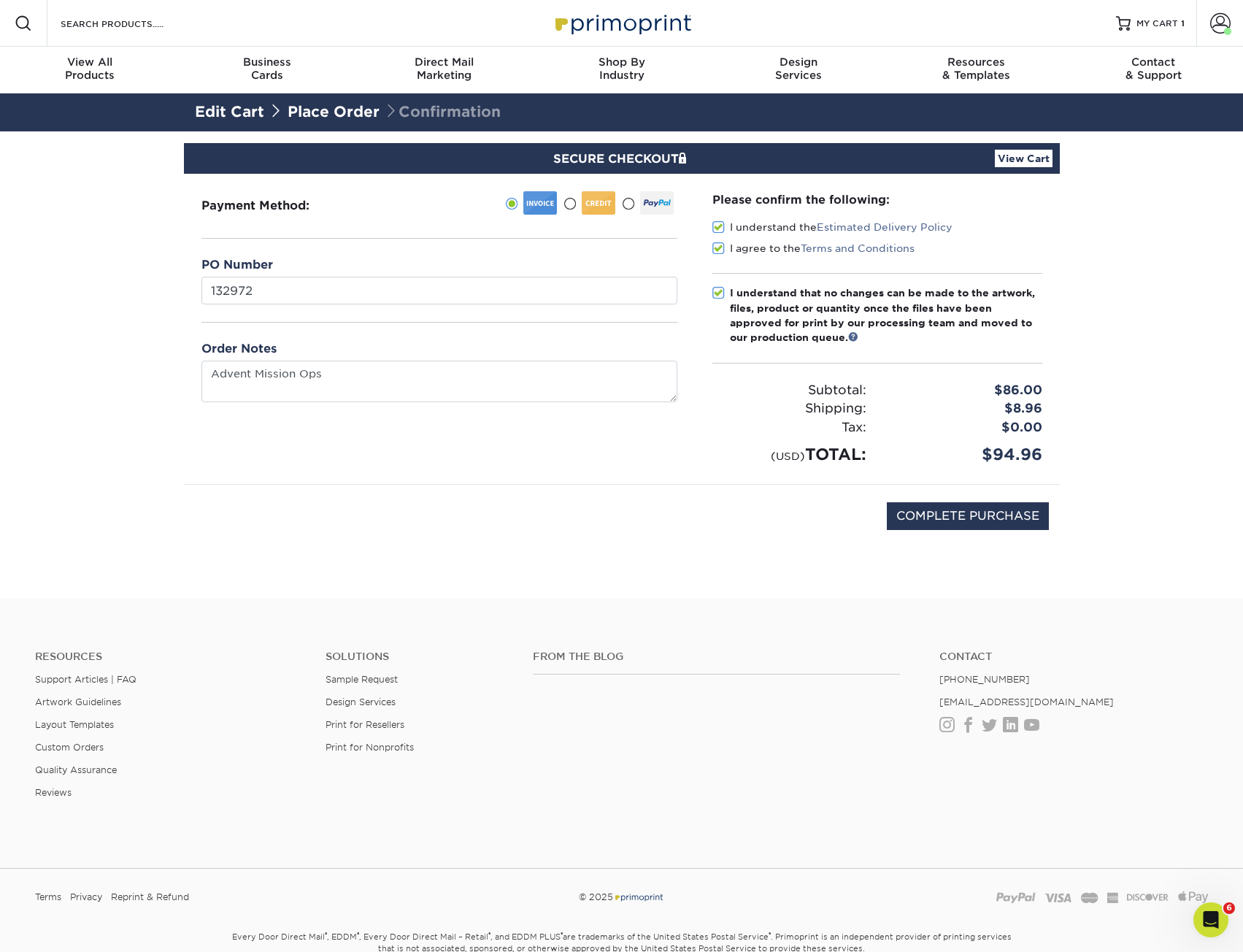
click at [1150, 320] on section "SECURE CHECKOUT View Cart Payment Method:" at bounding box center [621, 364] width 1243 height 467
click at [965, 507] on input "COMPLETE PURCHASE" at bounding box center [968, 516] width 162 height 28
type input "PROCESSING, PLEASE WAIT..."
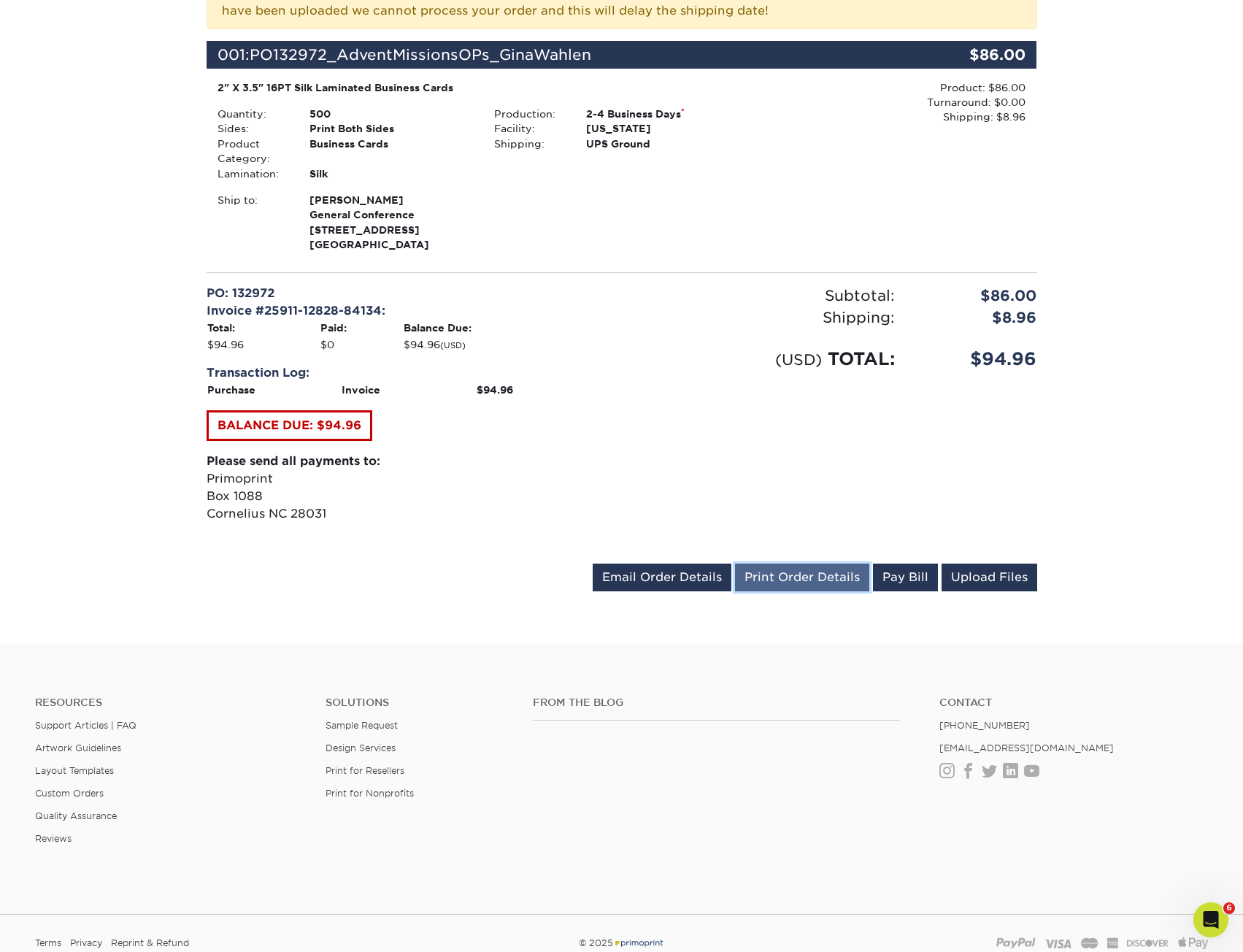
click at [770, 575] on link "Print Order Details" at bounding box center [802, 577] width 135 height 28
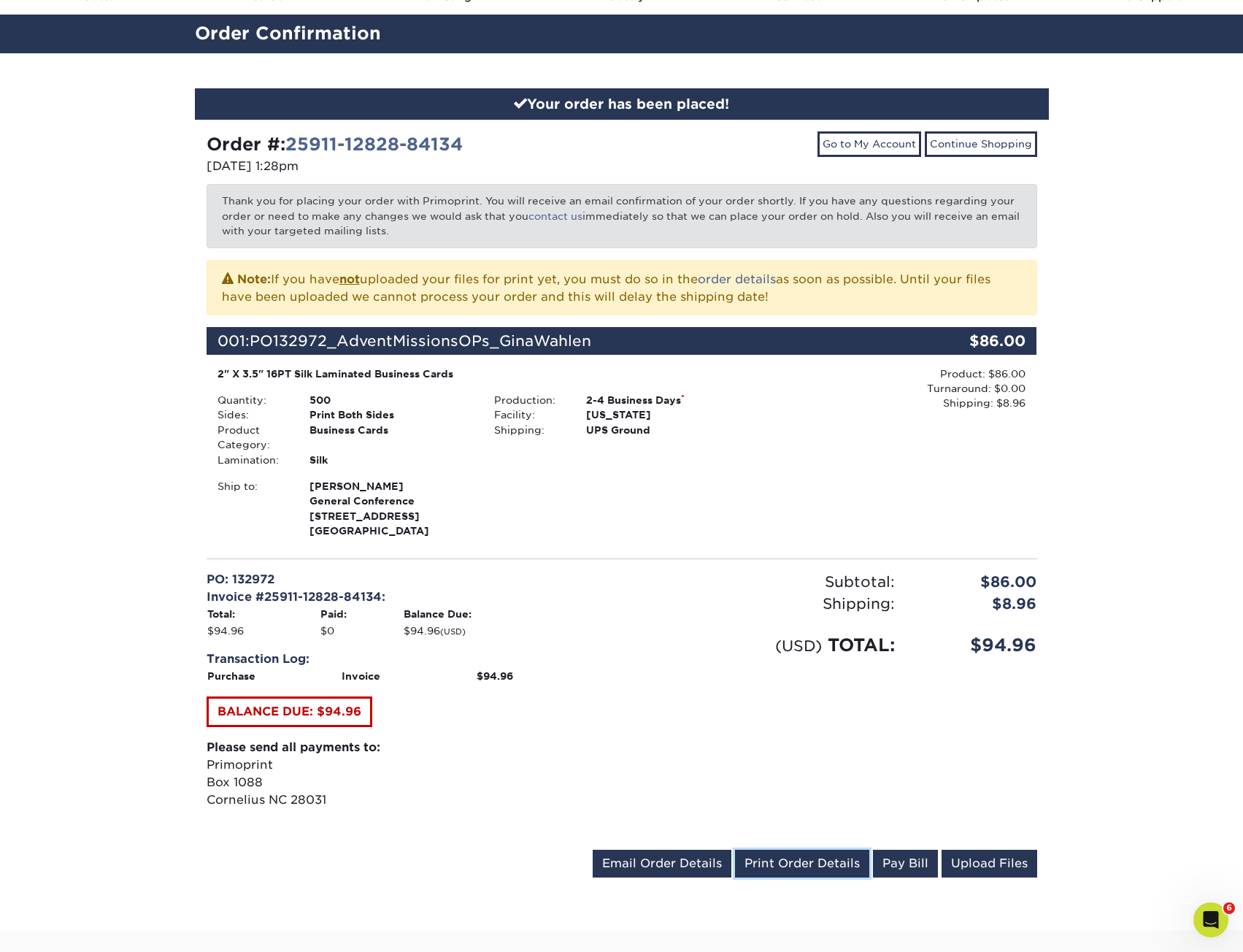
scroll to position [73, 0]
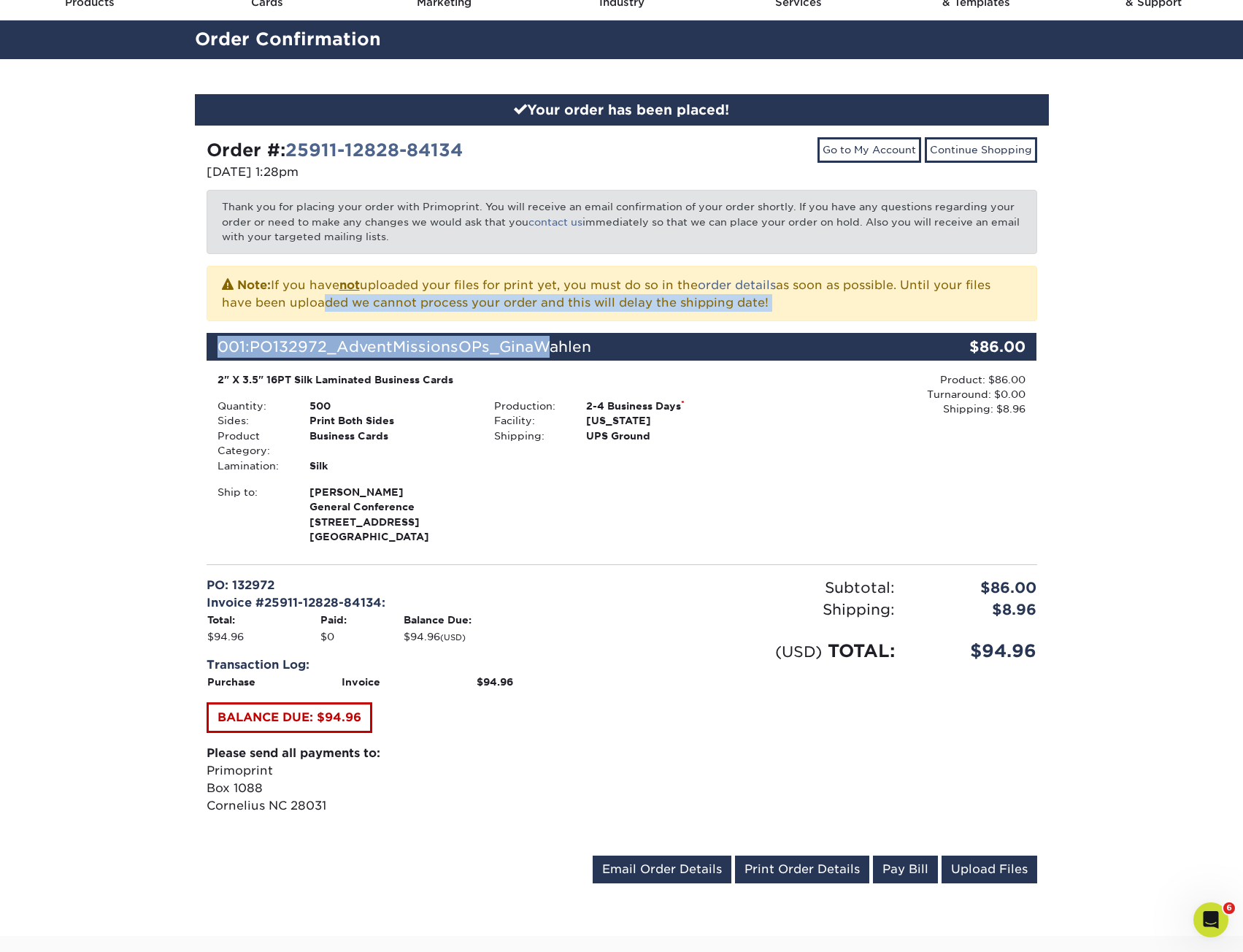
drag, startPoint x: 316, startPoint y: 311, endPoint x: 592, endPoint y: 334, distance: 277.0
click at [575, 333] on div "Order #: 25911-12828-84134 09/11/2025 1:28pm Go to My Account Continue Shopping…" at bounding box center [621, 513] width 830 height 751
click at [620, 310] on p "Note: If you have not uploaded your files for print yet, you must do so in the …" at bounding box center [622, 293] width 800 height 36
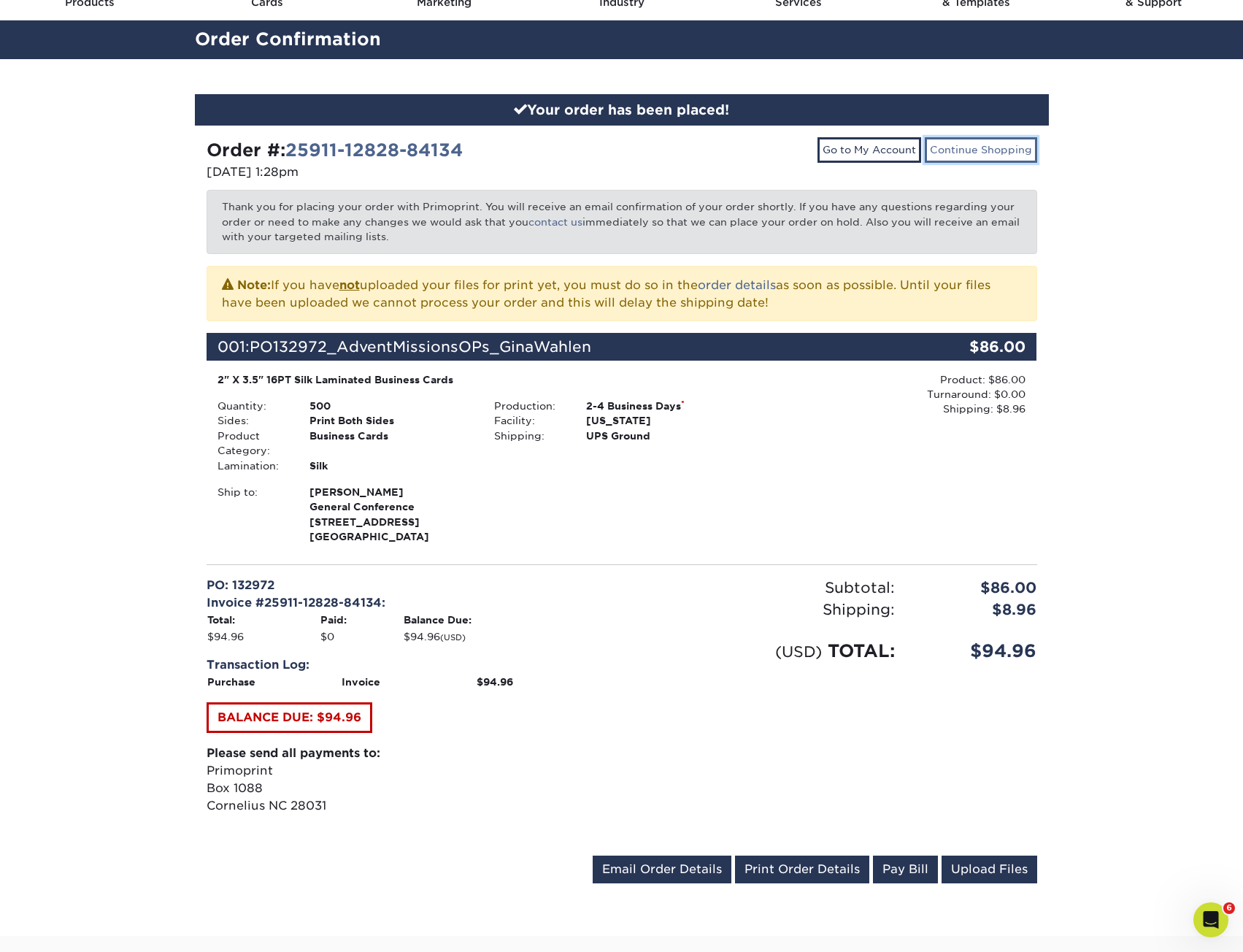
click at [946, 152] on link "Continue Shopping" at bounding box center [981, 149] width 112 height 25
